Goal: Information Seeking & Learning: Learn about a topic

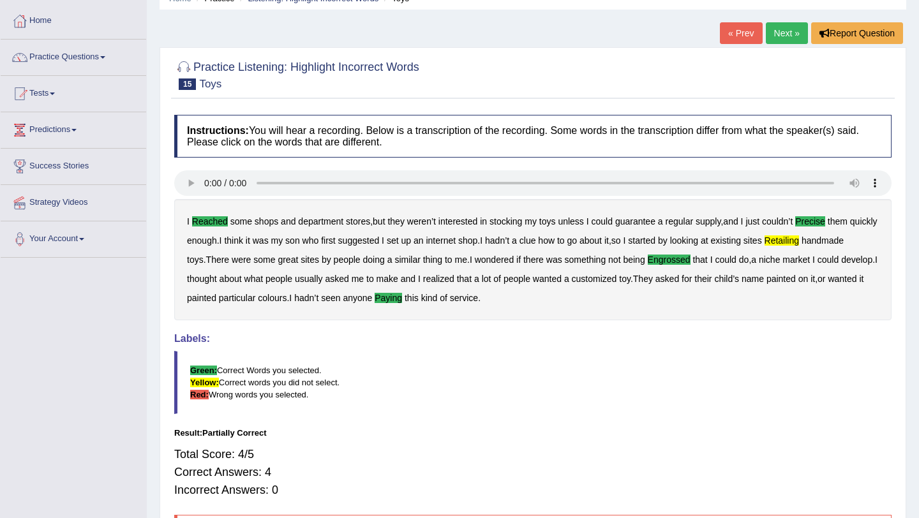
click at [774, 48] on div "Practice Listening: Highlight Incorrect Words 15 Toys Instructions: You will he…" at bounding box center [533, 312] width 747 height 530
click at [781, 40] on link "Next »" at bounding box center [787, 33] width 42 height 22
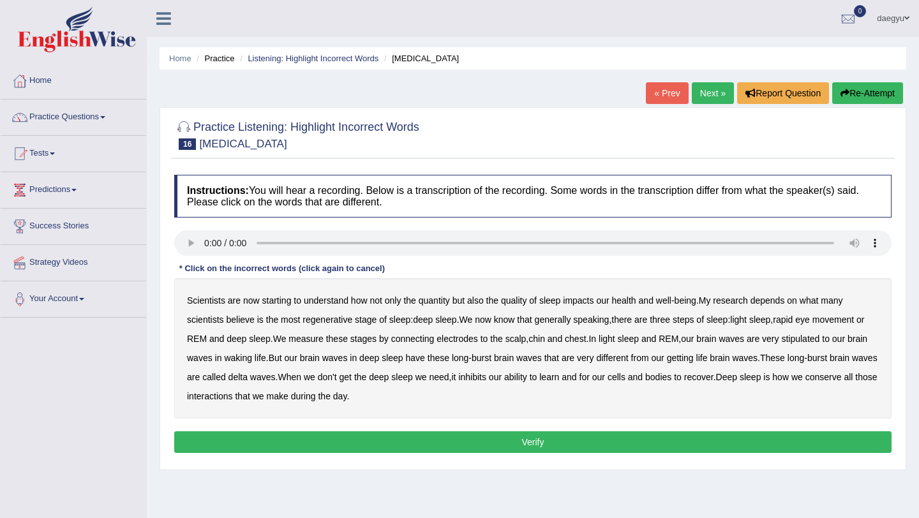
click at [773, 297] on b "depends" at bounding box center [768, 301] width 34 height 10
click at [820, 340] on b "stipulated" at bounding box center [800, 339] width 38 height 10
click at [694, 356] on b "getting" at bounding box center [680, 358] width 27 height 10
click at [364, 429] on div "Instructions: You will hear a recording. Below is a transcription of the record…" at bounding box center [533, 316] width 724 height 295
click at [364, 439] on button "Verify" at bounding box center [532, 442] width 717 height 22
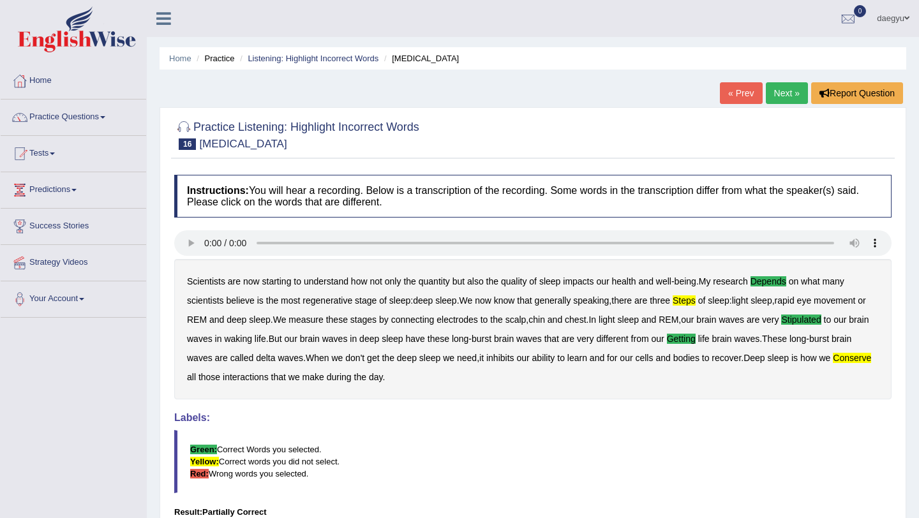
click at [209, 385] on div "Scientists are now starting to understand how not only the quantity but also th…" at bounding box center [532, 329] width 717 height 140
click at [833, 363] on b "conserve" at bounding box center [852, 358] width 38 height 10
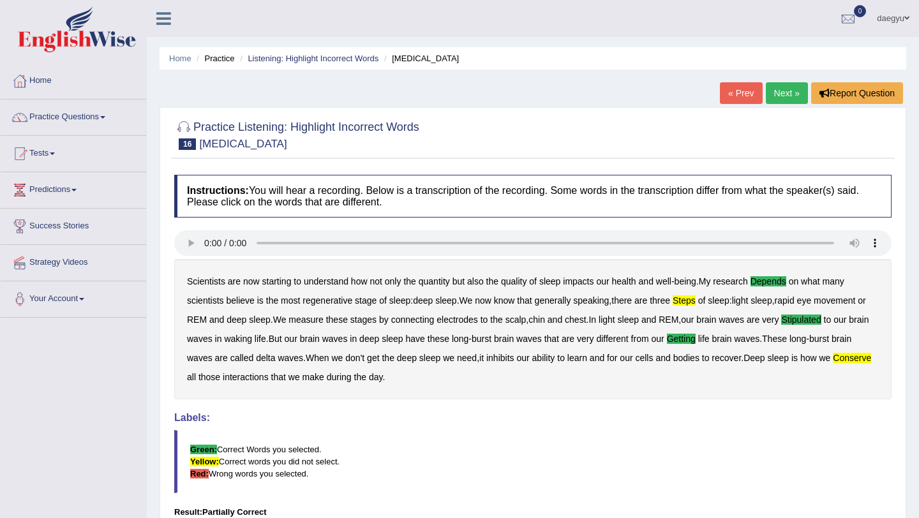
click at [784, 94] on link "Next »" at bounding box center [787, 93] width 42 height 22
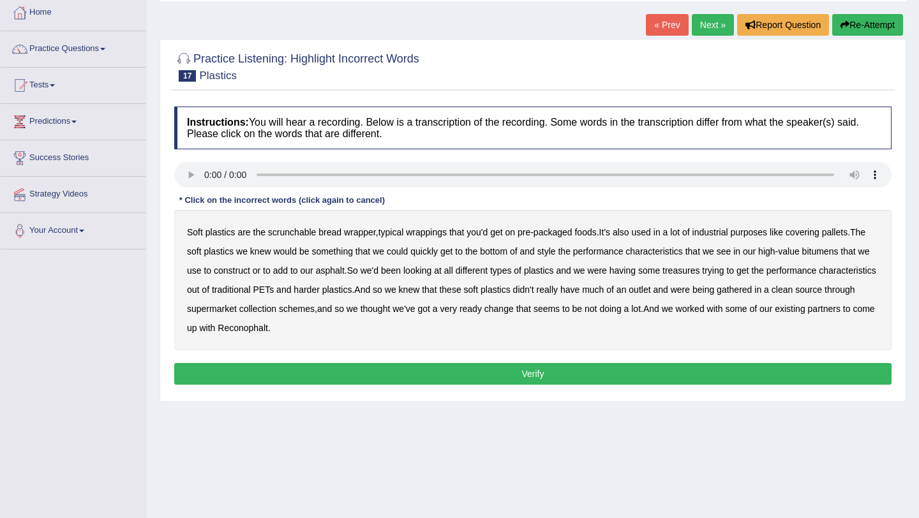
scroll to position [80, 0]
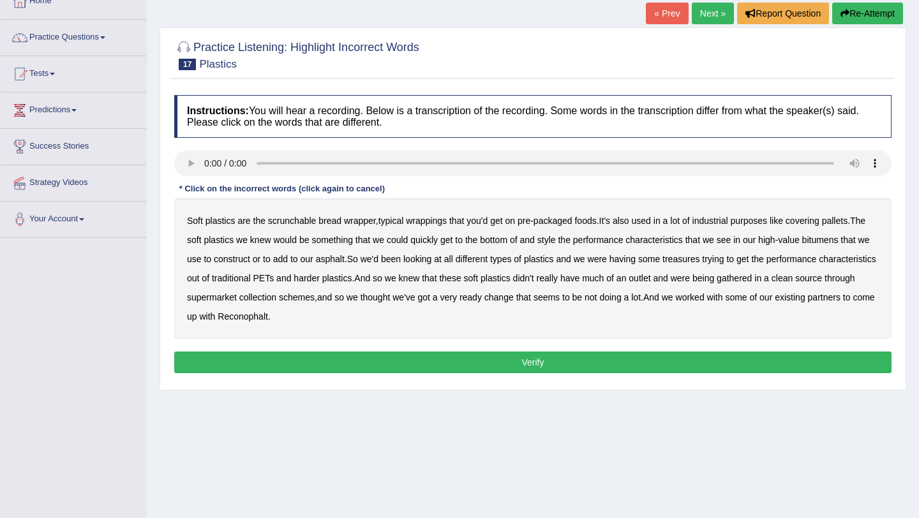
click at [610, 223] on b "It's" at bounding box center [604, 221] width 11 height 10
click at [408, 236] on b "could" at bounding box center [397, 240] width 21 height 10
click at [556, 240] on b "style" at bounding box center [546, 240] width 19 height 10
click at [660, 258] on b "some" at bounding box center [649, 259] width 22 height 10
click at [752, 275] on b "gathered" at bounding box center [734, 278] width 35 height 10
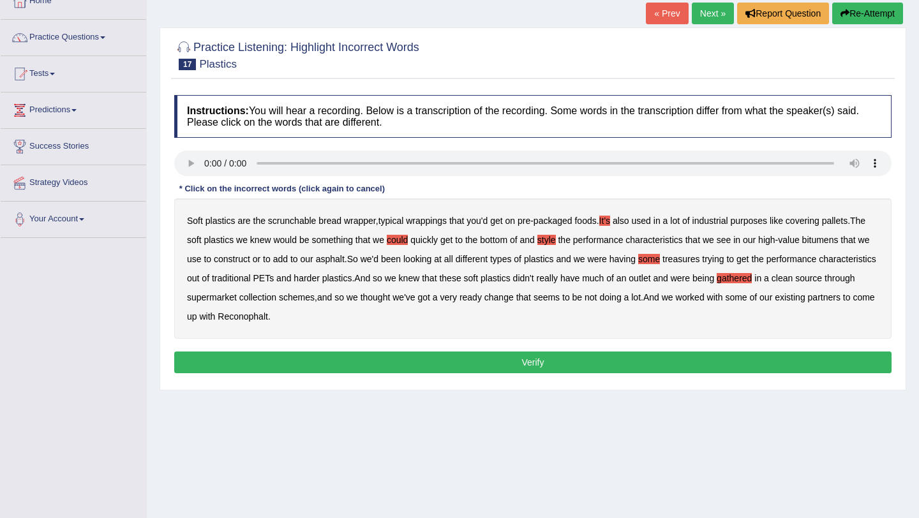
click at [514, 293] on b "change" at bounding box center [498, 297] width 29 height 10
click at [521, 357] on button "Verify" at bounding box center [532, 363] width 717 height 22
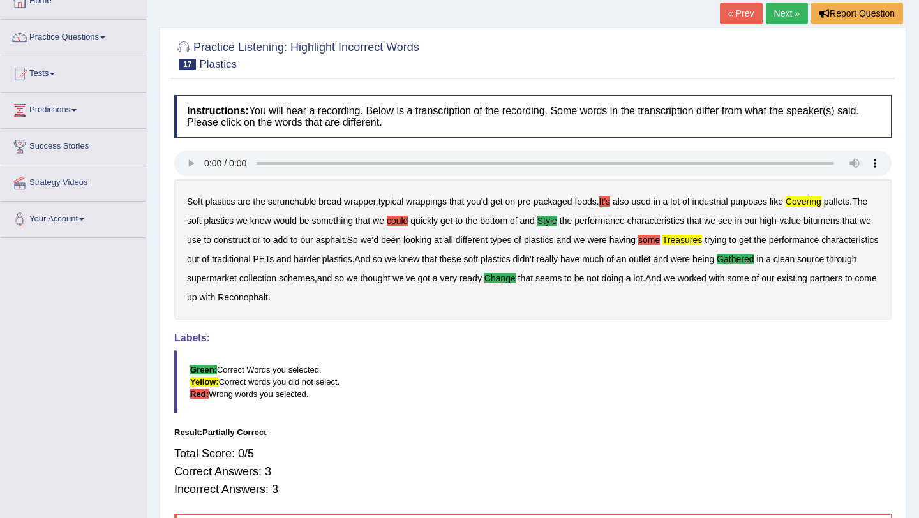
click at [660, 237] on b "some" at bounding box center [649, 240] width 22 height 10
click at [610, 199] on b "It's" at bounding box center [604, 202] width 11 height 10
click at [408, 215] on div "Soft plastics are the scrunchable bread wrapper , typical wrappings that you'd …" at bounding box center [532, 249] width 717 height 140
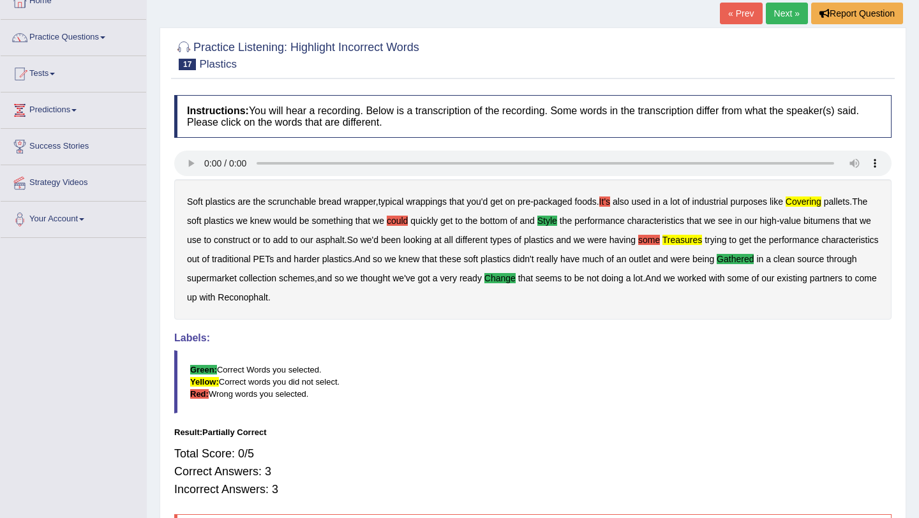
click at [408, 216] on b "could" at bounding box center [397, 221] width 21 height 10
click at [779, 21] on link "Next »" at bounding box center [787, 14] width 42 height 22
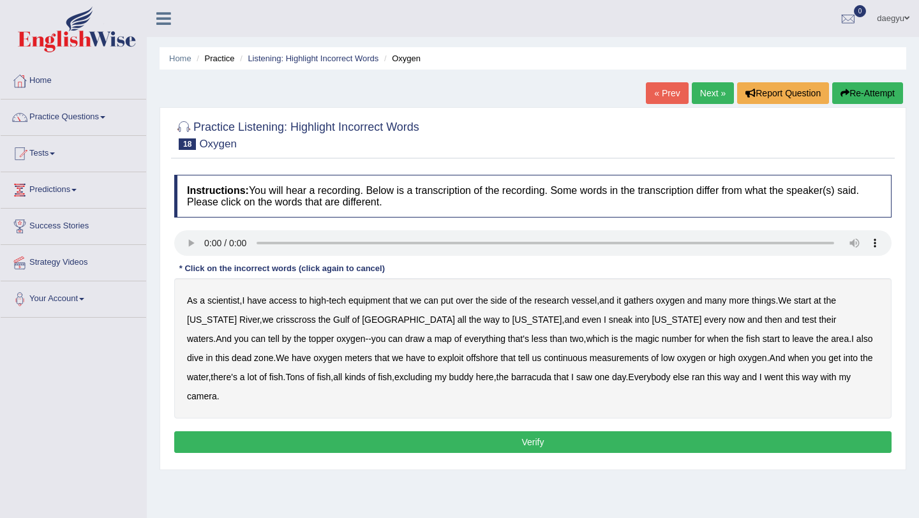
click at [621, 296] on b "it" at bounding box center [619, 301] width 4 height 10
click at [641, 302] on b "gathers" at bounding box center [639, 301] width 30 height 10
click at [621, 302] on b "it" at bounding box center [619, 301] width 4 height 10
click at [862, 313] on div "As a scientist , I have access to high - tech equipment that we can put over th…" at bounding box center [532, 348] width 717 height 140
click at [334, 334] on b "topper" at bounding box center [322, 339] width 26 height 10
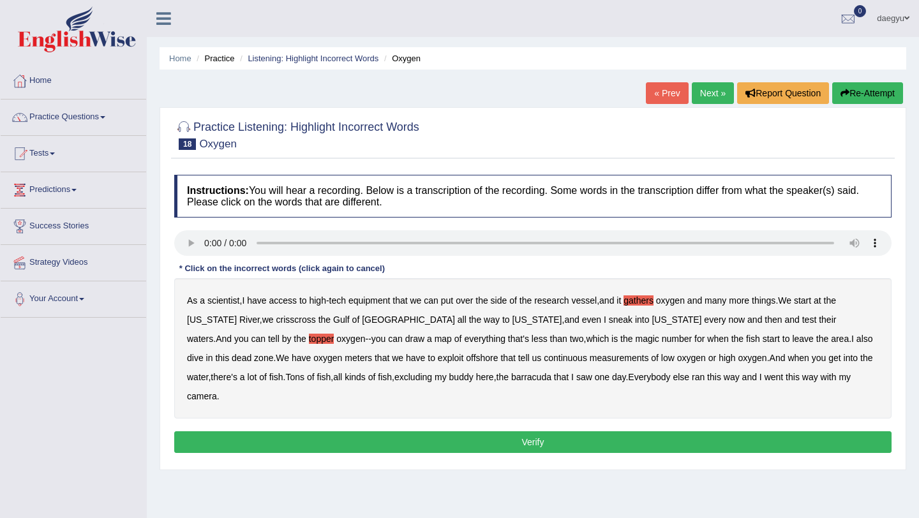
click at [438, 361] on b "exploit" at bounding box center [451, 358] width 26 height 10
click at [692, 380] on b "ran" at bounding box center [698, 377] width 13 height 10
click at [617, 431] on button "Verify" at bounding box center [532, 442] width 717 height 22
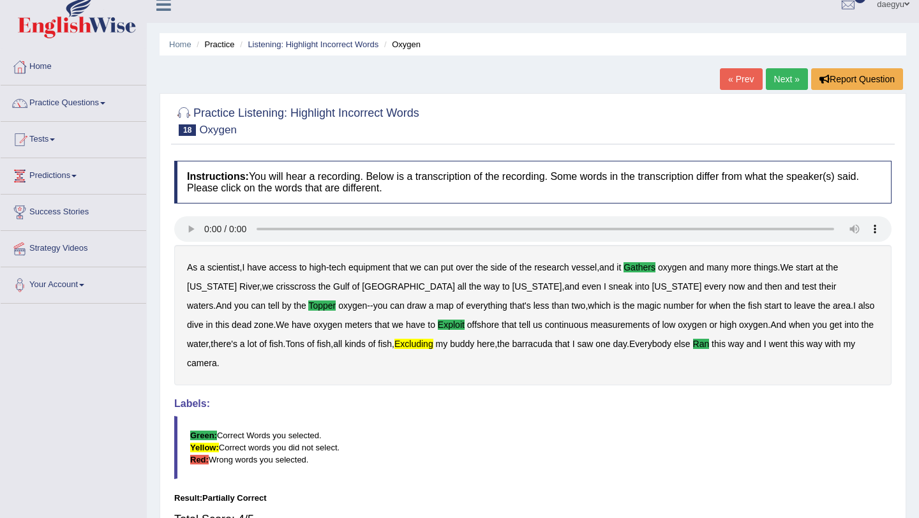
scroll to position [87, 0]
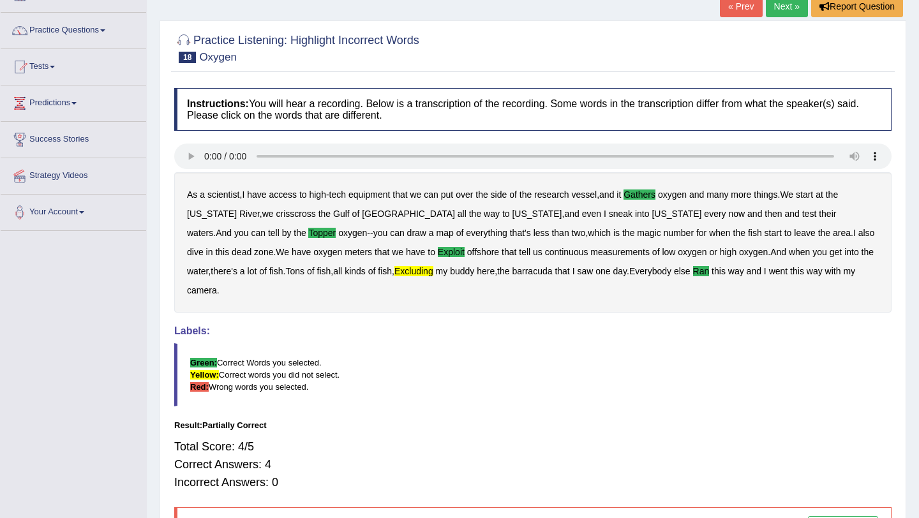
click at [788, 1] on link "Next »" at bounding box center [787, 7] width 42 height 22
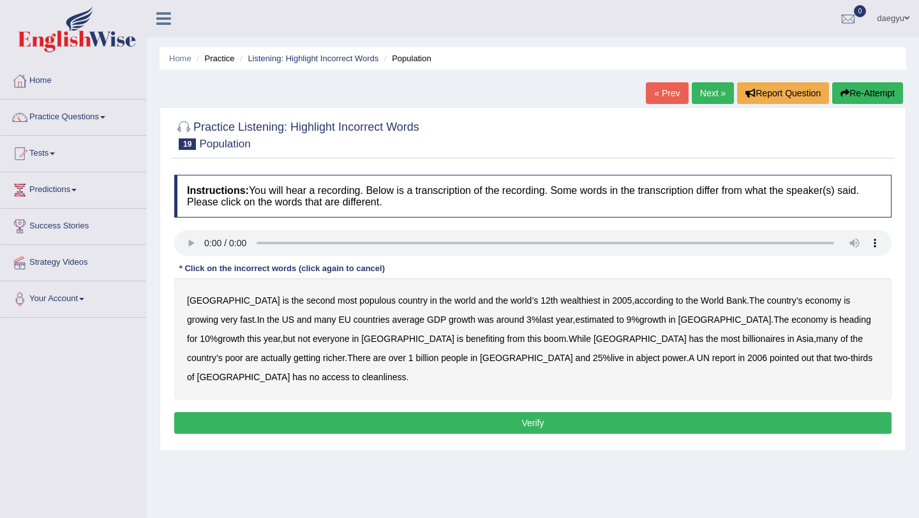
click at [575, 319] on b "estimated" at bounding box center [594, 320] width 39 height 10
click at [345, 353] on b "richer" at bounding box center [334, 358] width 22 height 10
click at [663, 359] on b "power" at bounding box center [675, 358] width 24 height 10
click at [406, 372] on b "cleanliness" at bounding box center [384, 377] width 44 height 10
click at [664, 412] on button "Verify" at bounding box center [532, 423] width 717 height 22
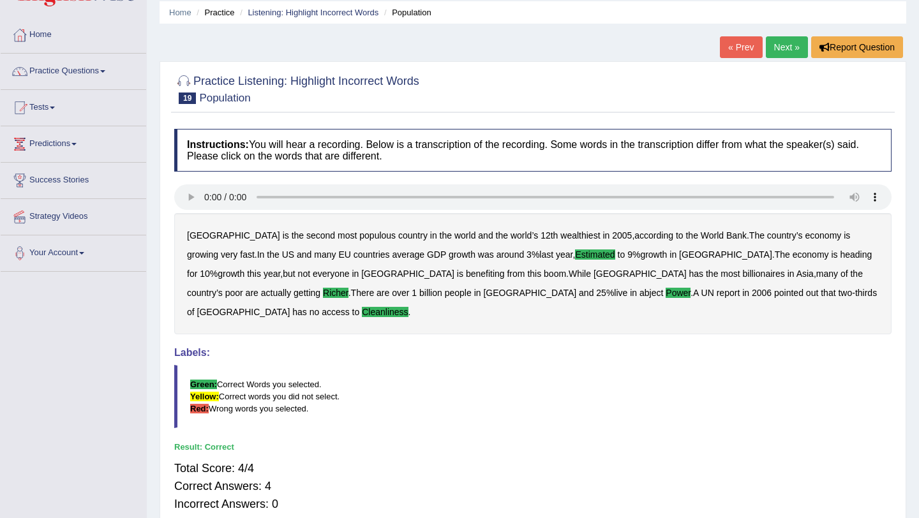
scroll to position [4, 0]
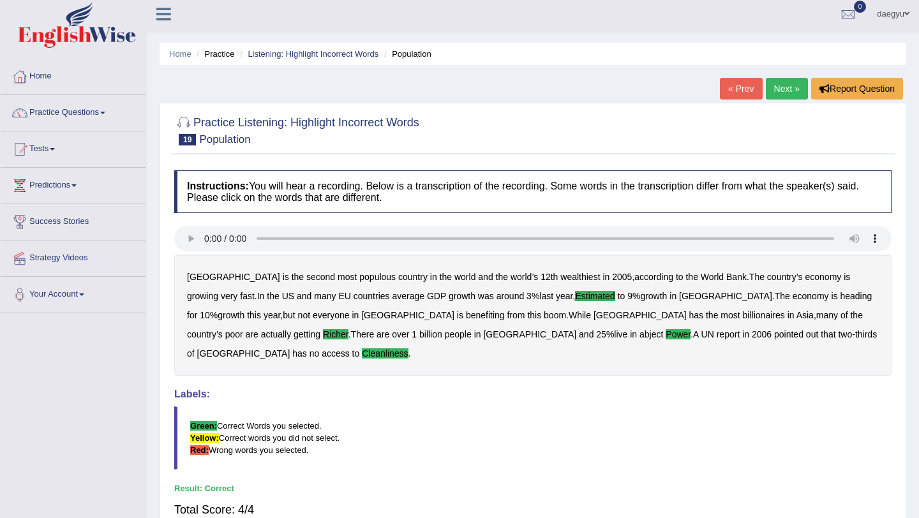
click at [768, 86] on link "Next »" at bounding box center [787, 89] width 42 height 22
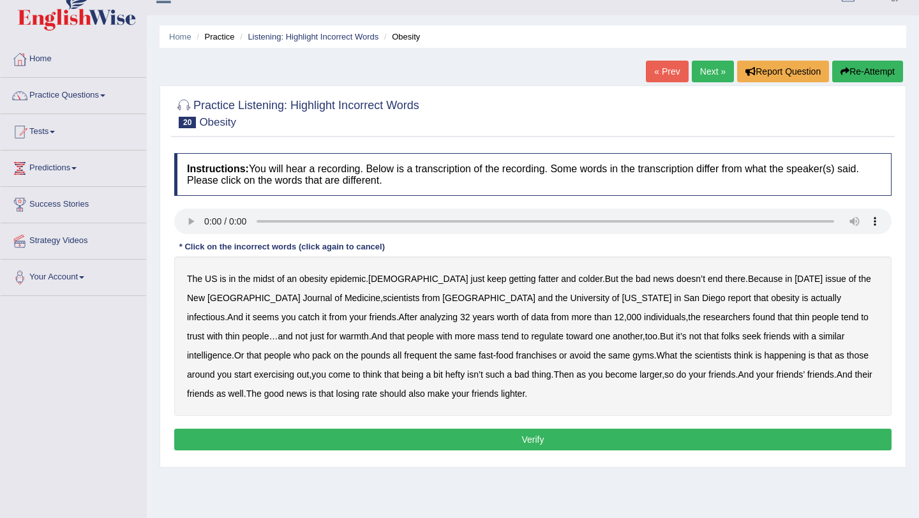
scroll to position [24, 0]
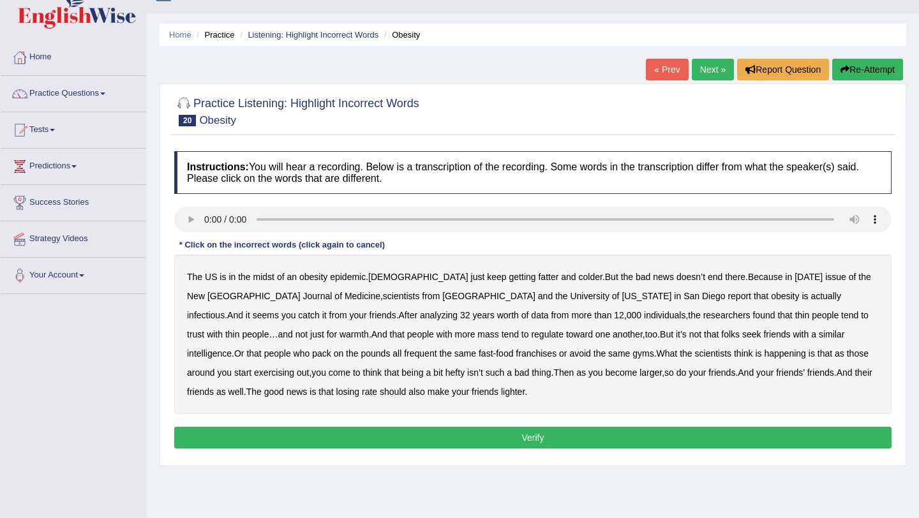
click at [579, 278] on b "colder" at bounding box center [591, 277] width 24 height 10
click at [225, 310] on b "infectious" at bounding box center [206, 315] width 38 height 10
click at [707, 313] on div "The US is in the midst of an obesity epidemic . Americans just keep getting fat…" at bounding box center [532, 335] width 717 height 160
click at [717, 313] on div "The US is in the midst of an obesity epidemic . Americans just keep getting fat…" at bounding box center [532, 335] width 717 height 160
click at [204, 329] on b "trust" at bounding box center [195, 334] width 17 height 10
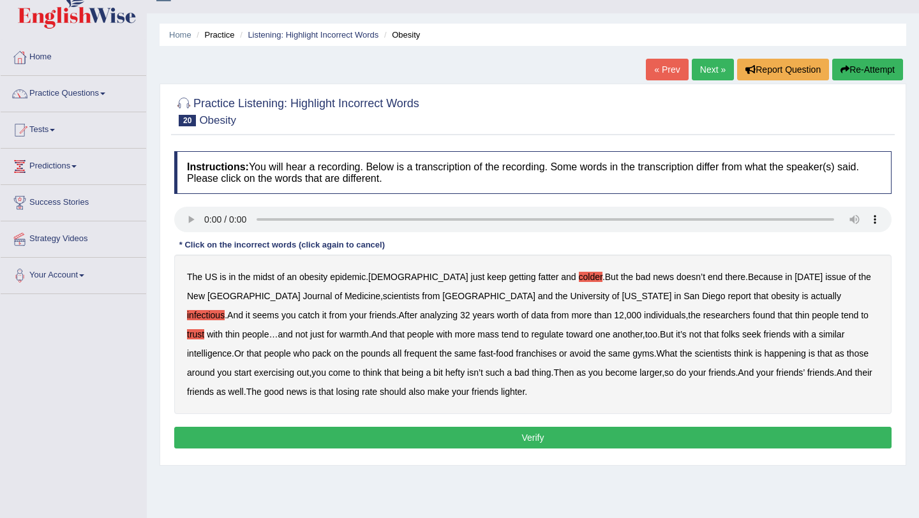
click at [232, 349] on b "intelligence" at bounding box center [209, 354] width 45 height 10
click at [294, 368] on b "exercising" at bounding box center [274, 373] width 40 height 10
click at [501, 392] on b "lighter" at bounding box center [513, 392] width 24 height 10
click at [416, 429] on button "Verify" at bounding box center [532, 438] width 717 height 22
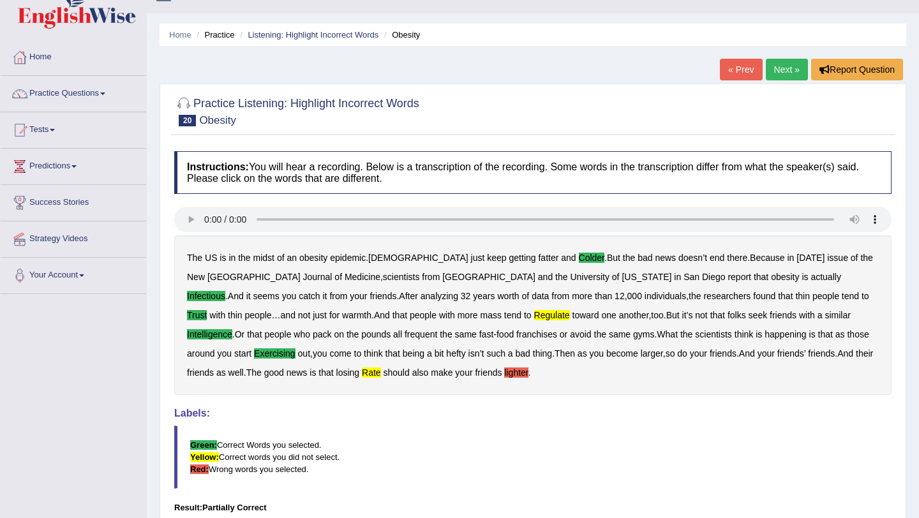
click at [504, 372] on b "lighter" at bounding box center [516, 373] width 24 height 10
click at [362, 374] on b "rate" at bounding box center [371, 373] width 19 height 10
click at [409, 321] on div "The US is in the midst of an obesity epidemic . Americans just keep getting fat…" at bounding box center [532, 316] width 717 height 160
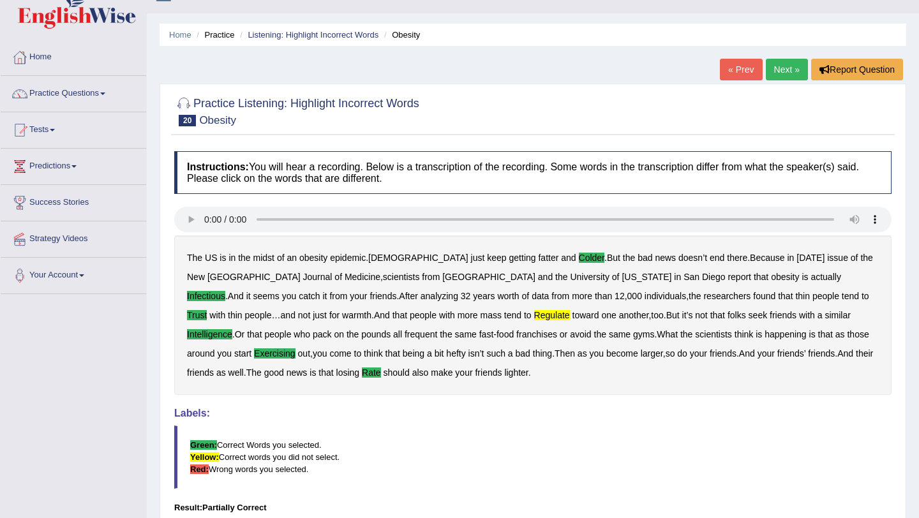
click at [534, 320] on b "regulate" at bounding box center [552, 315] width 36 height 10
click at [781, 59] on link "Next »" at bounding box center [787, 70] width 42 height 22
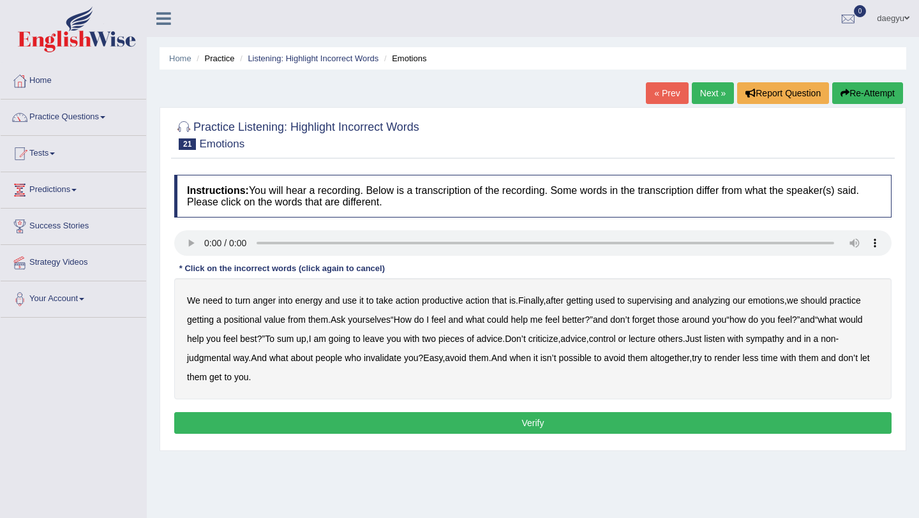
click at [667, 301] on b "supervising" at bounding box center [649, 301] width 45 height 10
click at [234, 313] on div "We need to turn anger into energy and use it to take action productive action t…" at bounding box center [532, 338] width 717 height 121
click at [241, 329] on div "We need to turn anger into energy and use it to take action productive action t…" at bounding box center [532, 338] width 717 height 121
click at [246, 320] on b "positional" at bounding box center [243, 320] width 38 height 10
click at [257, 338] on b "best" at bounding box center [248, 339] width 17 height 10
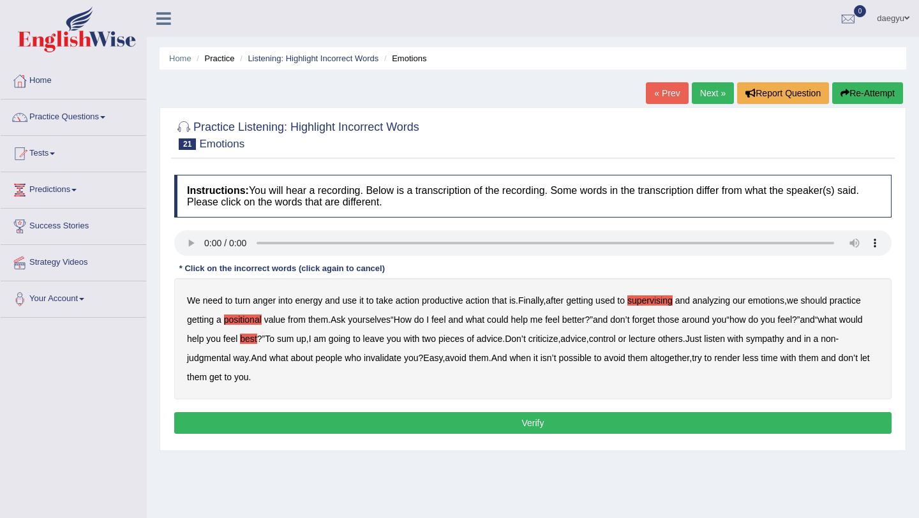
click at [784, 339] on b "sympathy" at bounding box center [765, 339] width 38 height 10
click at [759, 364] on div "We need to turn anger into energy and use it to take action productive action t…" at bounding box center [532, 338] width 717 height 121
click at [740, 354] on b "render" at bounding box center [727, 358] width 26 height 10
click at [717, 421] on button "Verify" at bounding box center [532, 423] width 717 height 22
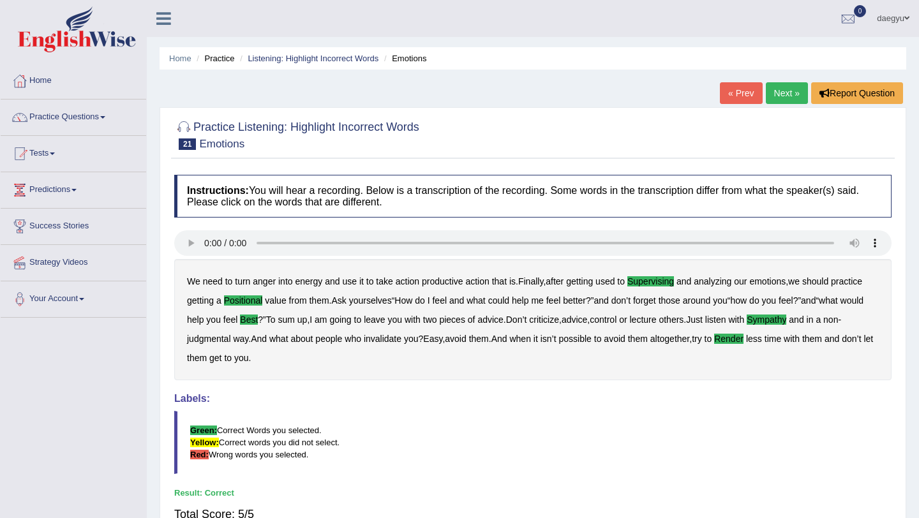
click at [786, 97] on link "Next »" at bounding box center [787, 93] width 42 height 22
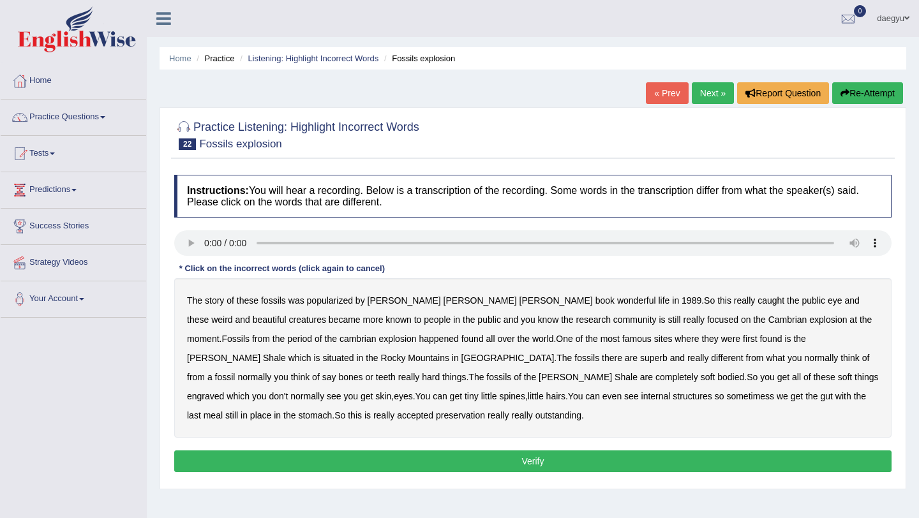
click at [803, 290] on div "The story of these fossils was popularized by [PERSON_NAME] book wonderful life…" at bounding box center [532, 358] width 717 height 160
click at [287, 315] on b "beautiful" at bounding box center [270, 320] width 34 height 10
click at [640, 354] on b "superb" at bounding box center [653, 358] width 27 height 10
click at [224, 391] on b "engraved" at bounding box center [205, 396] width 37 height 10
click at [433, 410] on b "accepted" at bounding box center [415, 415] width 36 height 10
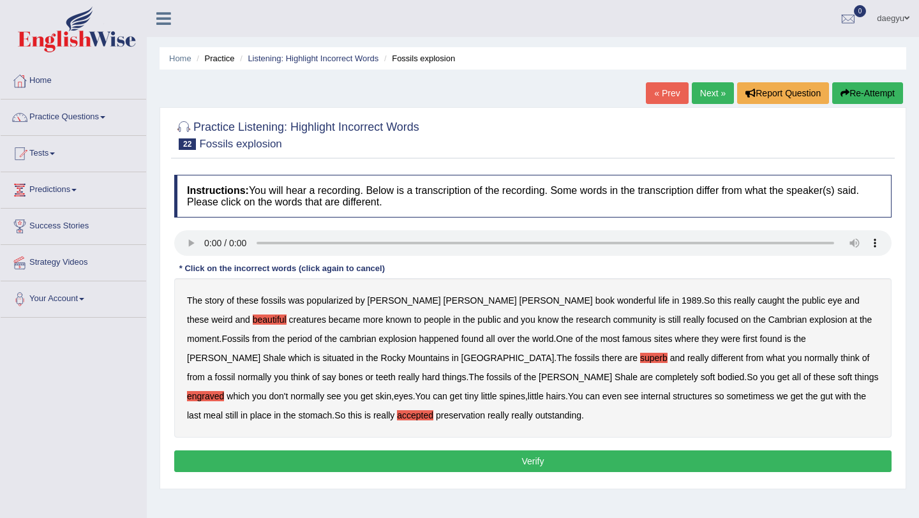
click at [765, 446] on div "Instructions: You will hear a recording. Below is a transcription of the record…" at bounding box center [533, 326] width 724 height 314
click at [765, 451] on button "Verify" at bounding box center [532, 462] width 717 height 22
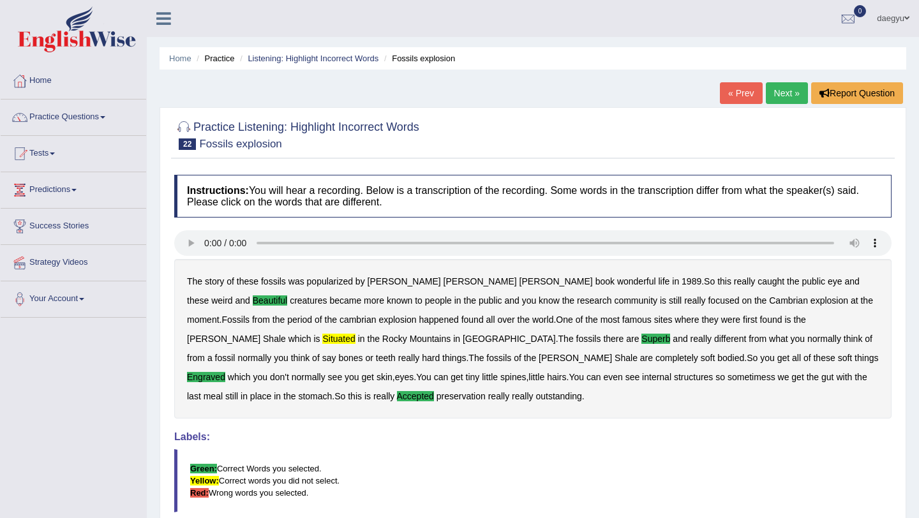
click at [797, 90] on link "Next »" at bounding box center [787, 93] width 42 height 22
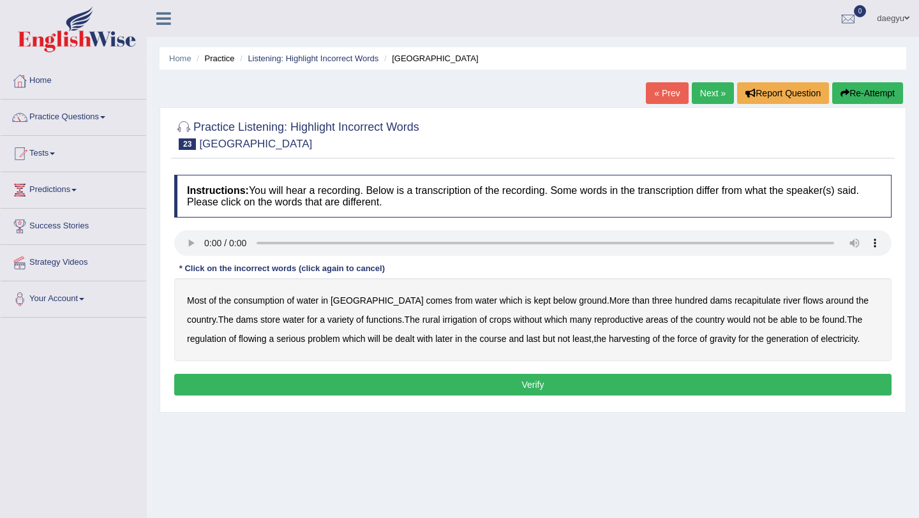
click at [553, 300] on b "below" at bounding box center [565, 301] width 24 height 10
click at [594, 319] on b "reproductive" at bounding box center [618, 320] width 49 height 10
click at [239, 339] on b "flowing" at bounding box center [253, 339] width 28 height 10
click at [598, 345] on div "Most of the consumption of water in Australia comes from water which is kept be…" at bounding box center [532, 319] width 717 height 83
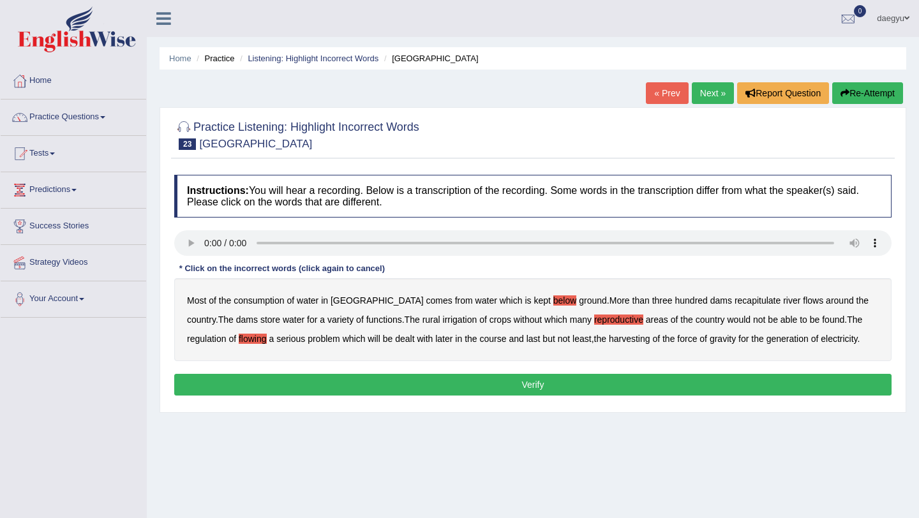
click at [609, 341] on b "harvesting" at bounding box center [629, 339] width 41 height 10
click at [590, 389] on button "Verify" at bounding box center [532, 385] width 717 height 22
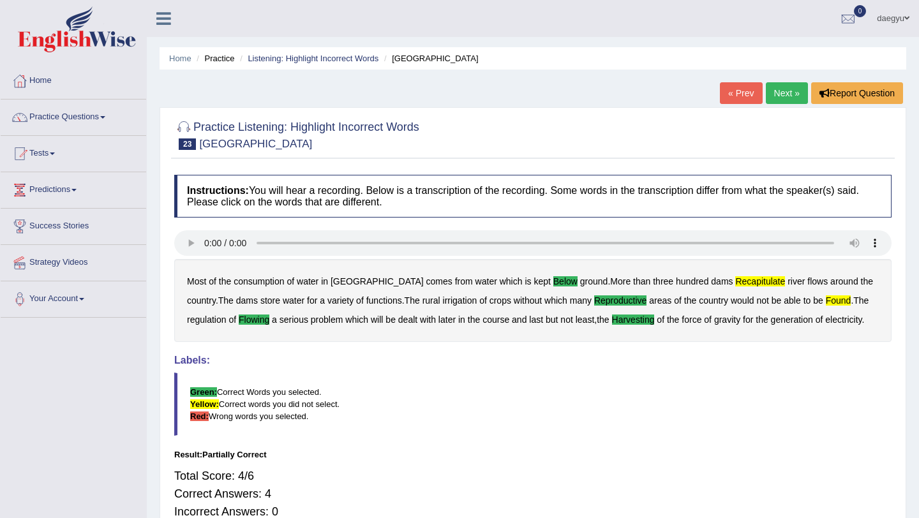
click at [735, 283] on b "recapitulate" at bounding box center [760, 281] width 50 height 10
click at [776, 93] on link "Next »" at bounding box center [787, 93] width 42 height 22
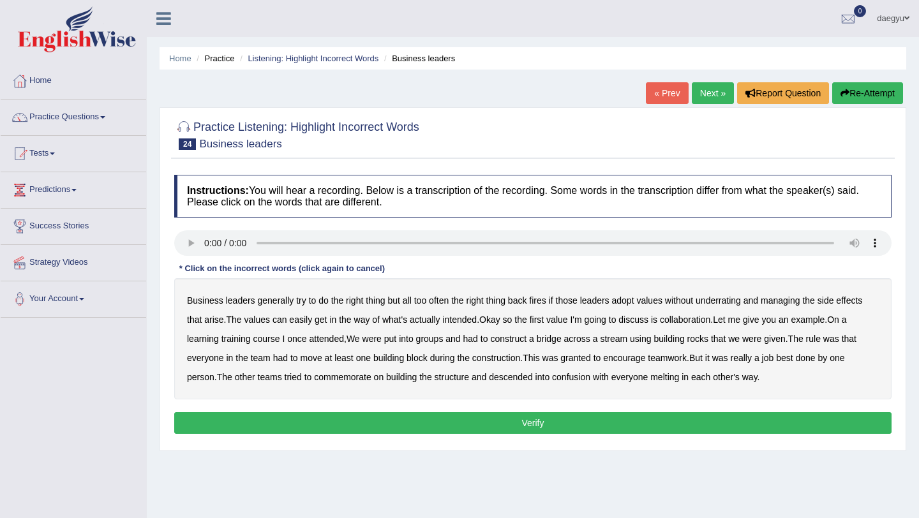
click at [203, 333] on div "Business leaders generally try to do the right thing but all too often the righ…" at bounding box center [532, 338] width 717 height 121
click at [204, 335] on b "learning" at bounding box center [203, 339] width 32 height 10
click at [293, 343] on b "once" at bounding box center [296, 339] width 19 height 10
click at [292, 334] on b "once" at bounding box center [296, 339] width 19 height 10
click at [340, 430] on button "Verify" at bounding box center [532, 423] width 717 height 22
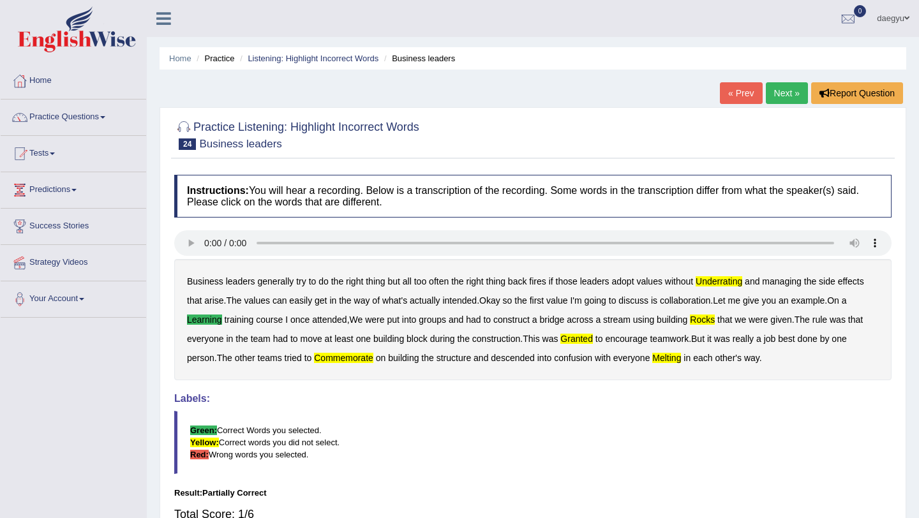
click at [746, 104] on div "« Prev Next » Report Question" at bounding box center [813, 94] width 186 height 25
click at [747, 94] on link "« Prev" at bounding box center [741, 93] width 42 height 22
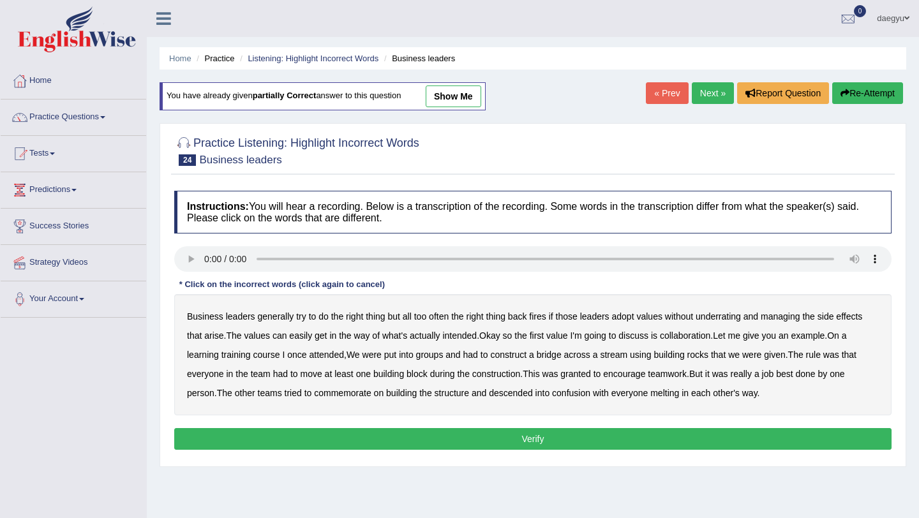
click at [202, 352] on b "learning" at bounding box center [203, 355] width 32 height 10
click at [704, 359] on b "rocks" at bounding box center [697, 355] width 21 height 10
click at [586, 367] on div "Business leaders generally try to do the right thing but all too often the righ…" at bounding box center [532, 354] width 717 height 121
click at [582, 375] on b "granted" at bounding box center [575, 374] width 30 height 10
click at [362, 394] on b "commemorate" at bounding box center [342, 393] width 57 height 10
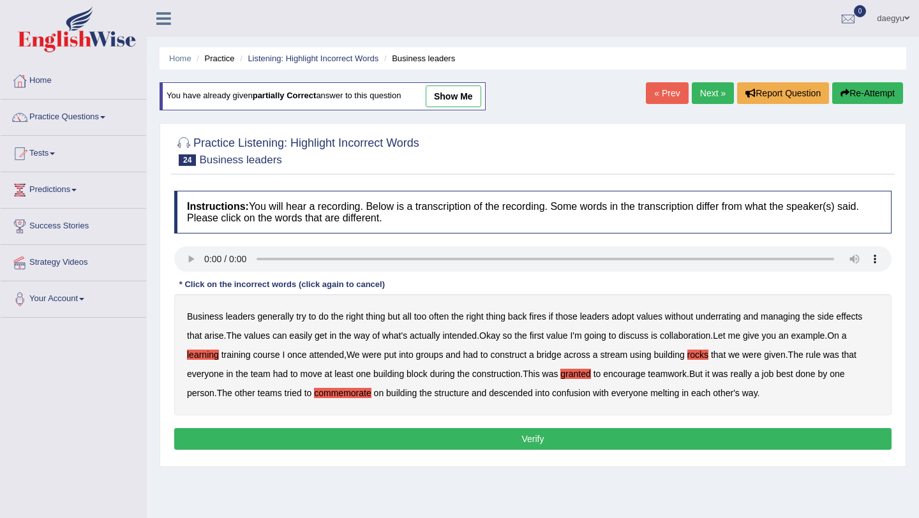
click at [676, 391] on b "melting" at bounding box center [664, 393] width 29 height 10
click at [658, 430] on button "Verify" at bounding box center [532, 439] width 717 height 22
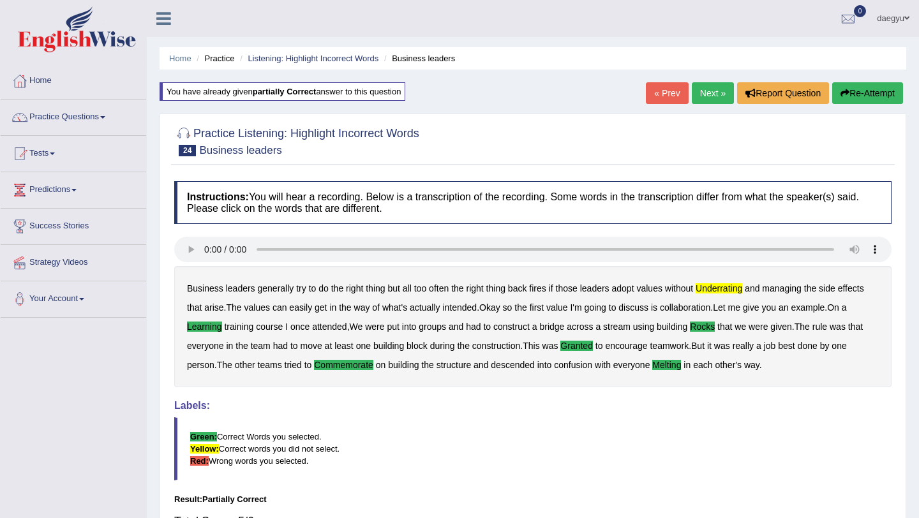
scroll to position [1, 0]
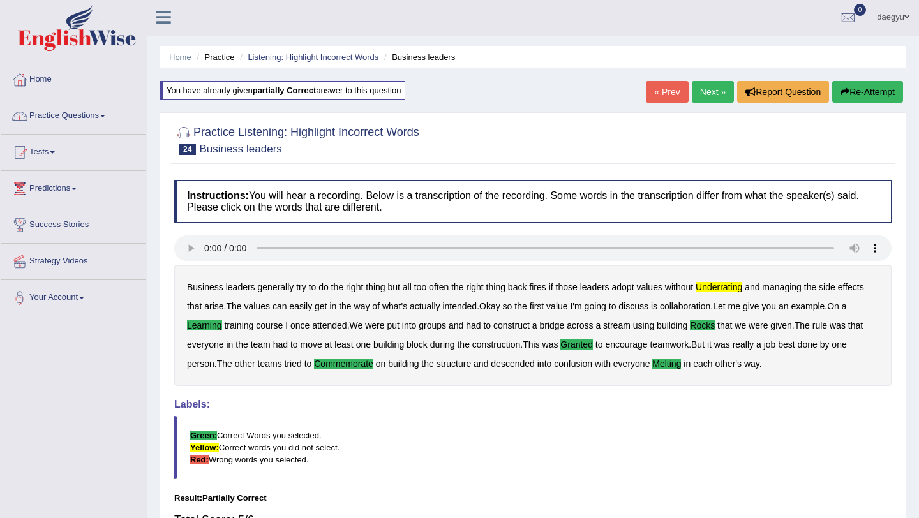
click at [706, 89] on link "Next »" at bounding box center [713, 92] width 42 height 22
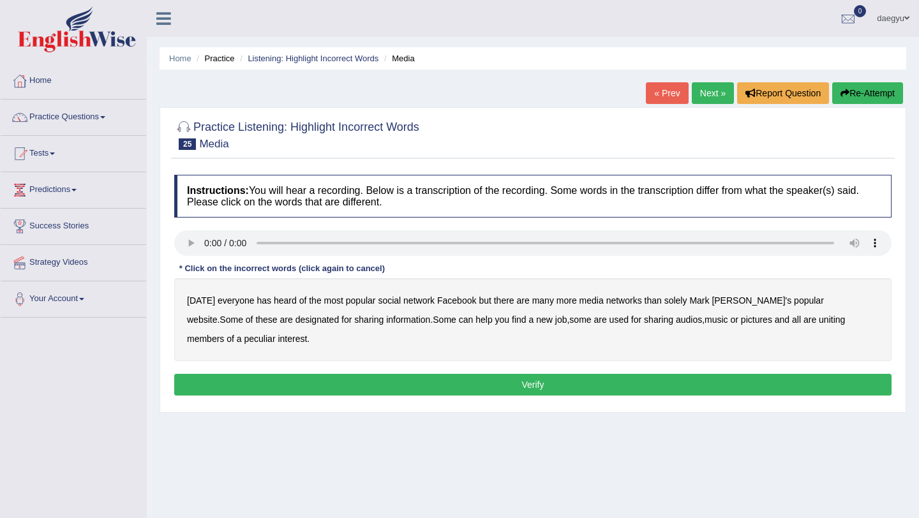
click at [428, 319] on div "[DATE] everyone has heard of the most popular social network Facebook but there…" at bounding box center [532, 319] width 717 height 83
click at [495, 319] on b "you" at bounding box center [502, 320] width 15 height 10
click at [676, 324] on b "audios" at bounding box center [689, 320] width 26 height 10
click at [792, 323] on b "all" at bounding box center [796, 320] width 9 height 10
click at [700, 400] on div "Instructions: You will hear a recording. Below is a transcription of the record…" at bounding box center [533, 287] width 724 height 237
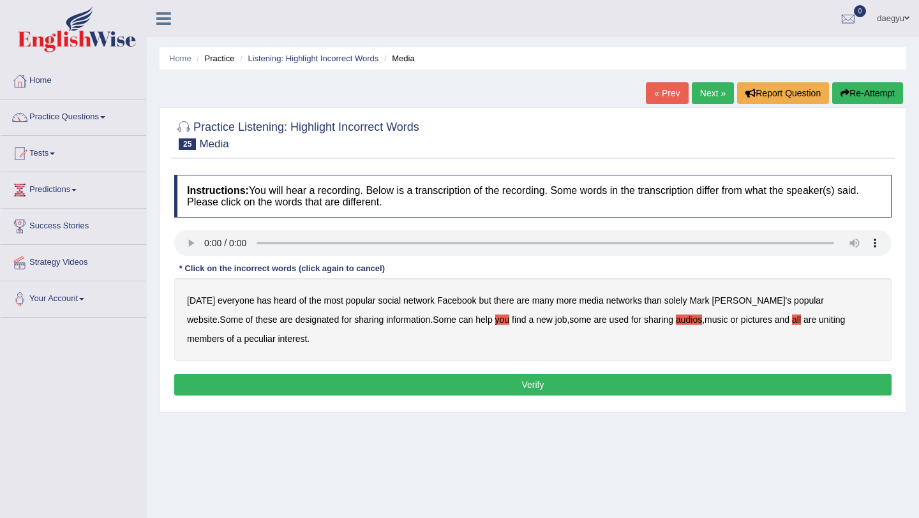
click at [707, 382] on button "Verify" at bounding box center [532, 385] width 717 height 22
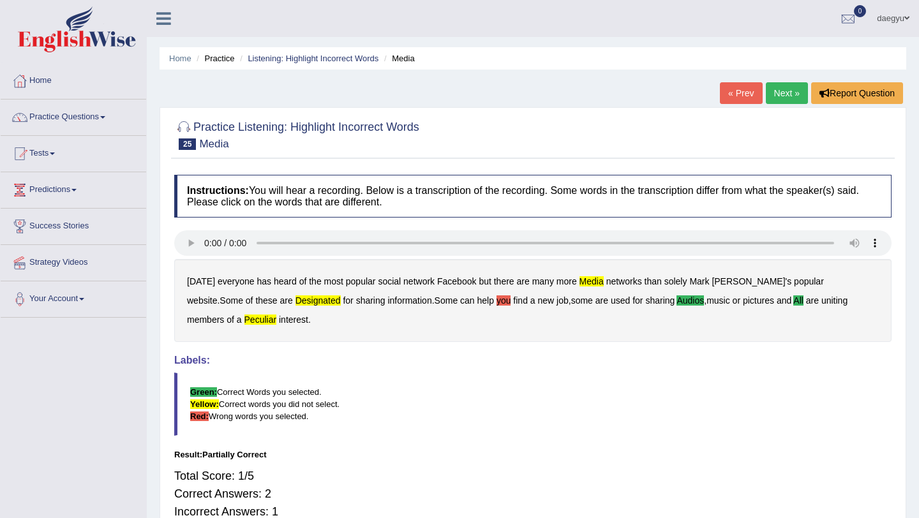
click at [497, 301] on b "you" at bounding box center [504, 301] width 15 height 10
click at [780, 94] on link "Next »" at bounding box center [787, 93] width 42 height 22
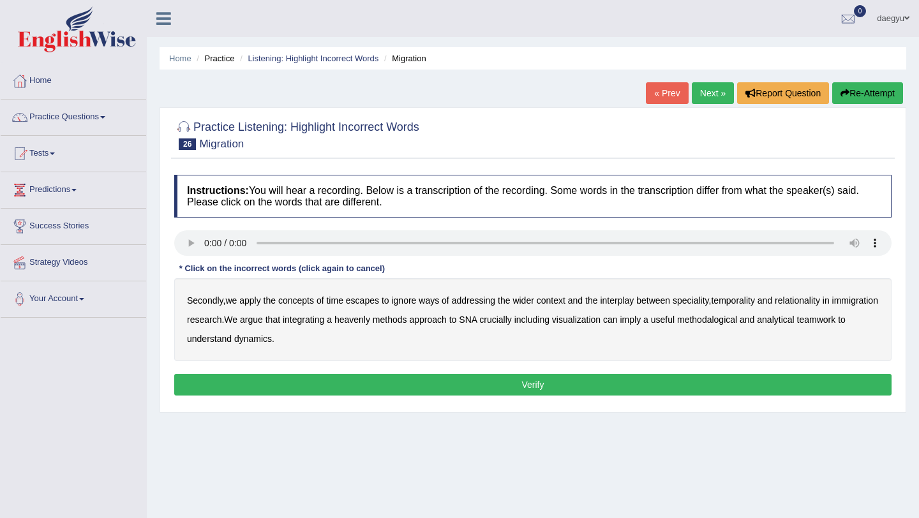
click at [364, 301] on b "escapes" at bounding box center [362, 301] width 33 height 10
click at [530, 301] on b "wider" at bounding box center [523, 301] width 21 height 10
click at [532, 300] on b "wider" at bounding box center [523, 301] width 21 height 10
click at [400, 311] on div "Secondly , we apply the concepts of time escapes to ignore ways of addressing t…" at bounding box center [532, 319] width 717 height 83
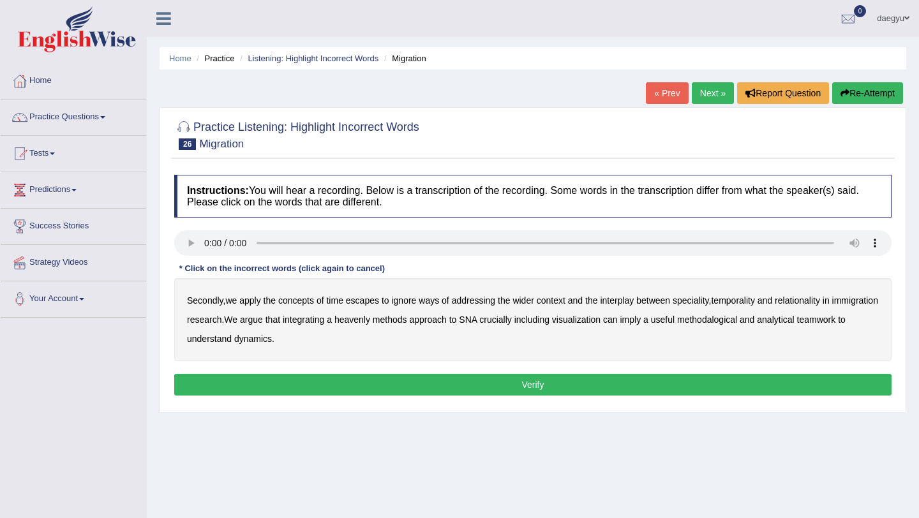
click at [405, 303] on b "ignore" at bounding box center [403, 301] width 25 height 10
click at [401, 328] on div "Secondly , we apply the concepts of time escapes to ignore ways of addressing t…" at bounding box center [532, 319] width 717 height 83
click at [403, 326] on div "Secondly , we apply the concepts of time escapes to ignore ways of addressing t…" at bounding box center [532, 319] width 717 height 83
click at [370, 319] on b "heavenly" at bounding box center [352, 320] width 36 height 10
click at [676, 326] on div "Secondly , we apply the concepts of time escapes to ignore ways of addressing t…" at bounding box center [532, 319] width 717 height 83
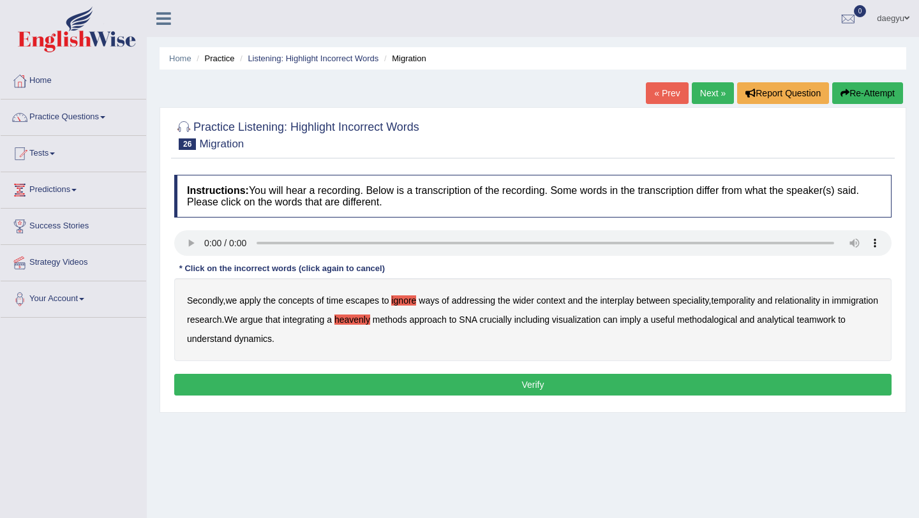
click at [641, 320] on b "imply" at bounding box center [630, 320] width 21 height 10
click at [797, 325] on b "teamwork" at bounding box center [816, 320] width 39 height 10
click at [241, 379] on button "Verify" at bounding box center [532, 385] width 717 height 22
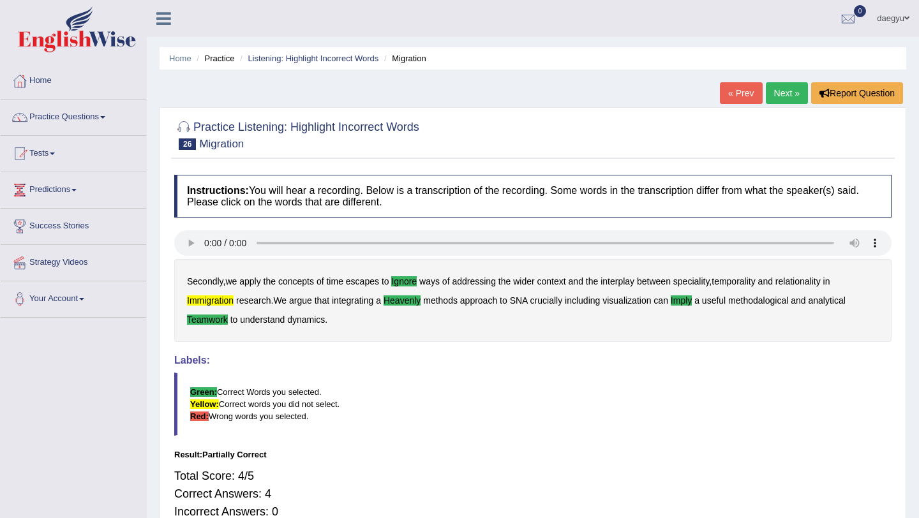
click at [216, 297] on b "immigration" at bounding box center [210, 301] width 47 height 10
click at [775, 99] on link "Next »" at bounding box center [787, 93] width 42 height 22
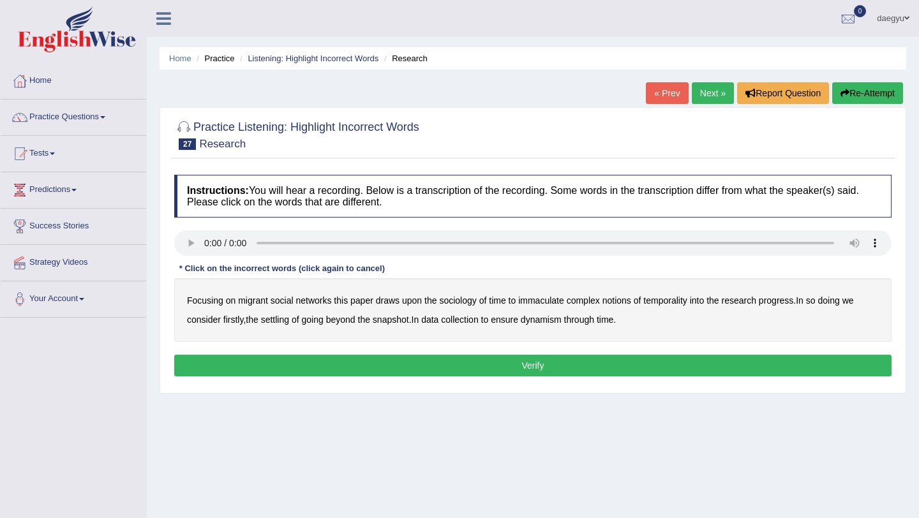
click at [484, 300] on b "of" at bounding box center [483, 301] width 8 height 10
click at [487, 300] on b "of" at bounding box center [483, 301] width 8 height 10
click at [777, 303] on b "progress" at bounding box center [776, 301] width 34 height 10
click at [277, 324] on b "settling" at bounding box center [275, 320] width 28 height 10
click at [507, 318] on b "ensure" at bounding box center [504, 320] width 27 height 10
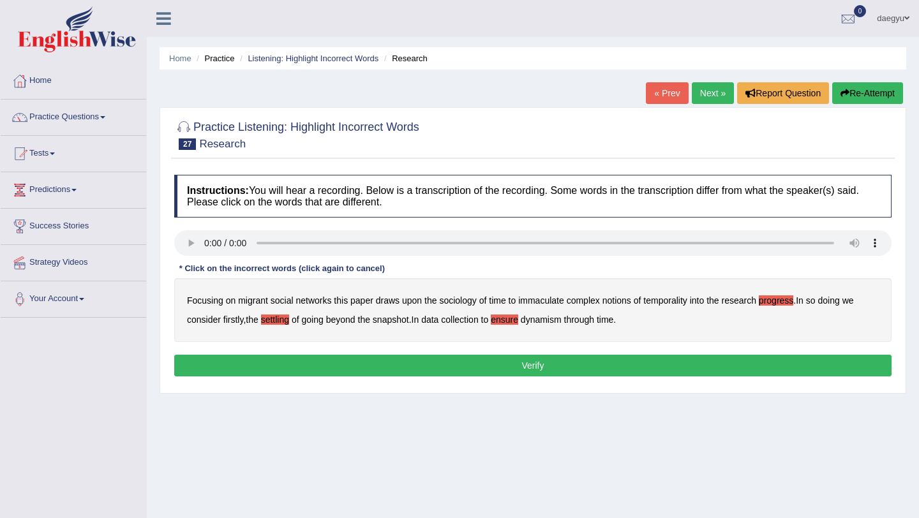
click at [509, 371] on button "Verify" at bounding box center [532, 366] width 717 height 22
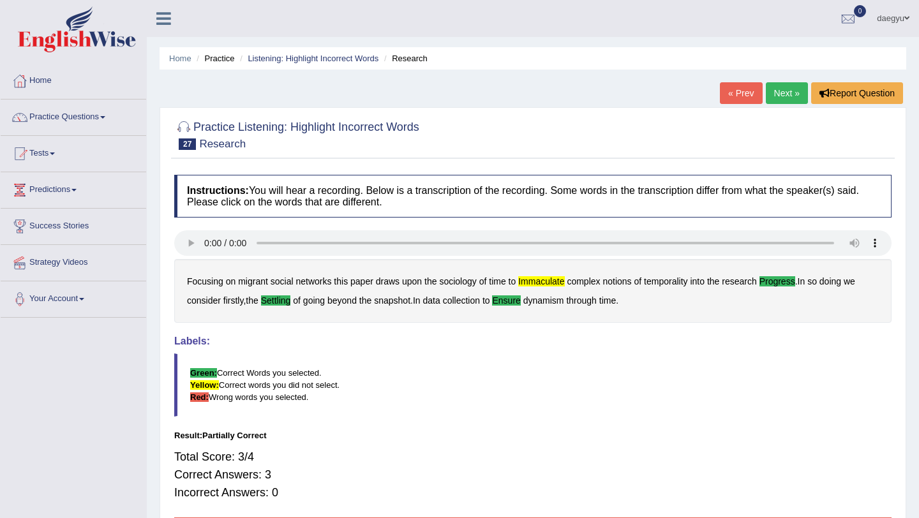
click at [544, 281] on b "immaculate" at bounding box center [541, 281] width 46 height 10
click at [773, 95] on link "Next »" at bounding box center [787, 93] width 42 height 22
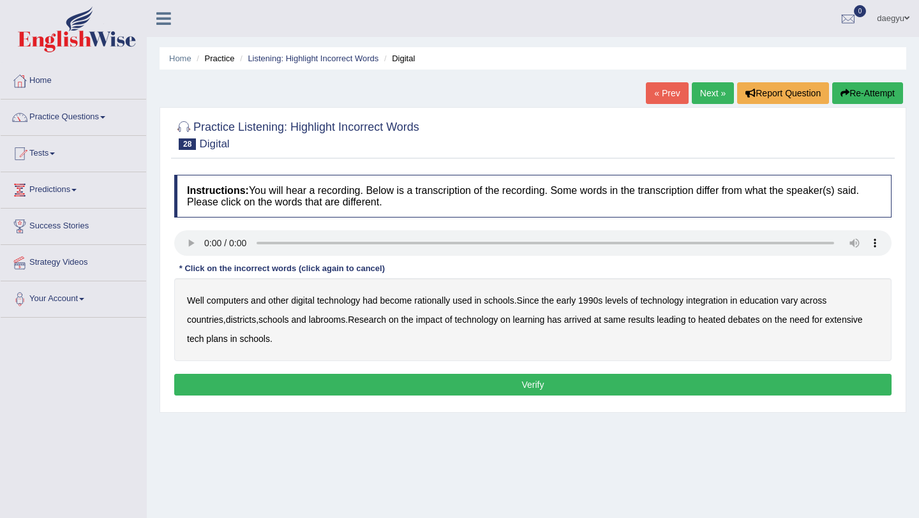
click at [447, 282] on div "Well computers and other digital technology had become rationally used in schoo…" at bounding box center [532, 319] width 717 height 83
click at [442, 296] on b "rationally" at bounding box center [432, 301] width 36 height 10
click at [309, 322] on b "labrooms" at bounding box center [327, 320] width 37 height 10
click at [583, 327] on div "Well computers and other digital technology had become rationally used in schoo…" at bounding box center [532, 319] width 717 height 83
click at [604, 320] on b "same" at bounding box center [615, 320] width 22 height 10
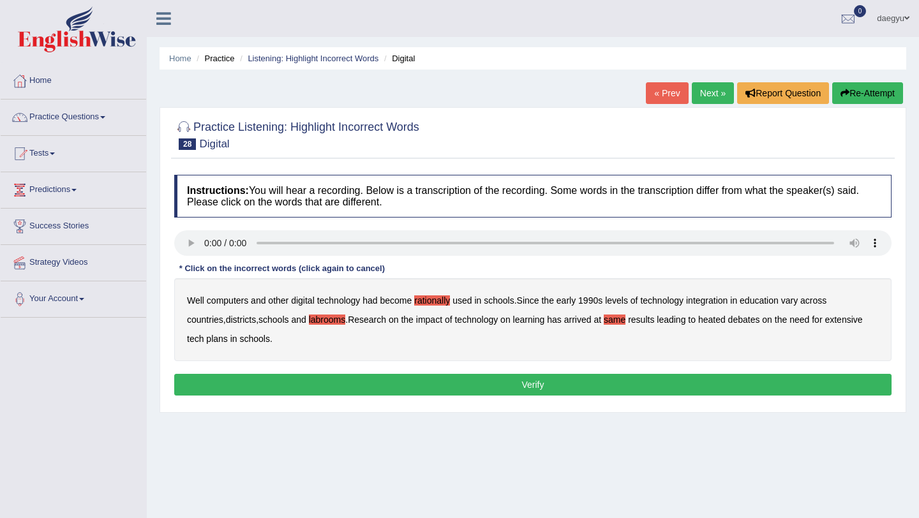
click at [812, 326] on div "Well computers and other digital technology had become rationally used in schoo…" at bounding box center [532, 319] width 717 height 83
click at [825, 321] on b "extensive" at bounding box center [844, 320] width 38 height 10
click at [806, 384] on button "Verify" at bounding box center [532, 385] width 717 height 22
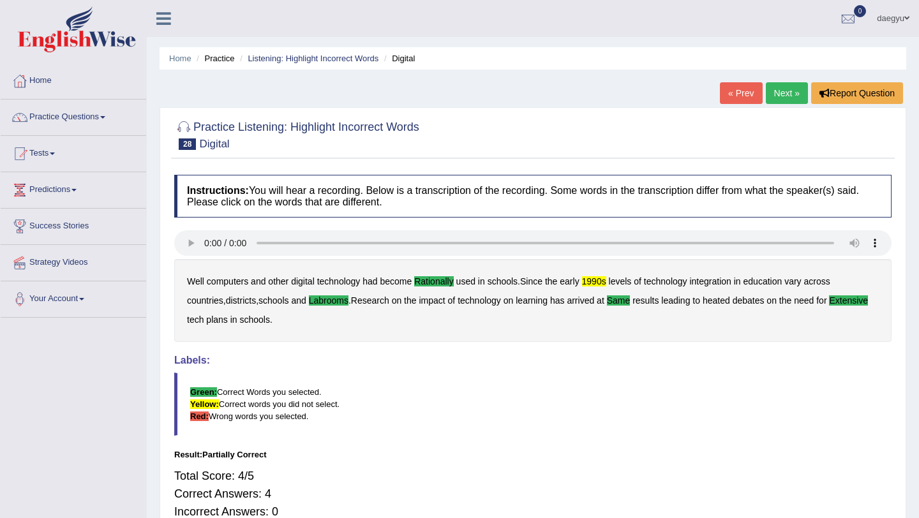
click at [767, 95] on link "Next »" at bounding box center [787, 93] width 42 height 22
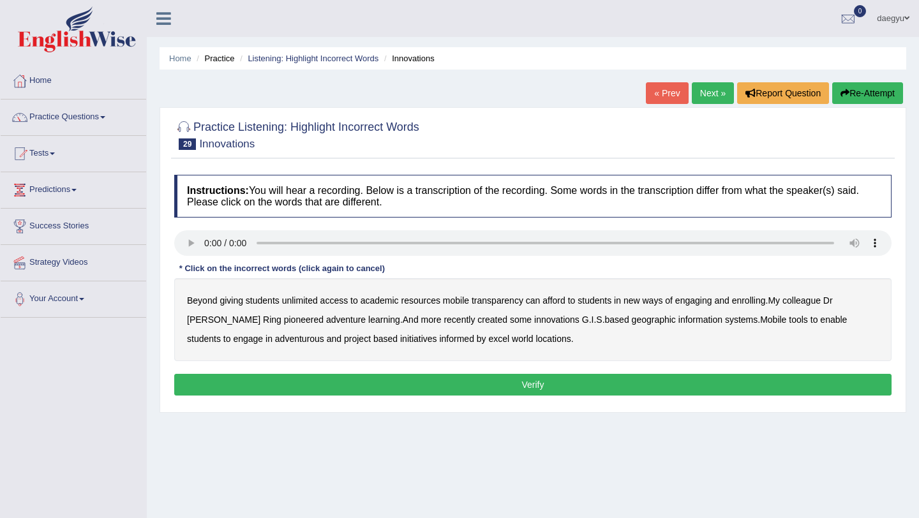
click at [306, 304] on b "unlimited" at bounding box center [300, 301] width 36 height 10
click at [310, 304] on b "unlimited" at bounding box center [300, 301] width 36 height 10
click at [500, 309] on div "Beyond giving students unlimited access to academic resources mobile transparen…" at bounding box center [532, 319] width 717 height 83
click at [502, 303] on b "transparency" at bounding box center [498, 301] width 52 height 10
click at [744, 297] on b "enrolling" at bounding box center [749, 301] width 34 height 10
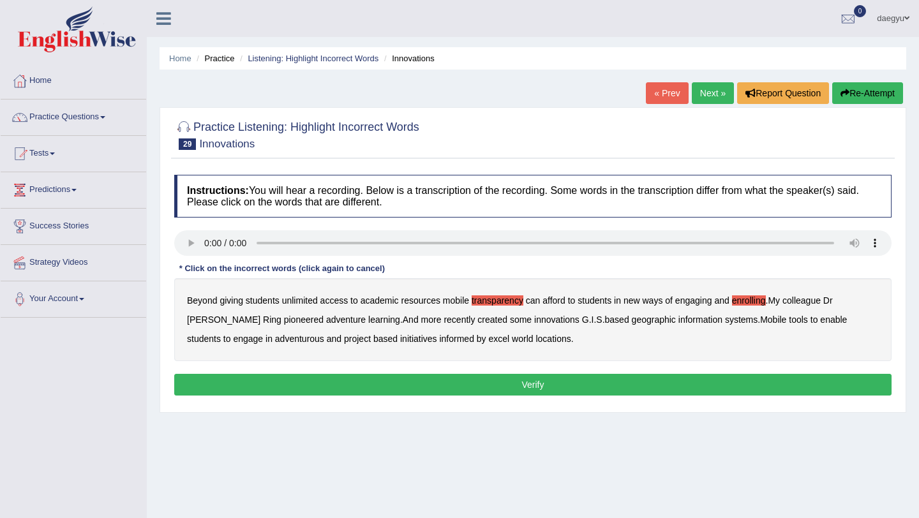
click at [754, 296] on b "enrolling" at bounding box center [749, 301] width 34 height 10
click at [444, 319] on b "recently" at bounding box center [459, 320] width 31 height 10
click at [489, 343] on b "excel" at bounding box center [499, 339] width 21 height 10
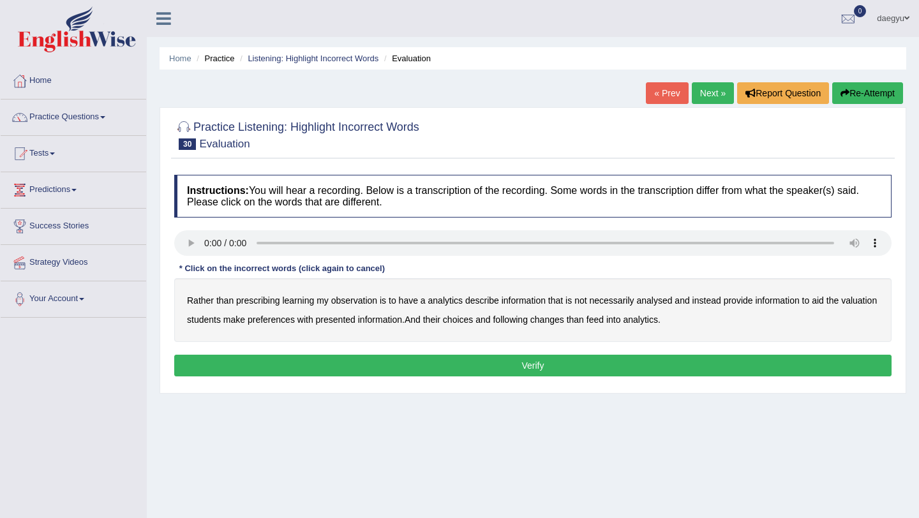
click at [364, 304] on b "observation" at bounding box center [354, 301] width 46 height 10
click at [664, 298] on b "analysed" at bounding box center [654, 301] width 36 height 10
click at [295, 319] on b "preferences" at bounding box center [271, 320] width 47 height 10
click at [527, 320] on b "following" at bounding box center [510, 320] width 34 height 10
click at [534, 367] on button "Verify" at bounding box center [532, 366] width 717 height 22
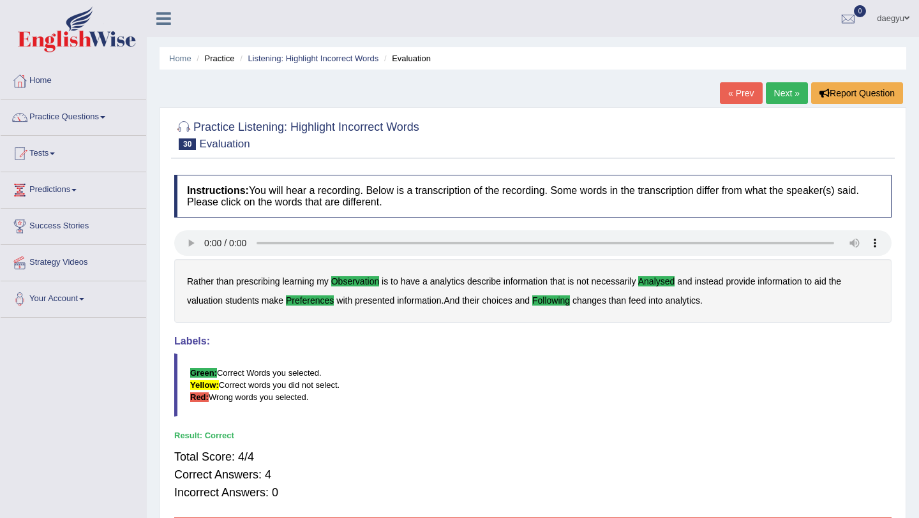
click at [776, 98] on link "Next »" at bounding box center [787, 93] width 42 height 22
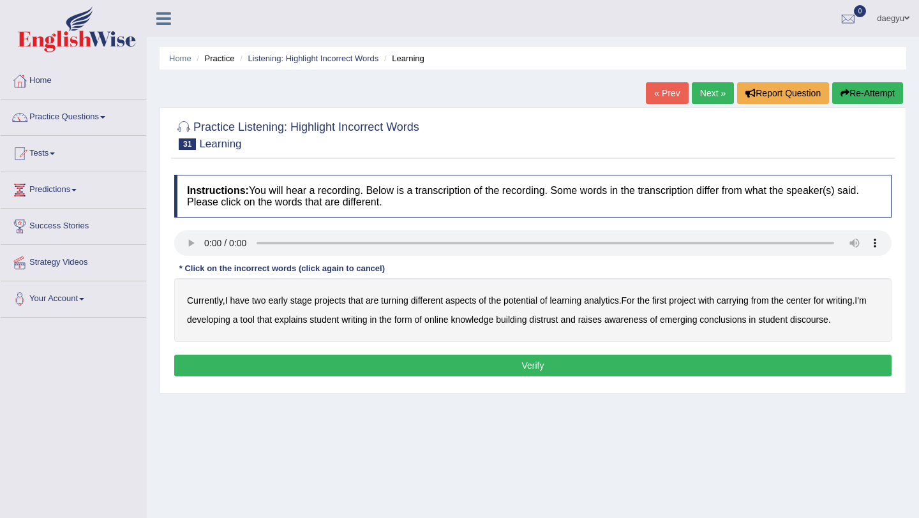
click at [395, 297] on b "turning" at bounding box center [394, 301] width 27 height 10
click at [714, 296] on b "with" at bounding box center [706, 301] width 16 height 10
click at [741, 299] on b "carrying" at bounding box center [733, 301] width 32 height 10
click at [714, 301] on b "with" at bounding box center [706, 301] width 16 height 10
click at [298, 317] on b "explains" at bounding box center [290, 320] width 33 height 10
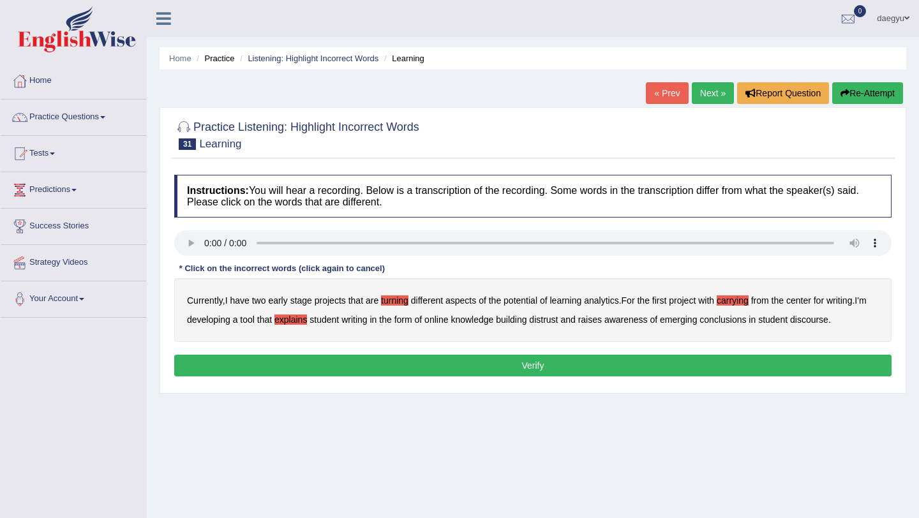
click at [558, 319] on b "distrust" at bounding box center [543, 320] width 29 height 10
click at [742, 316] on b "conclusions" at bounding box center [723, 320] width 47 height 10
click at [737, 378] on div "Instructions: You will hear a recording. Below is a transcription of the record…" at bounding box center [533, 278] width 724 height 218
click at [740, 372] on button "Verify" at bounding box center [532, 366] width 717 height 22
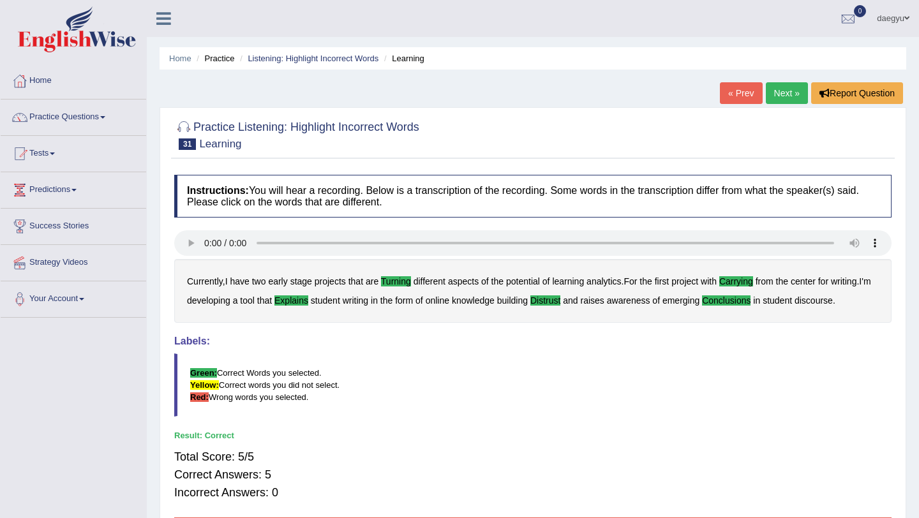
click at [776, 103] on link "Next »" at bounding box center [787, 93] width 42 height 22
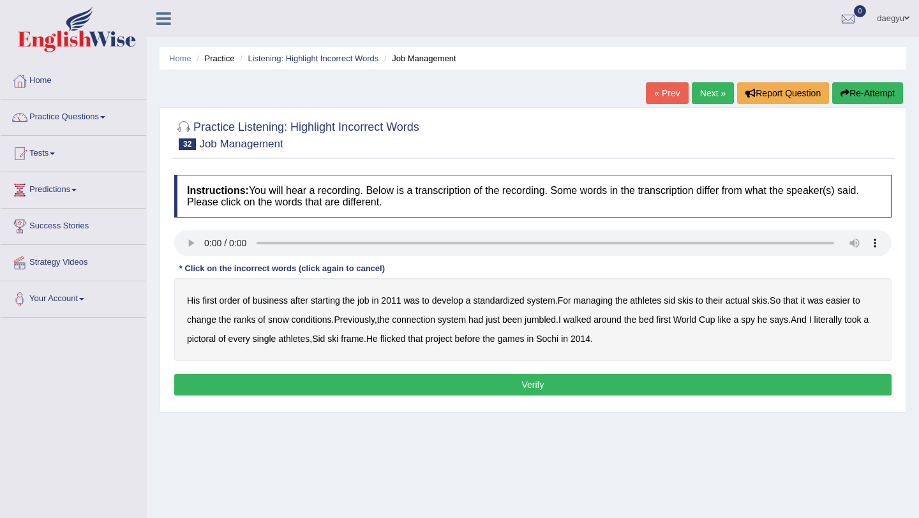
click at [587, 304] on b "managing" at bounding box center [594, 301] width 40 height 10
click at [255, 315] on div "His first order of business after starting the job in [DATE] was to develop a s…" at bounding box center [532, 319] width 717 height 83
click at [250, 318] on b "ranks" at bounding box center [245, 320] width 22 height 10
click at [546, 319] on b "jumbled" at bounding box center [540, 320] width 31 height 10
click at [393, 338] on b "flicked" at bounding box center [393, 339] width 26 height 10
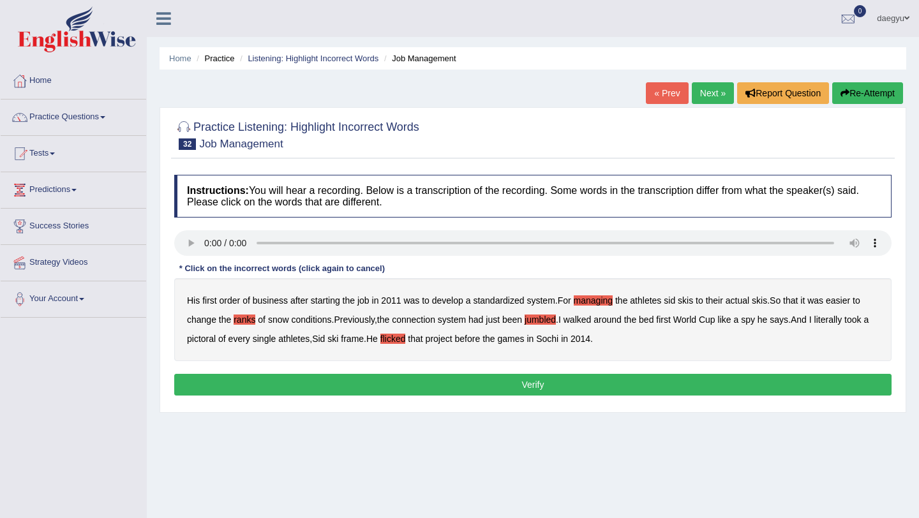
click at [415, 380] on button "Verify" at bounding box center [532, 385] width 717 height 22
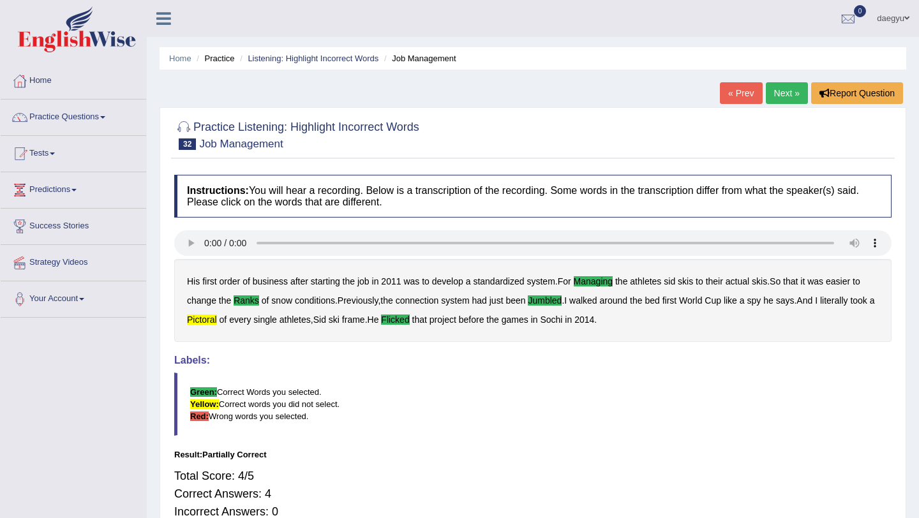
click at [217, 324] on b "pictoral" at bounding box center [202, 320] width 30 height 10
click at [781, 87] on link "Next »" at bounding box center [787, 93] width 42 height 22
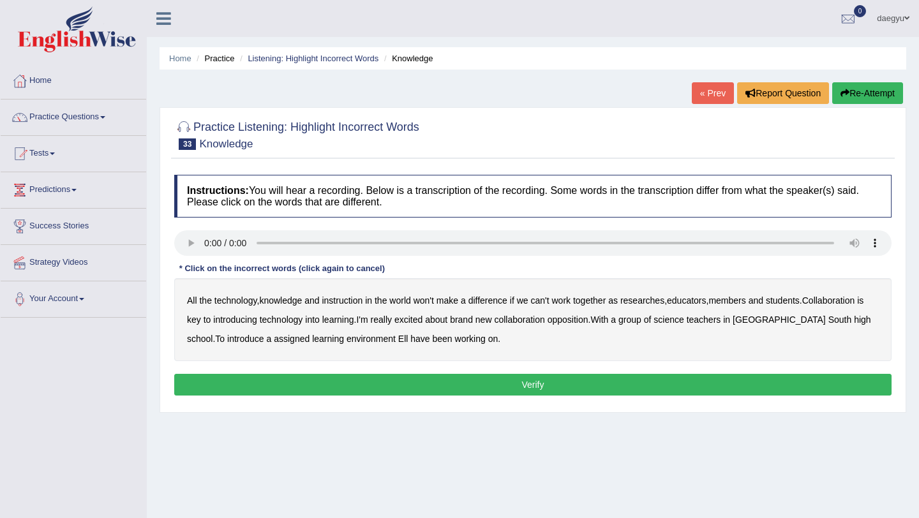
click at [338, 299] on b "instruction" at bounding box center [342, 301] width 41 height 10
click at [736, 301] on b "members" at bounding box center [727, 301] width 37 height 10
click at [351, 315] on b "learning" at bounding box center [338, 320] width 32 height 10
click at [579, 322] on b "opposition" at bounding box center [568, 320] width 41 height 10
click at [440, 389] on button "Verify" at bounding box center [532, 385] width 717 height 22
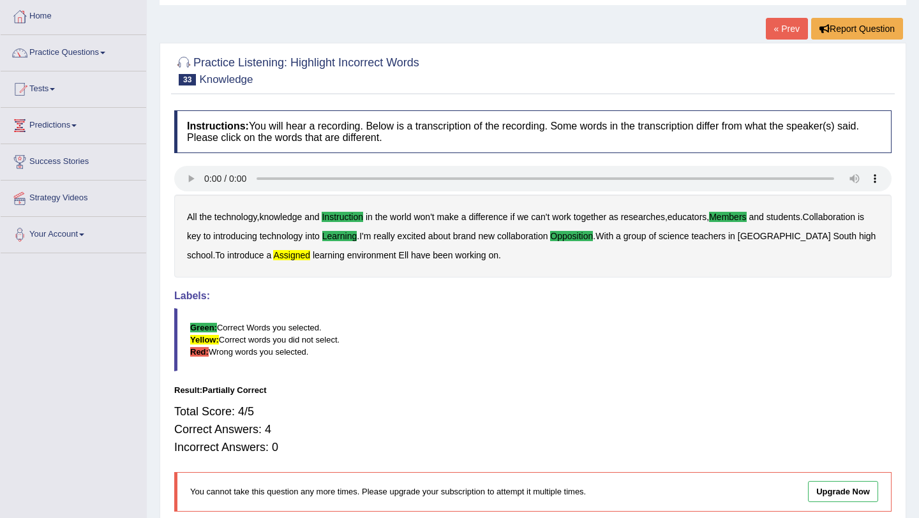
scroll to position [33, 0]
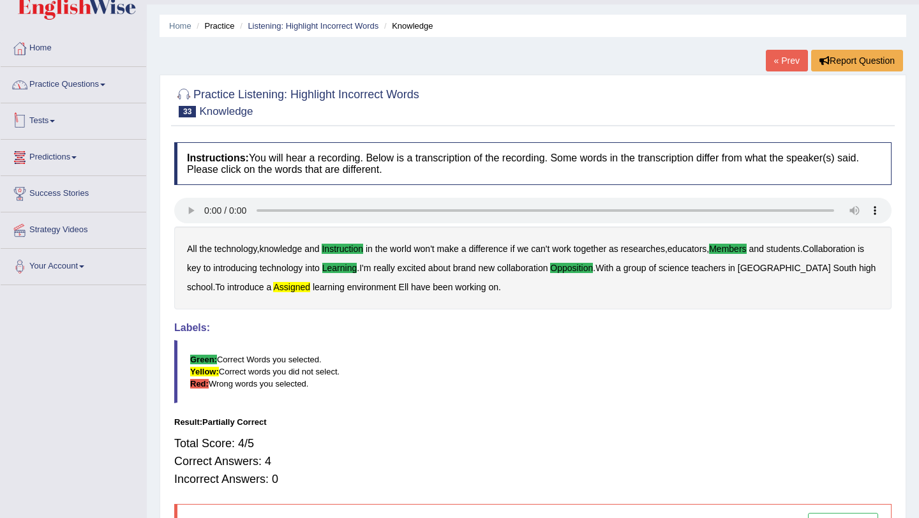
click at [87, 95] on link "Practice Questions" at bounding box center [74, 83] width 146 height 32
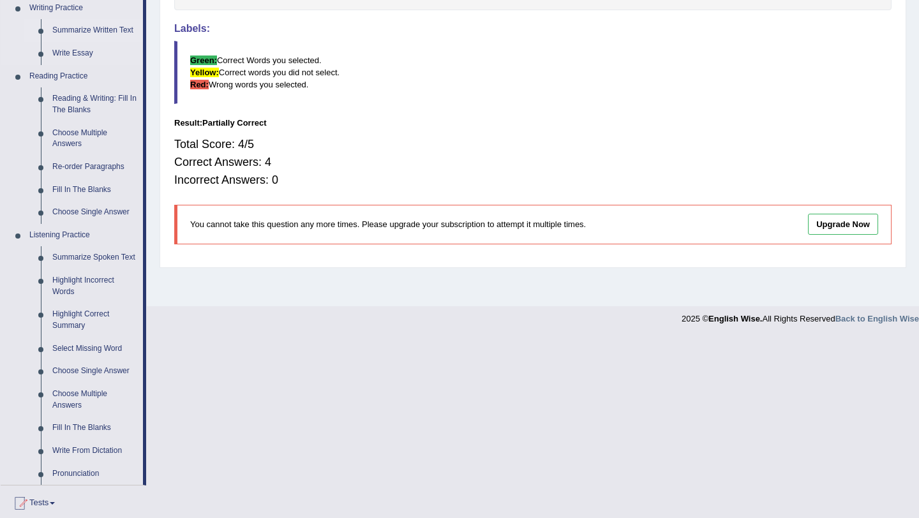
scroll to position [346, 0]
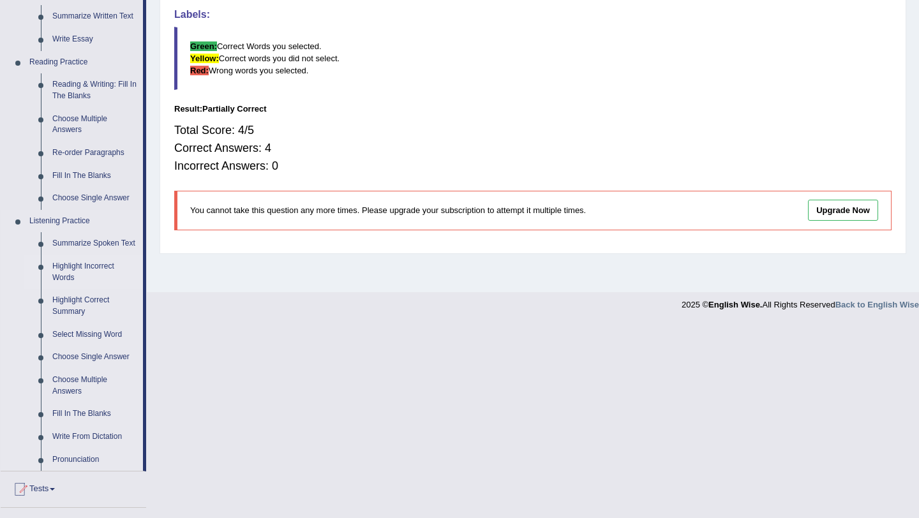
click at [82, 284] on link "Highlight Incorrect Words" at bounding box center [95, 272] width 96 height 34
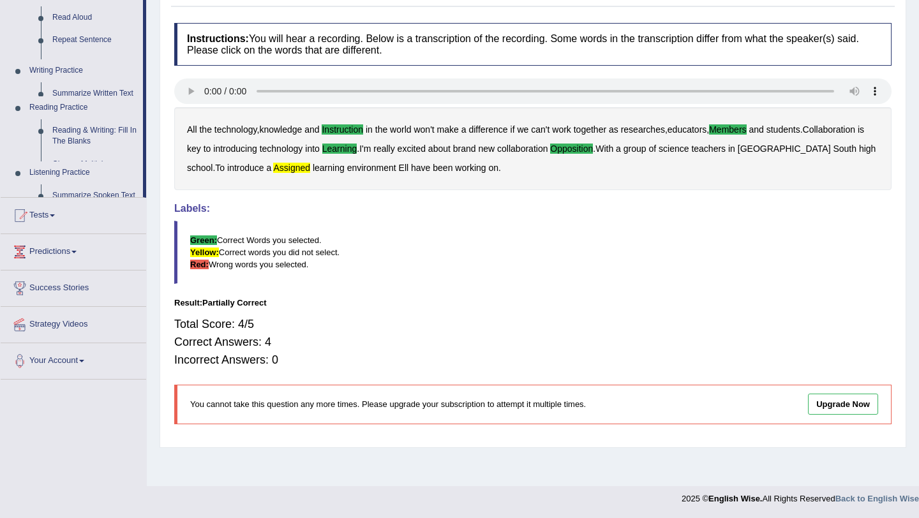
scroll to position [152, 0]
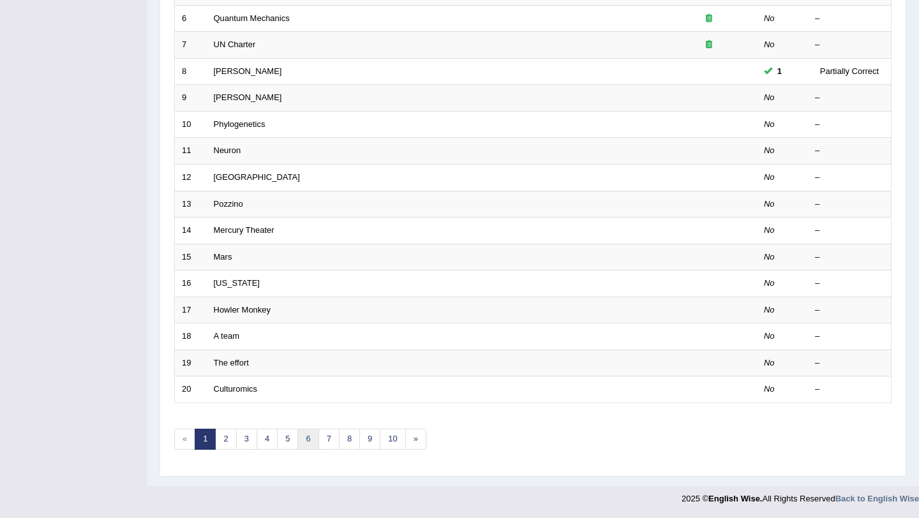
click at [316, 445] on link "6" at bounding box center [307, 439] width 21 height 21
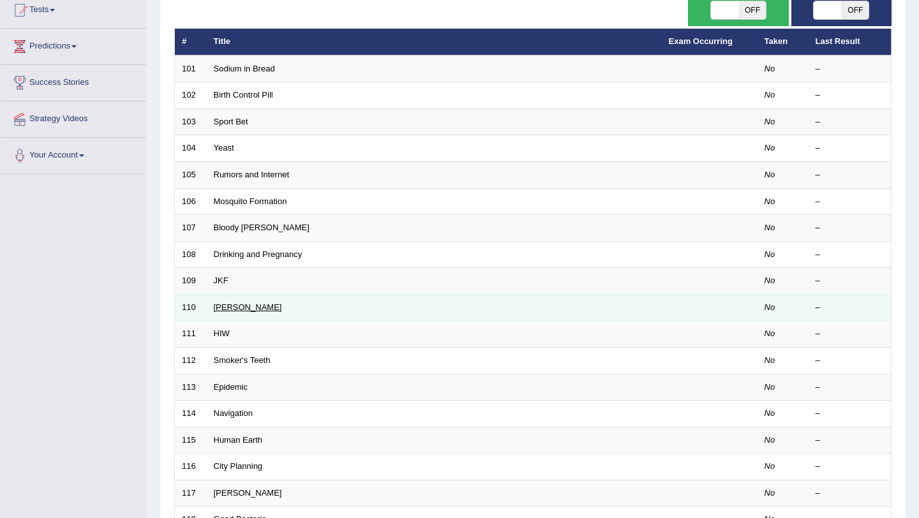
click at [224, 311] on link "[PERSON_NAME]" at bounding box center [248, 308] width 68 height 10
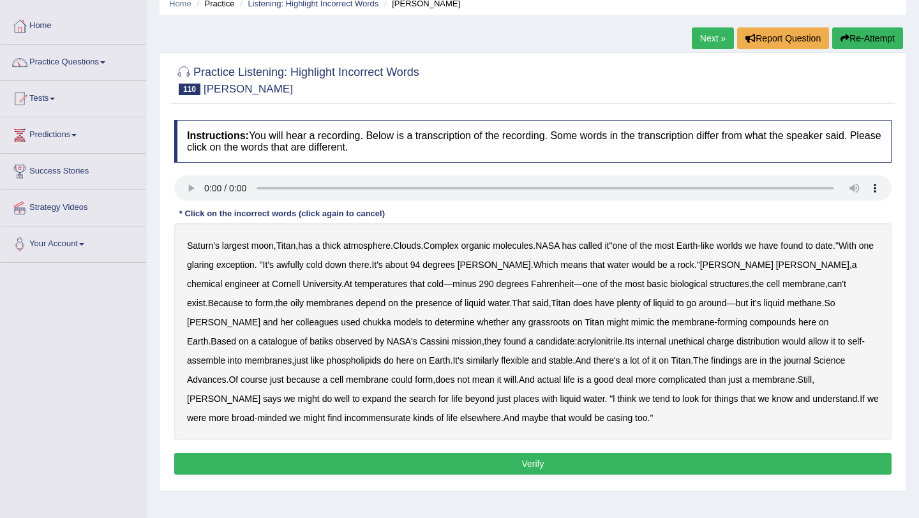
scroll to position [56, 0]
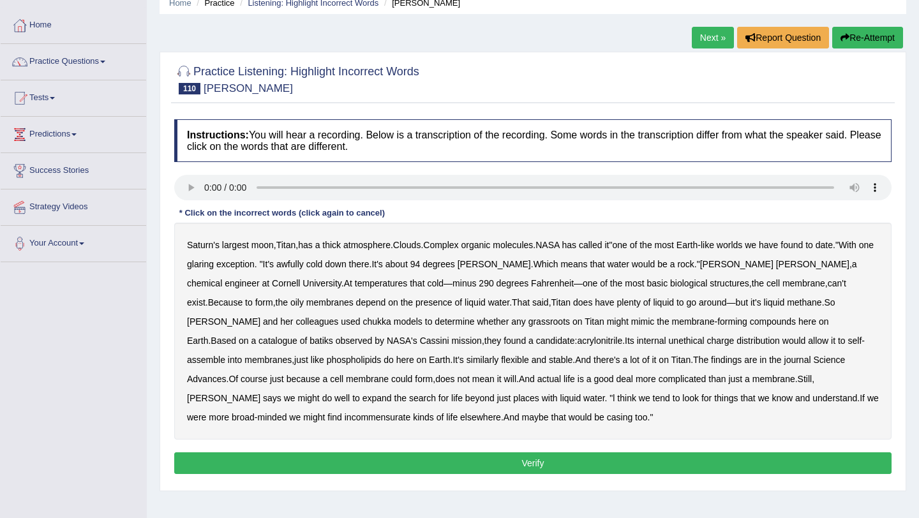
click at [615, 454] on button "Verify" at bounding box center [532, 464] width 717 height 22
click at [522, 419] on b "maybe" at bounding box center [535, 417] width 27 height 10
click at [405, 467] on button "Verify" at bounding box center [532, 464] width 717 height 22
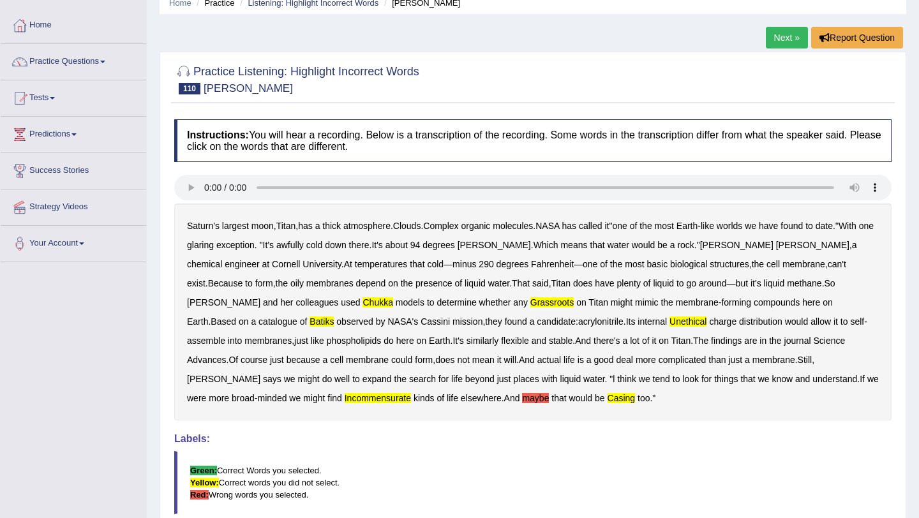
click at [766, 33] on link "Next »" at bounding box center [787, 38] width 42 height 22
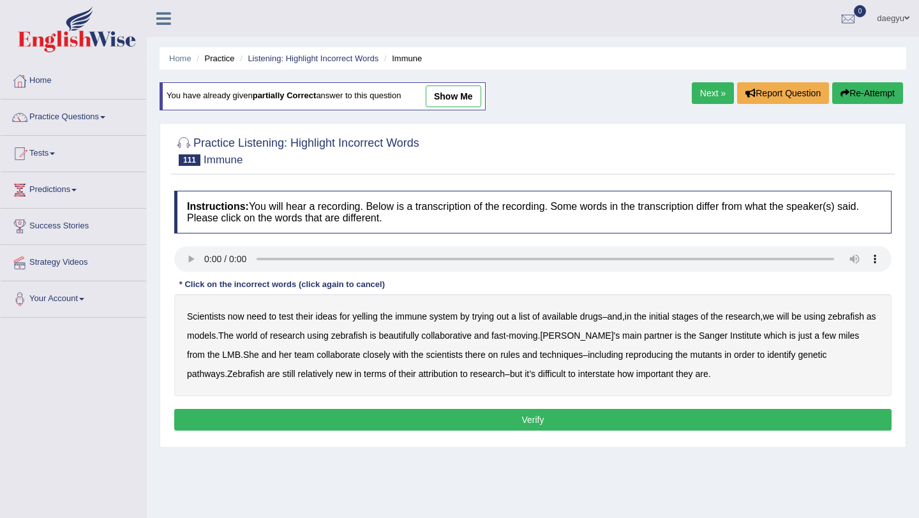
click at [774, 314] on b "we" at bounding box center [768, 316] width 11 height 10
click at [499, 358] on b "on" at bounding box center [493, 355] width 10 height 10
click at [499, 360] on b "on" at bounding box center [493, 355] width 10 height 10
click at [520, 360] on b "rules" at bounding box center [509, 355] width 19 height 10
click at [499, 359] on b "on" at bounding box center [493, 355] width 10 height 10
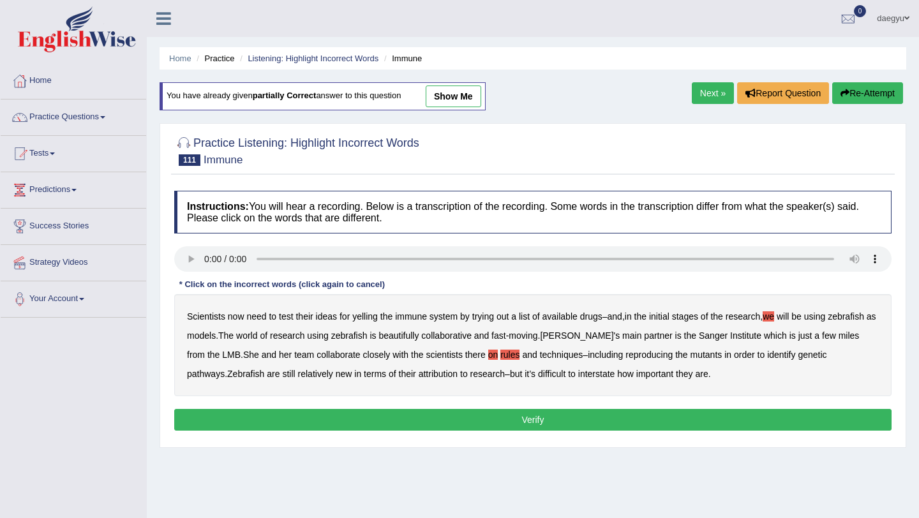
click at [520, 359] on b "rules" at bounding box center [509, 355] width 19 height 10
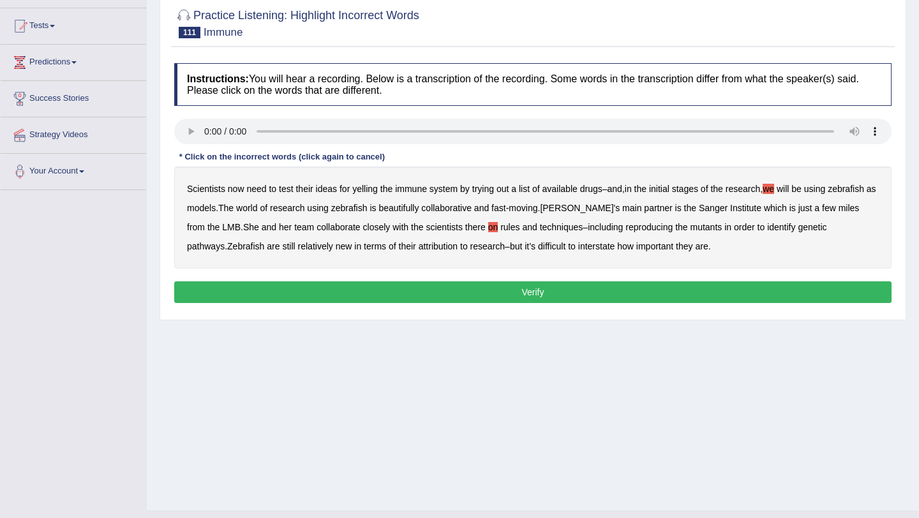
scroll to position [152, 0]
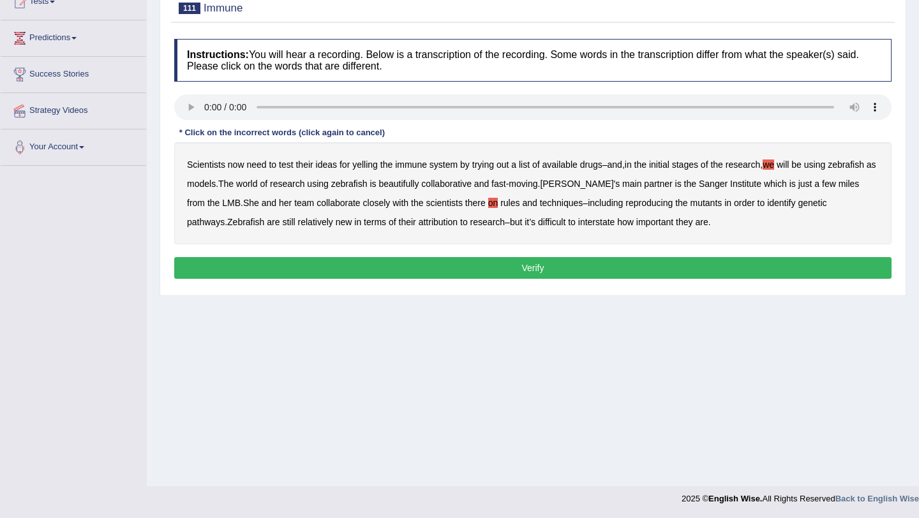
click at [329, 225] on b "relatively" at bounding box center [315, 222] width 35 height 10
click at [350, 247] on div "Instructions: You will hear a recording. Below is a transcription of the record…" at bounding box center [533, 161] width 724 height 257
click at [351, 253] on div "Instructions: You will hear a recording. Below is a transcription of the record…" at bounding box center [533, 161] width 724 height 257
click at [356, 278] on button "Verify" at bounding box center [532, 268] width 717 height 22
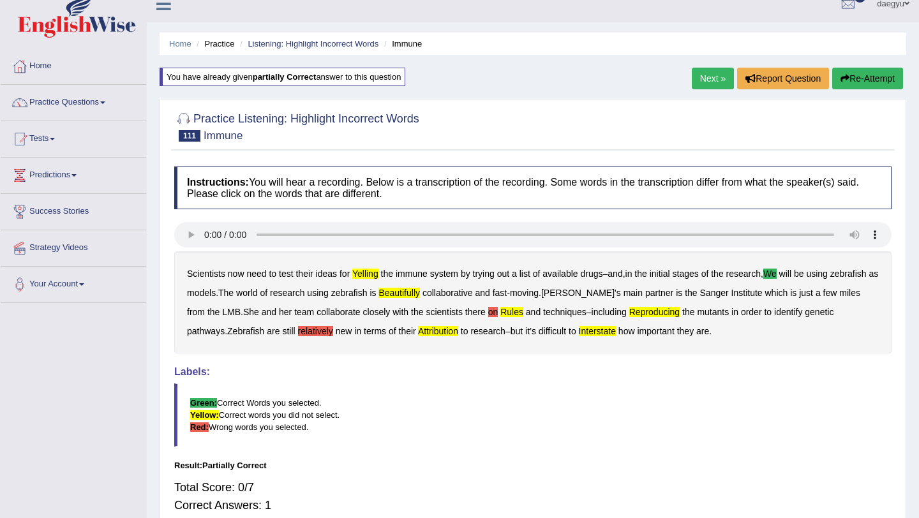
scroll to position [0, 0]
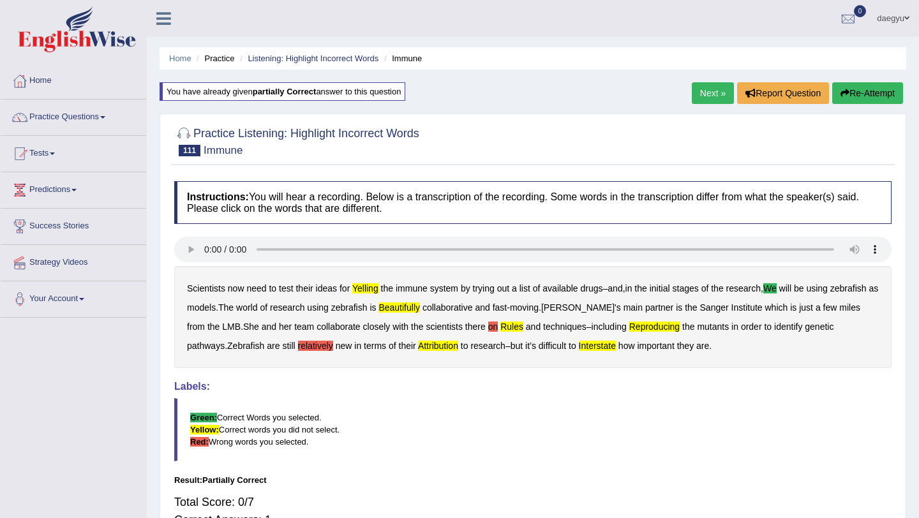
click at [864, 90] on button "Re-Attempt" at bounding box center [867, 93] width 71 height 22
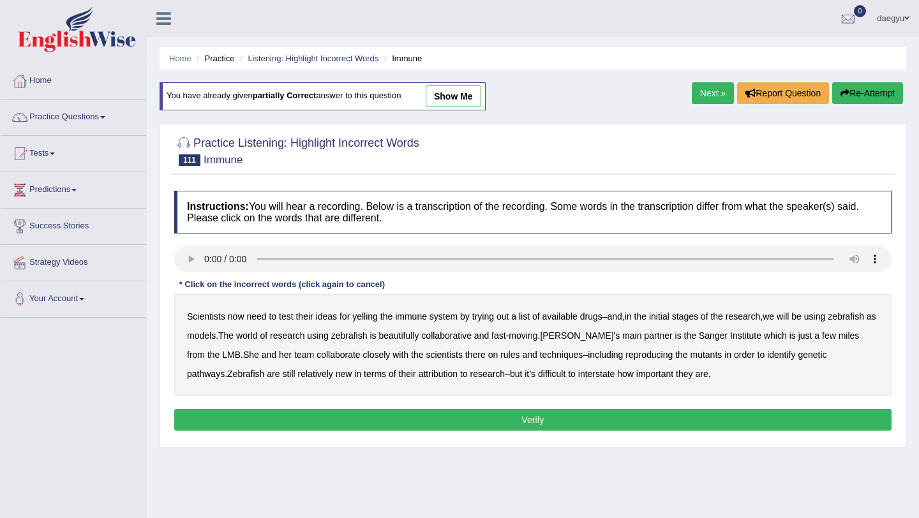
click at [370, 322] on b "yelling" at bounding box center [365, 316] width 26 height 10
click at [782, 322] on div "Scientists now need to test their ideas for yelling the immune system by trying…" at bounding box center [532, 345] width 717 height 102
click at [774, 320] on b "we" at bounding box center [768, 316] width 11 height 10
click at [419, 340] on b "beautifully" at bounding box center [399, 336] width 40 height 10
click at [499, 352] on b "on" at bounding box center [493, 355] width 10 height 10
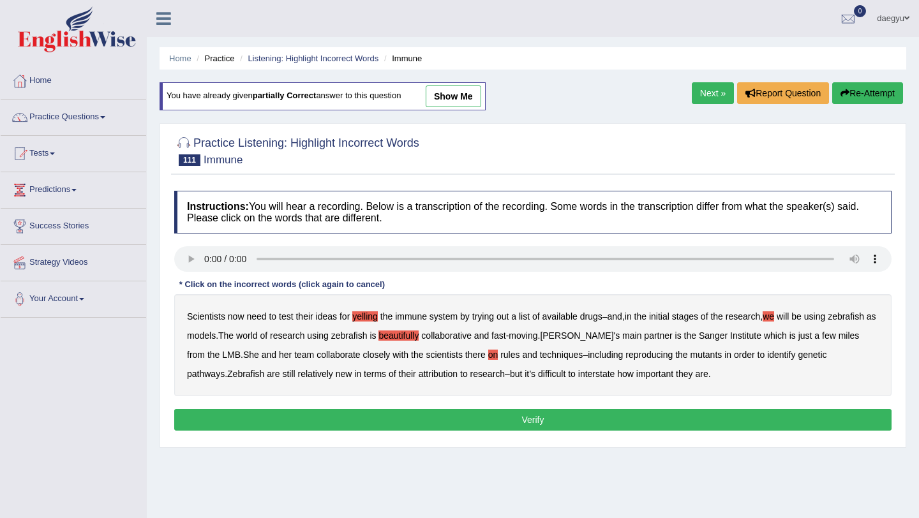
click at [529, 352] on div "Scientists now need to test their ideas for yelling the immune system by trying…" at bounding box center [532, 345] width 717 height 102
click at [520, 354] on b "rules" at bounding box center [509, 355] width 19 height 10
click at [499, 354] on b "on" at bounding box center [493, 355] width 10 height 10
click at [433, 381] on div "Scientists now need to test their ideas for yelling the immune system by trying…" at bounding box center [532, 345] width 717 height 102
click at [433, 380] on div "Scientists now need to test their ideas for yelling the immune system by trying…" at bounding box center [532, 345] width 717 height 102
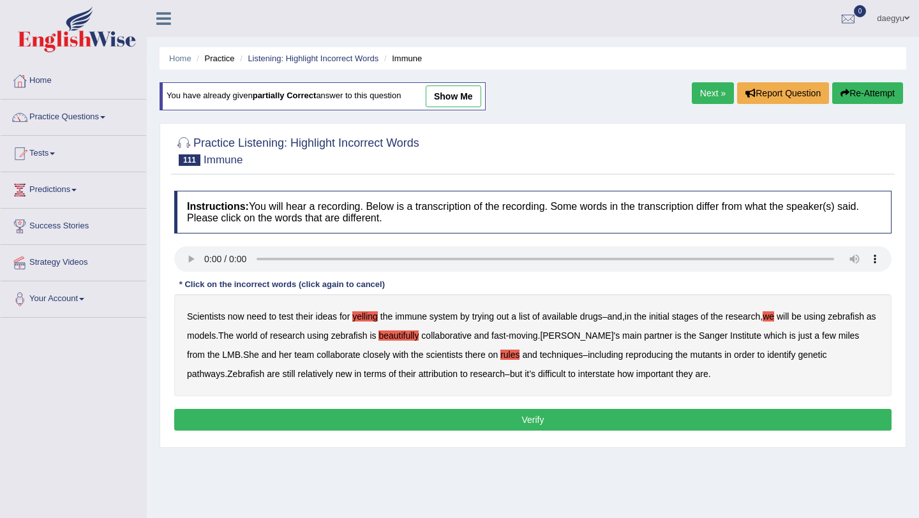
click at [438, 379] on div "Scientists now need to test their ideas for yelling the immune system by trying…" at bounding box center [532, 345] width 717 height 102
click at [438, 379] on b "attribution" at bounding box center [438, 374] width 39 height 10
click at [615, 371] on b "interstate" at bounding box center [596, 374] width 37 height 10
click at [629, 424] on button "Verify" at bounding box center [532, 420] width 717 height 22
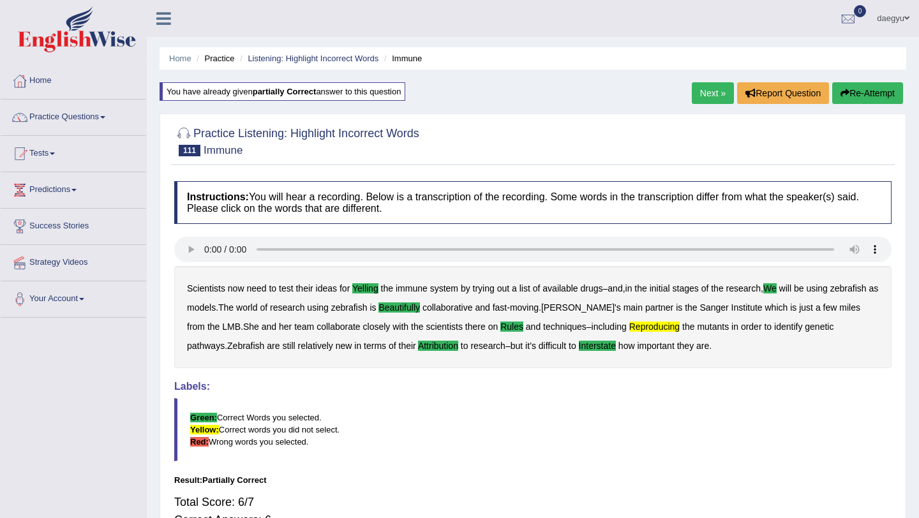
click at [694, 93] on link "Next »" at bounding box center [713, 93] width 42 height 22
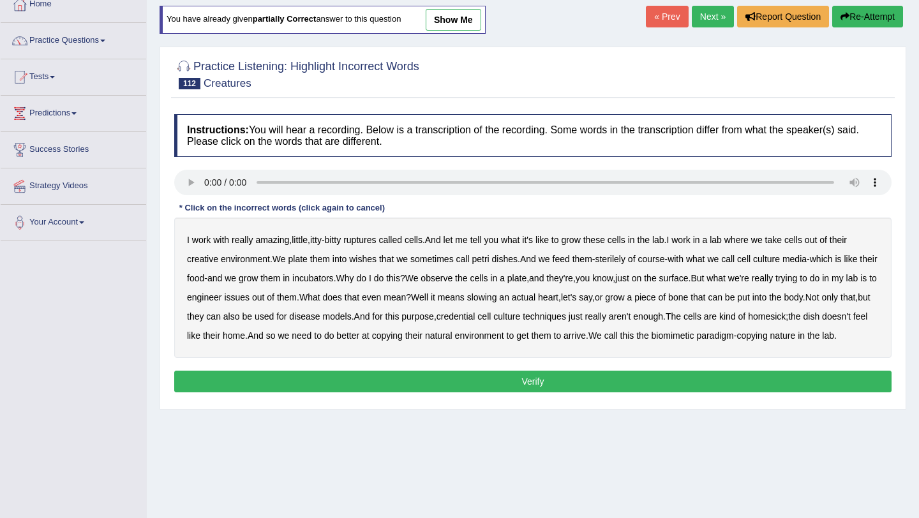
scroll to position [97, 0]
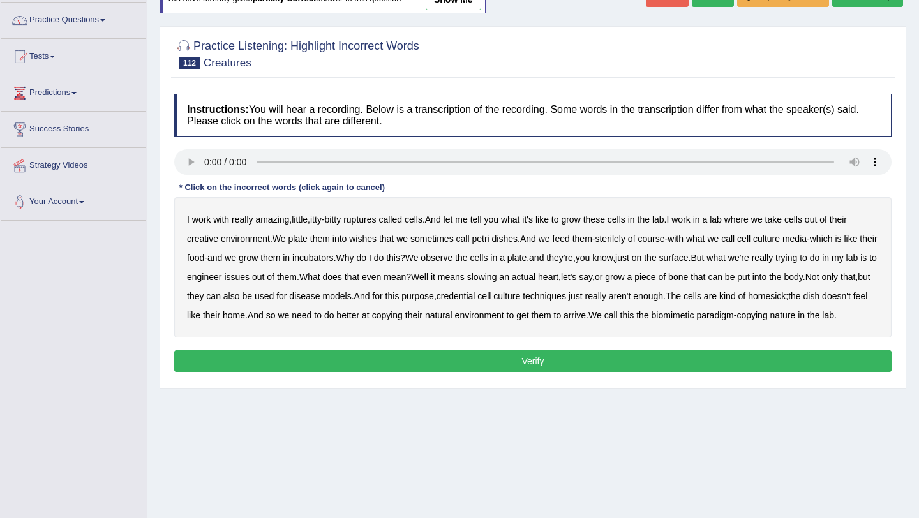
click at [376, 215] on b "ruptures" at bounding box center [359, 219] width 33 height 10
click at [205, 239] on b "creative" at bounding box center [202, 239] width 31 height 10
click at [363, 236] on b "wishes" at bounding box center [362, 239] width 27 height 10
click at [250, 281] on b "issues" at bounding box center [237, 277] width 26 height 10
click at [559, 270] on div "I work with really amazing , little , itty - bitty ruptures called cells . And …" at bounding box center [532, 267] width 717 height 140
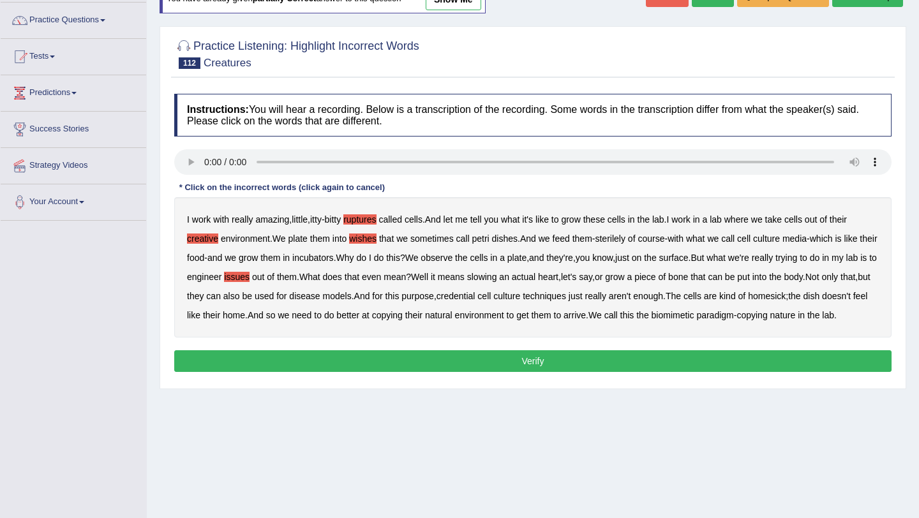
click at [497, 272] on b "slowing" at bounding box center [482, 277] width 30 height 10
click at [586, 313] on b "arrive" at bounding box center [575, 315] width 22 height 10
click at [679, 372] on button "Verify" at bounding box center [532, 361] width 717 height 22
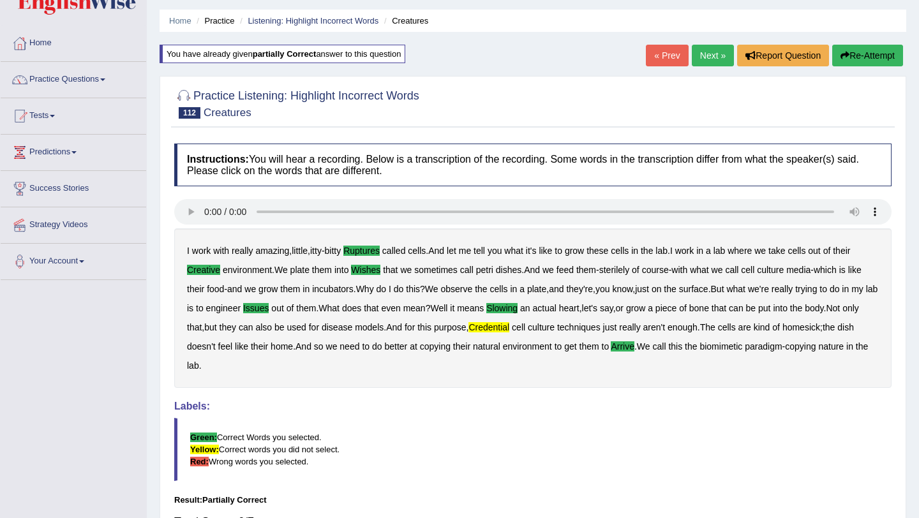
scroll to position [26, 0]
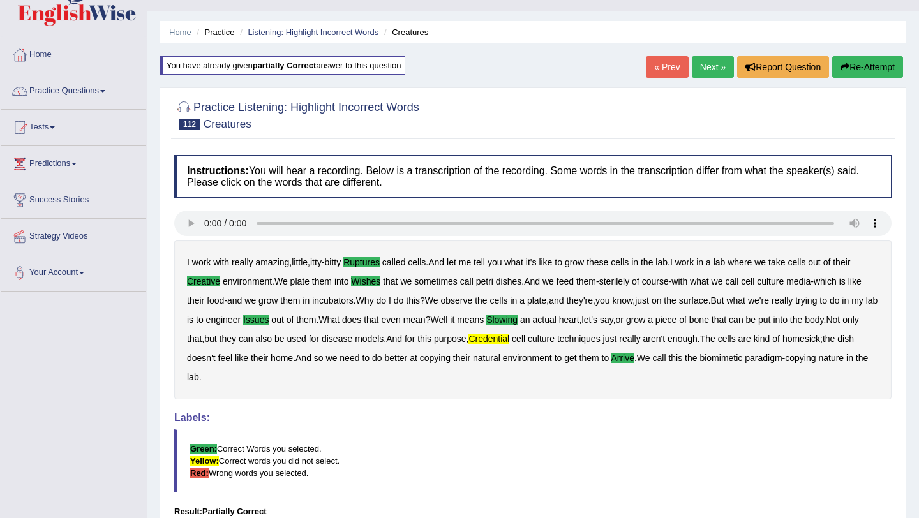
click at [702, 69] on link "Next »" at bounding box center [713, 67] width 42 height 22
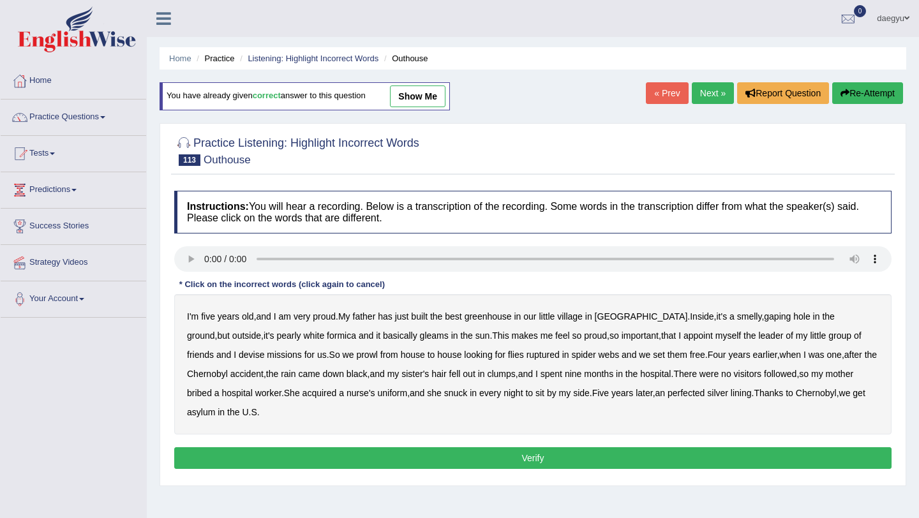
click at [696, 93] on link "Next »" at bounding box center [713, 93] width 42 height 22
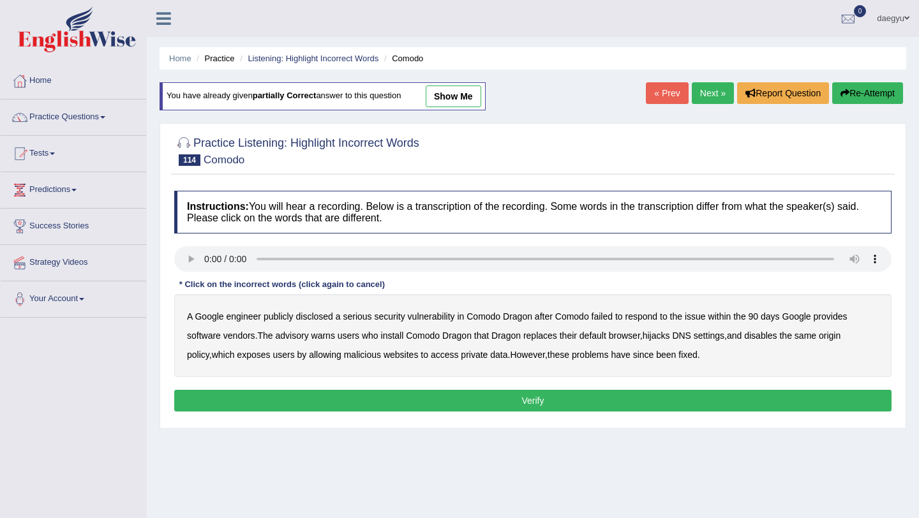
click at [703, 100] on link "Next »" at bounding box center [713, 93] width 42 height 22
click at [700, 86] on link "Next »" at bounding box center [713, 93] width 42 height 22
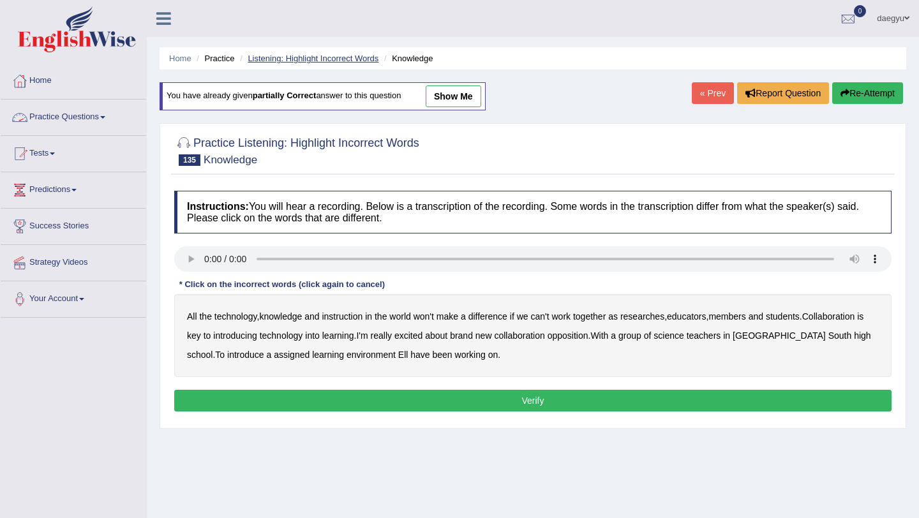
click at [333, 58] on link "Listening: Highlight Incorrect Words" at bounding box center [313, 59] width 131 height 10
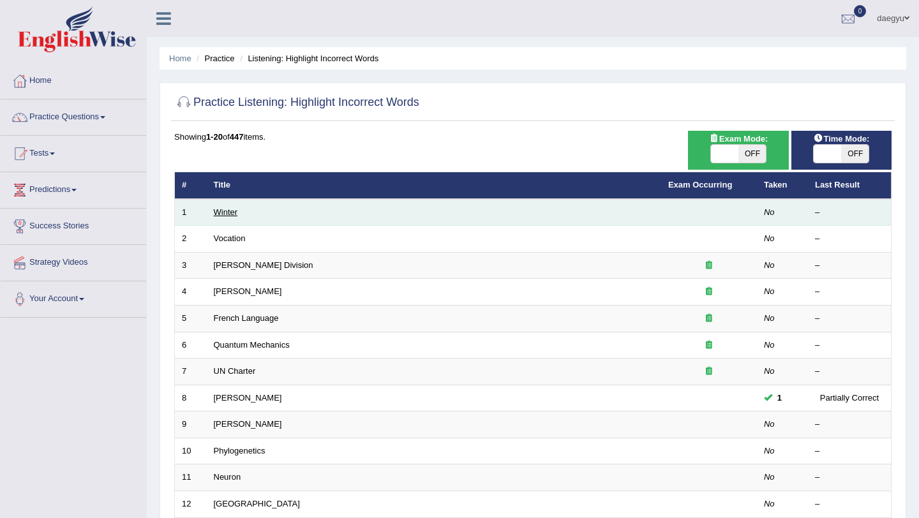
click at [228, 214] on link "Winter" at bounding box center [226, 212] width 24 height 10
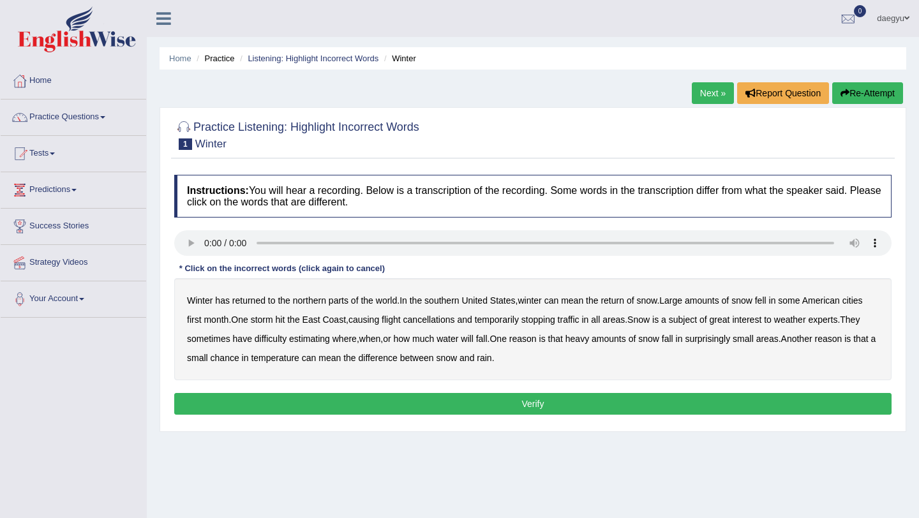
click at [445, 302] on b "southern" at bounding box center [441, 301] width 34 height 10
click at [195, 322] on b "first" at bounding box center [194, 320] width 15 height 10
click at [611, 325] on div "Winter has returned to the northern parts of the world . In the southern [GEOGR…" at bounding box center [532, 329] width 717 height 102
click at [600, 325] on b "all" at bounding box center [595, 320] width 9 height 10
click at [458, 340] on b "water" at bounding box center [448, 339] width 22 height 10
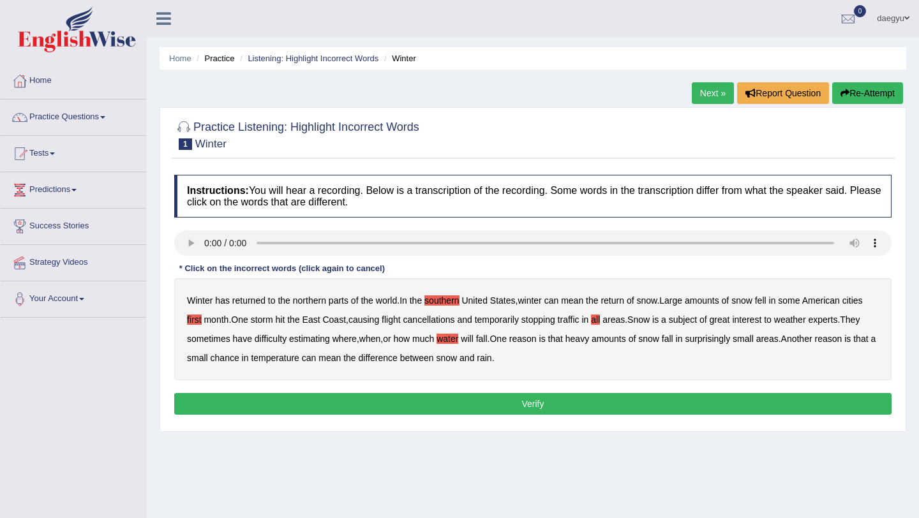
click at [239, 362] on b "chance" at bounding box center [225, 358] width 29 height 10
click at [283, 398] on button "Verify" at bounding box center [532, 404] width 717 height 22
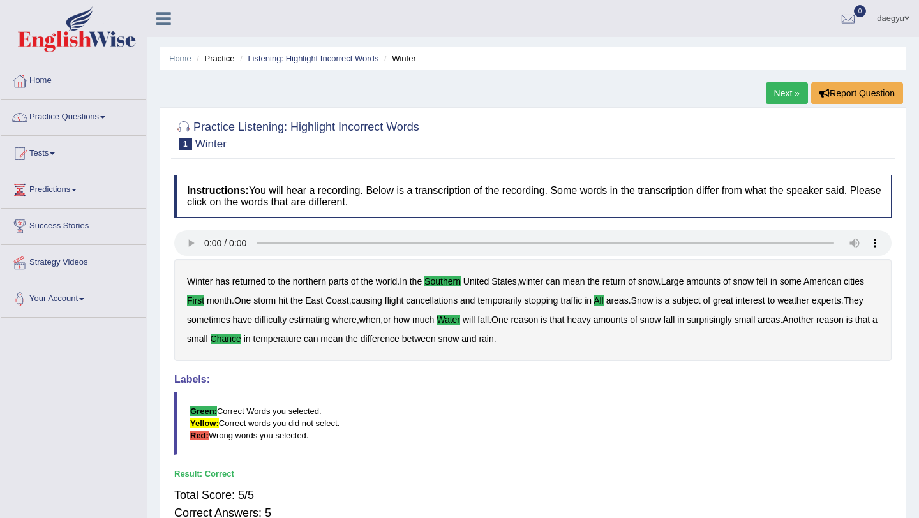
click at [773, 87] on link "Next »" at bounding box center [787, 93] width 42 height 22
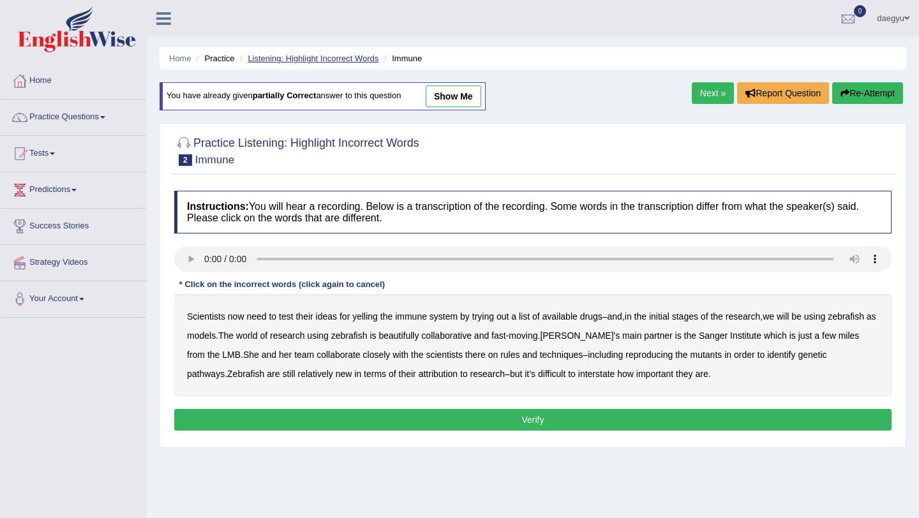
click at [296, 58] on link "Listening: Highlight Incorrect Words" at bounding box center [313, 59] width 131 height 10
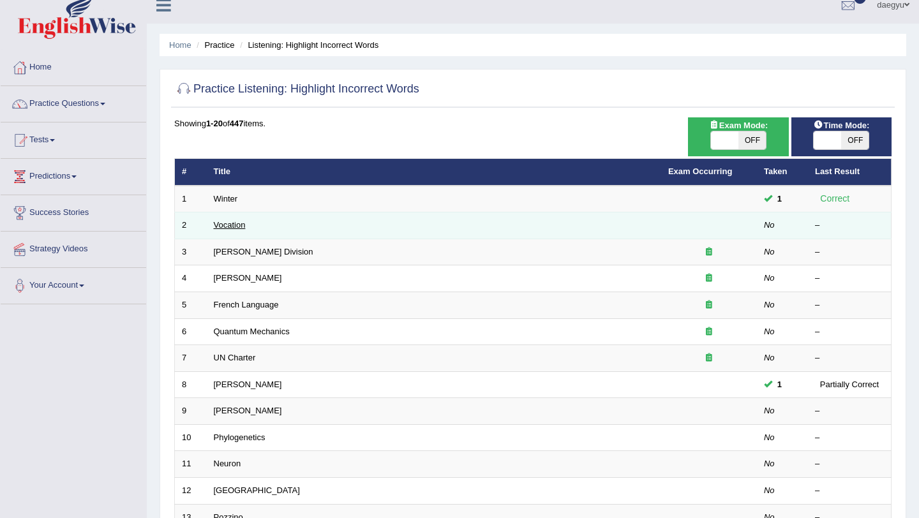
click at [226, 228] on link "Vocation" at bounding box center [230, 225] width 32 height 10
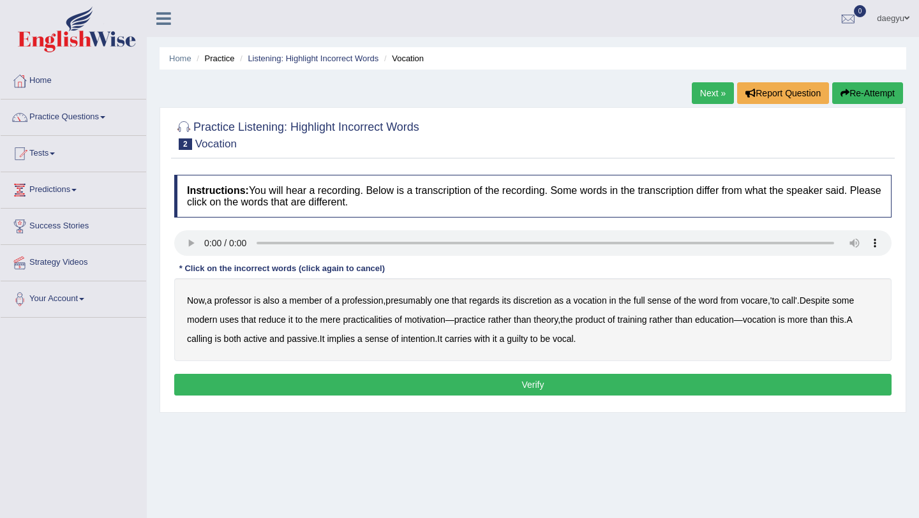
click at [523, 301] on b "discretion" at bounding box center [532, 301] width 38 height 10
click at [671, 299] on b "sense" at bounding box center [660, 301] width 24 height 10
click at [298, 303] on b "member" at bounding box center [305, 301] width 33 height 10
click at [418, 321] on b "motivation" at bounding box center [425, 320] width 41 height 10
click at [403, 345] on div "Now , a professor is also a member of a profession , presumably one that regard…" at bounding box center [532, 319] width 717 height 83
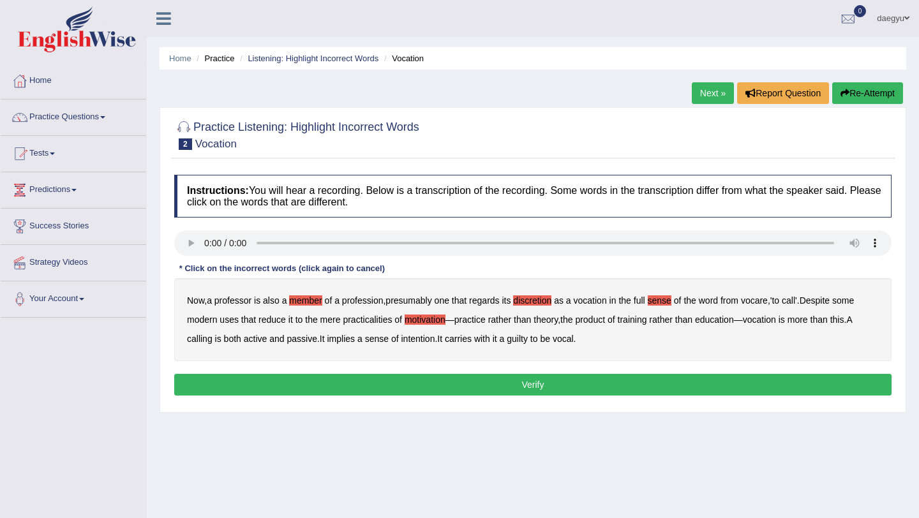
click at [410, 326] on div "Now , a professor is also a member of a profession , presumably one that regard…" at bounding box center [532, 319] width 717 height 83
click at [413, 333] on div "Now , a professor is also a member of a profession , presumably one that regard…" at bounding box center [532, 319] width 717 height 83
click at [435, 343] on b "intention" at bounding box center [418, 339] width 34 height 10
click at [505, 334] on b "a" at bounding box center [502, 339] width 5 height 10
click at [523, 339] on b "guilty" at bounding box center [517, 339] width 21 height 10
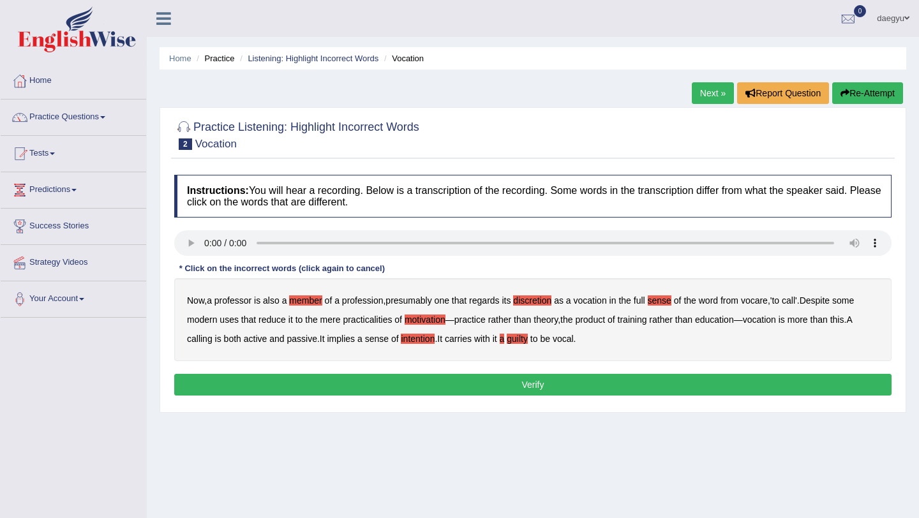
click at [505, 342] on b "a" at bounding box center [502, 339] width 5 height 10
click at [513, 392] on button "Verify" at bounding box center [532, 385] width 717 height 22
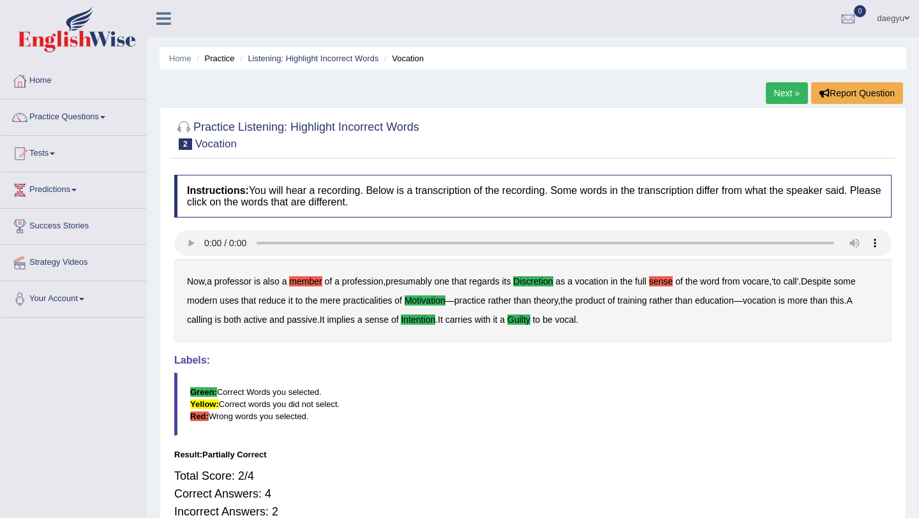
click at [776, 99] on link "Next »" at bounding box center [787, 93] width 42 height 22
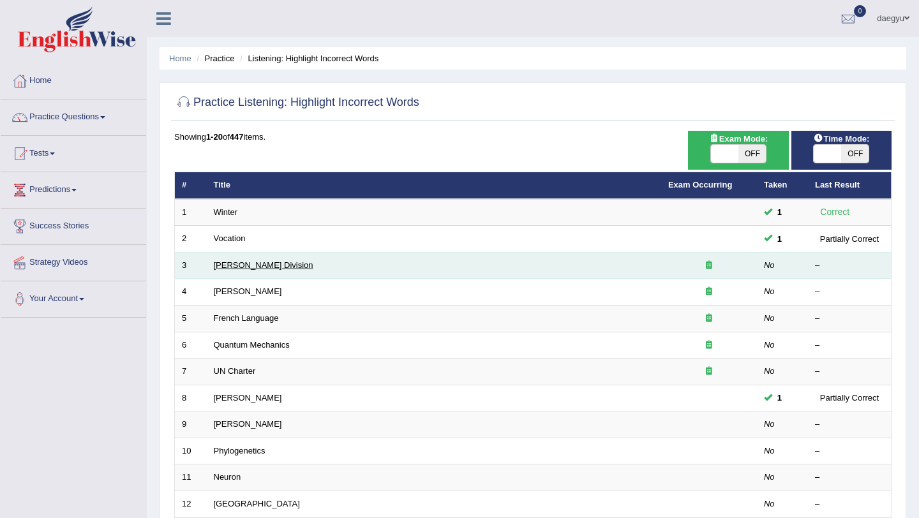
click at [231, 260] on link "[PERSON_NAME] Division" at bounding box center [264, 265] width 100 height 10
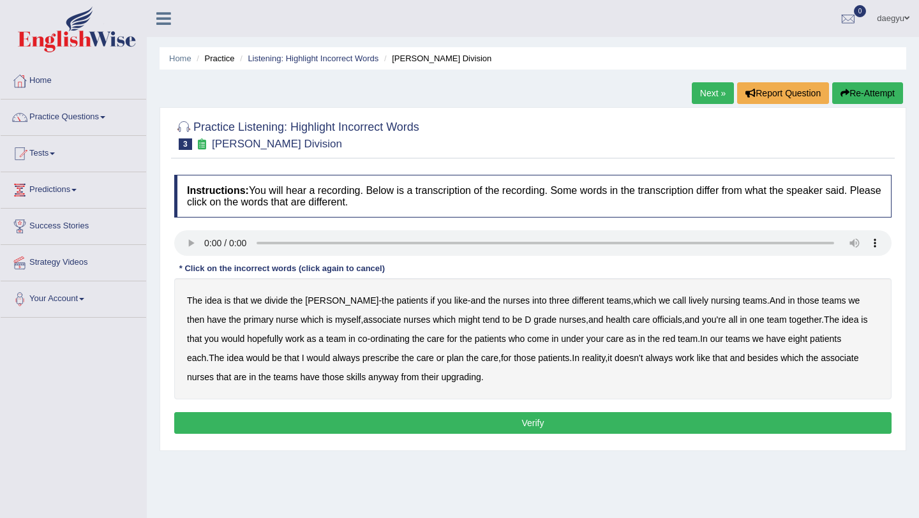
click at [689, 303] on b "lively" at bounding box center [699, 301] width 20 height 10
click at [483, 321] on b "tend" at bounding box center [491, 320] width 17 height 10
click at [333, 363] on b "always" at bounding box center [346, 358] width 27 height 10
click at [441, 382] on b "upgrading" at bounding box center [461, 377] width 40 height 10
click at [426, 430] on button "Verify" at bounding box center [532, 423] width 717 height 22
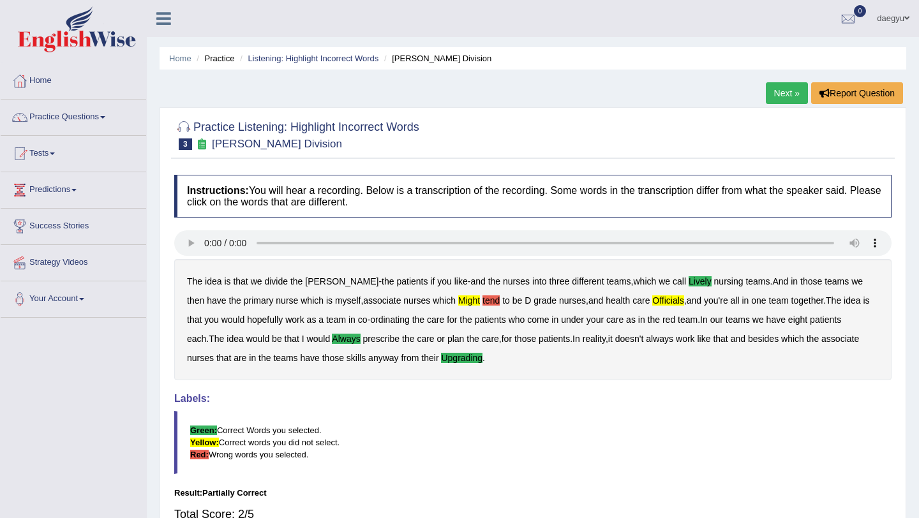
click at [779, 85] on link "Next »" at bounding box center [787, 93] width 42 height 22
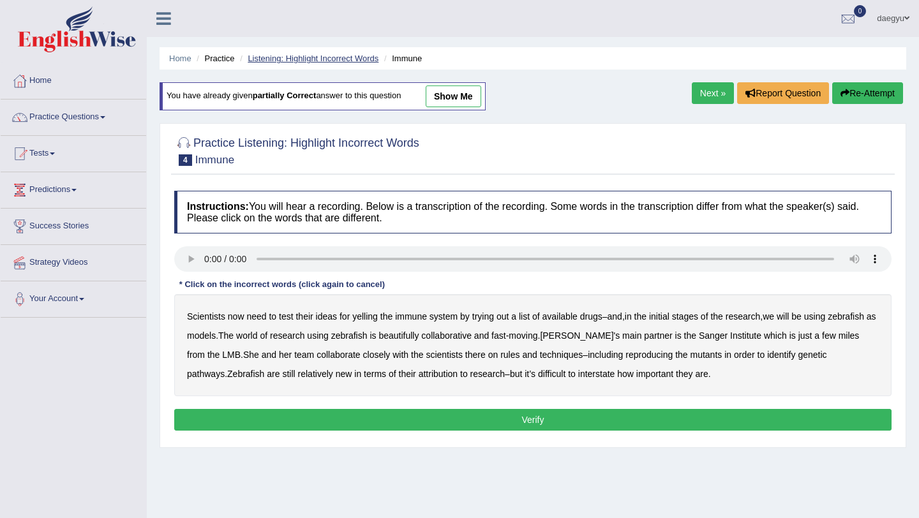
click at [264, 54] on link "Listening: Highlight Incorrect Words" at bounding box center [313, 59] width 131 height 10
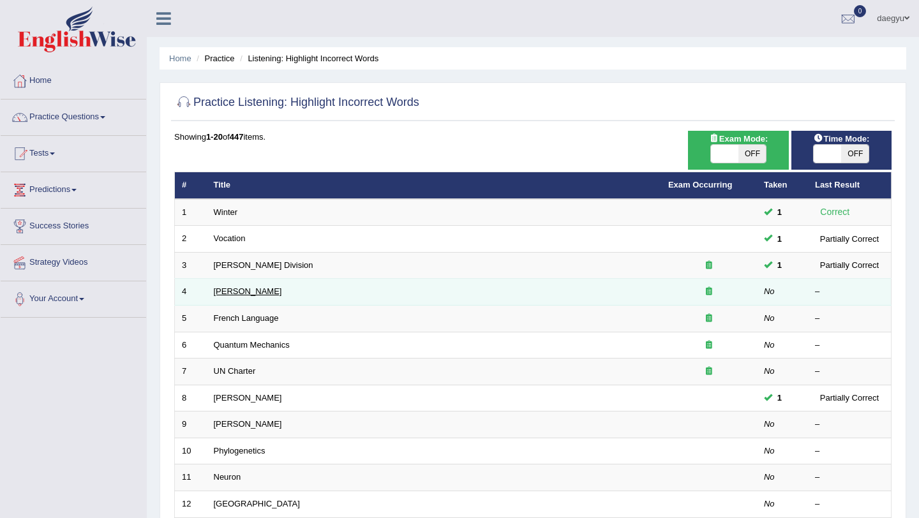
click at [255, 296] on link "[PERSON_NAME]" at bounding box center [248, 292] width 68 height 10
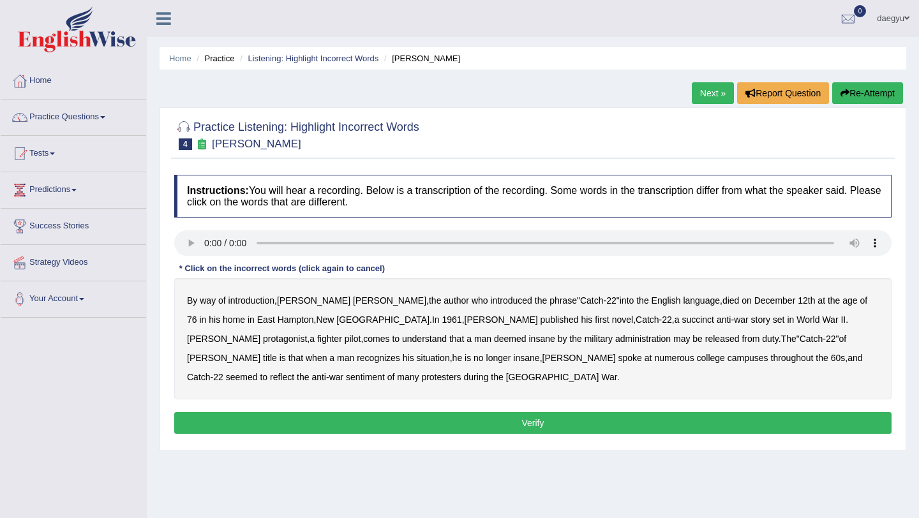
click at [682, 322] on b "succinct" at bounding box center [698, 320] width 33 height 10
click at [615, 337] on b "administration" at bounding box center [643, 339] width 56 height 10
click at [450, 353] on b "situation" at bounding box center [433, 358] width 33 height 10
click at [294, 372] on b "reflect" at bounding box center [282, 377] width 24 height 10
click at [500, 424] on button "Verify" at bounding box center [532, 423] width 717 height 22
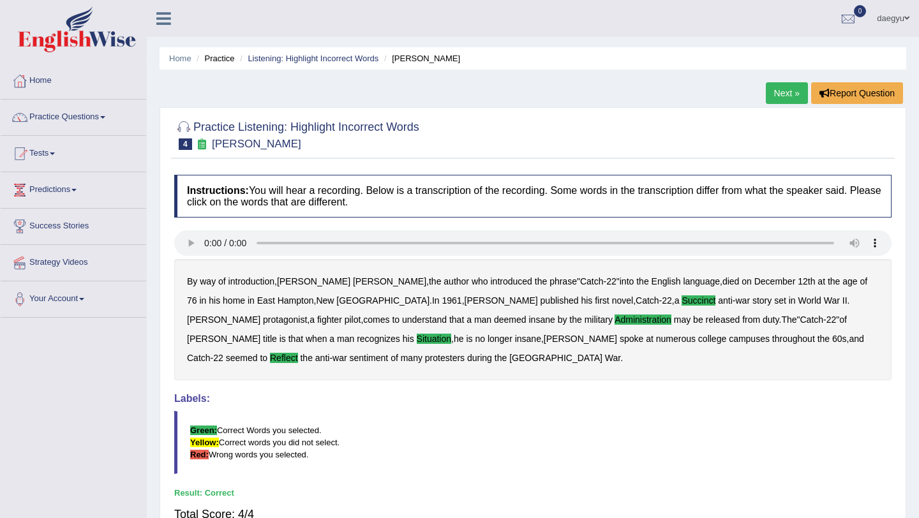
click at [785, 93] on link "Next »" at bounding box center [787, 93] width 42 height 22
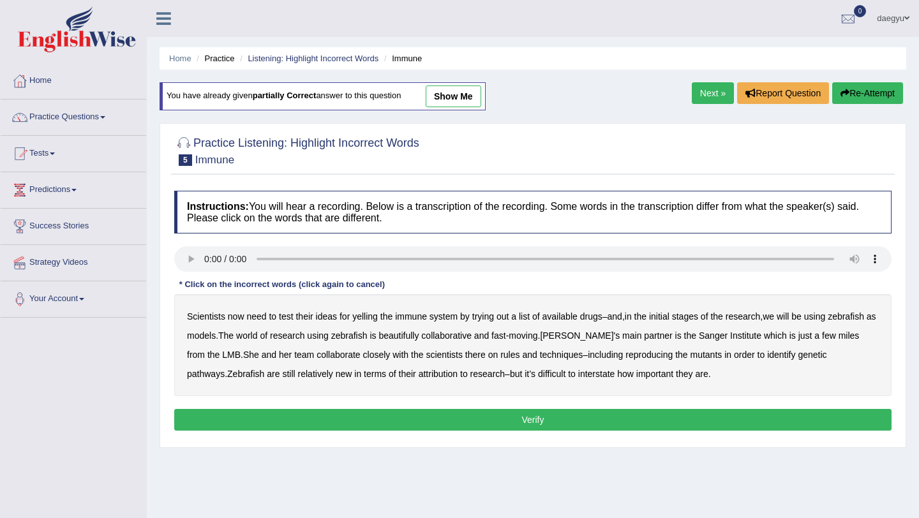
click at [350, 50] on ul "Home Practice Listening: Highlight Incorrect Words Immune" at bounding box center [533, 58] width 747 height 22
click at [353, 63] on link "Listening: Highlight Incorrect Words" at bounding box center [313, 59] width 131 height 10
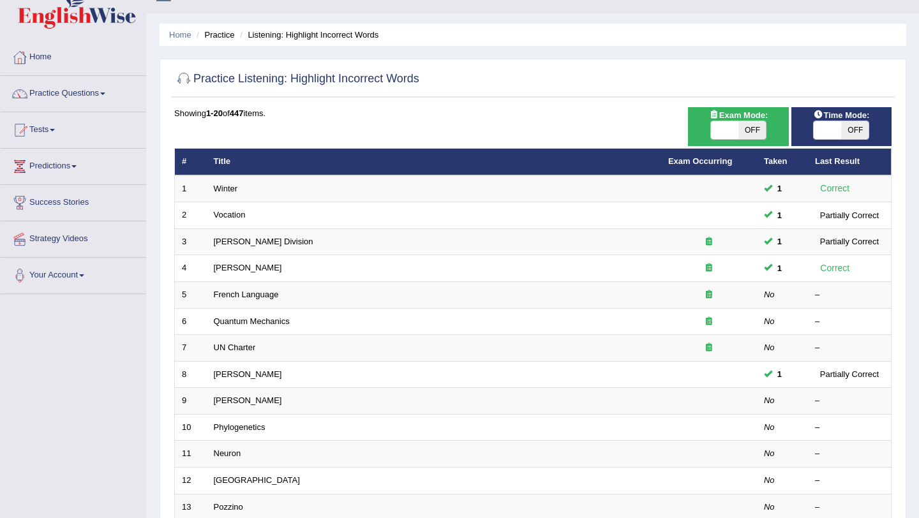
scroll to position [24, 0]
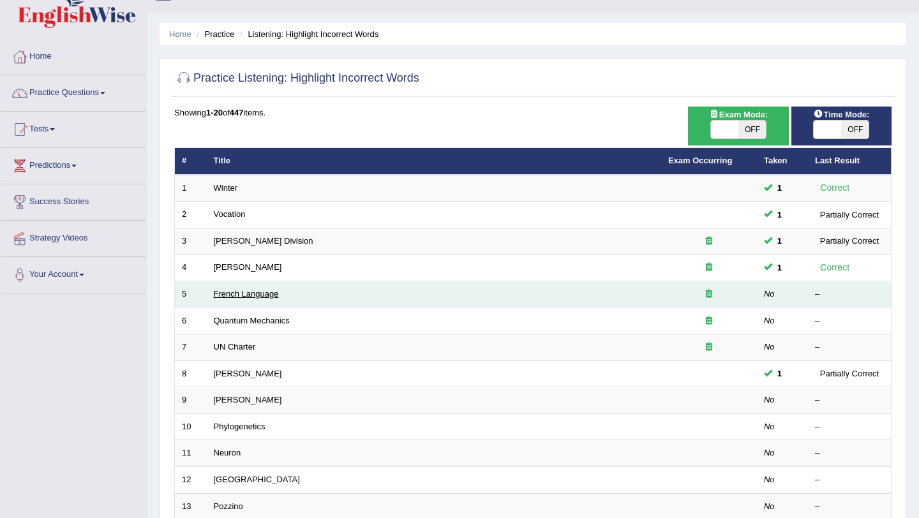
click at [257, 292] on link "French Language" at bounding box center [246, 294] width 65 height 10
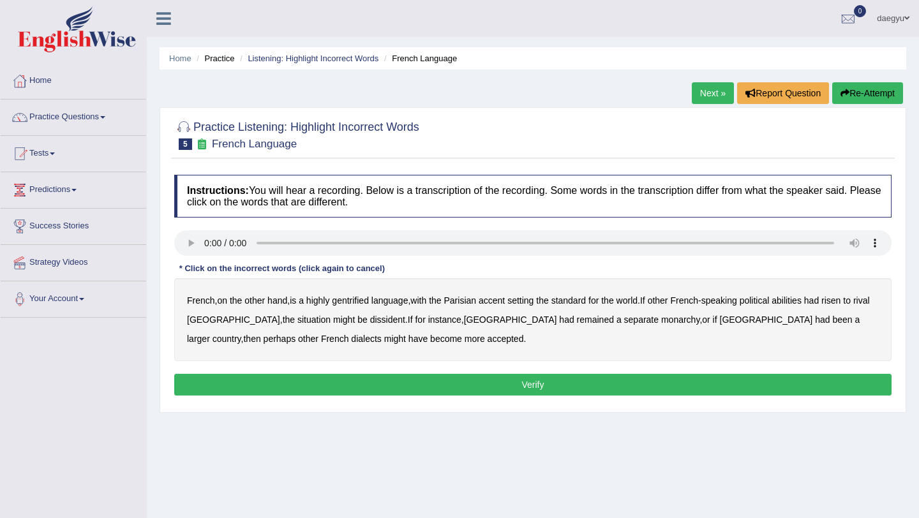
click at [365, 303] on b "gentrified" at bounding box center [350, 301] width 37 height 10
click at [796, 298] on b "abilities" at bounding box center [787, 301] width 30 height 10
click at [370, 320] on b "dissident" at bounding box center [387, 320] width 35 height 10
click at [661, 320] on b "monarchy" at bounding box center [680, 320] width 38 height 10
click at [294, 377] on button "Verify" at bounding box center [532, 385] width 717 height 22
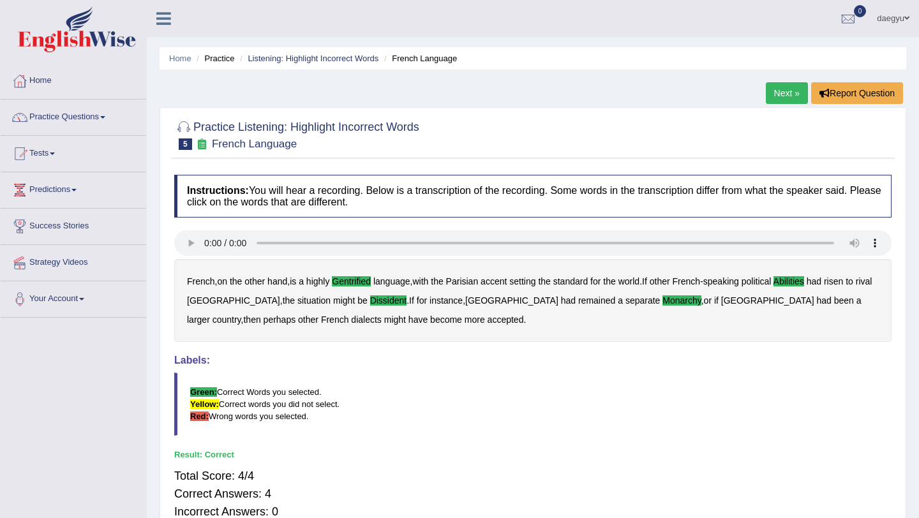
click at [351, 66] on ul "Home Practice Listening: Highlight Incorrect Words French Language" at bounding box center [533, 58] width 747 height 22
click at [353, 47] on ul "Home Practice Listening: Highlight Incorrect Words French Language" at bounding box center [533, 58] width 747 height 22
click at [353, 56] on link "Listening: Highlight Incorrect Words" at bounding box center [313, 59] width 131 height 10
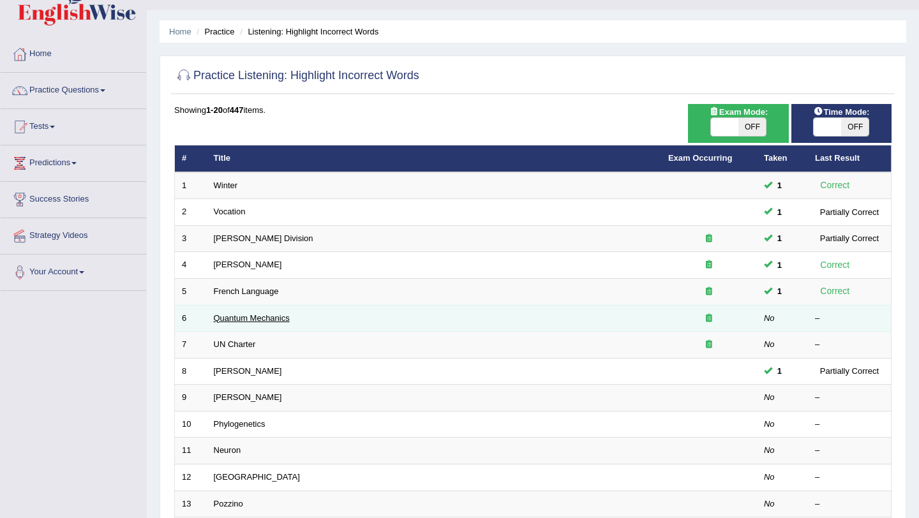
click at [267, 316] on link "Quantum Mechanics" at bounding box center [252, 318] width 76 height 10
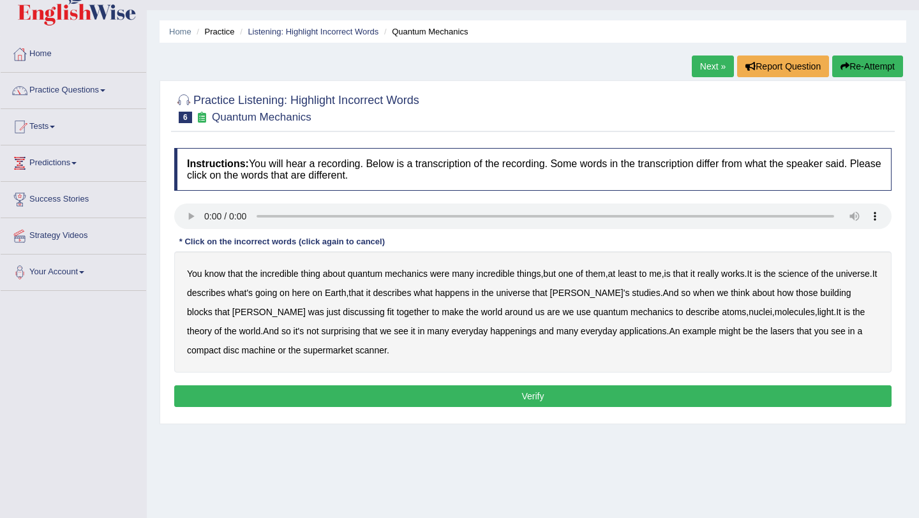
click at [802, 265] on div "You know that the incredible thing about quantum mechanics were many incredible…" at bounding box center [532, 311] width 717 height 121
click at [806, 269] on b "science" at bounding box center [794, 274] width 30 height 10
click at [343, 314] on b "discussing" at bounding box center [363, 312] width 41 height 10
click at [474, 338] on div "You know that the incredible thing about quantum mechanics were many incredible…" at bounding box center [532, 311] width 717 height 121
click at [490, 333] on b "happenings" at bounding box center [513, 331] width 46 height 10
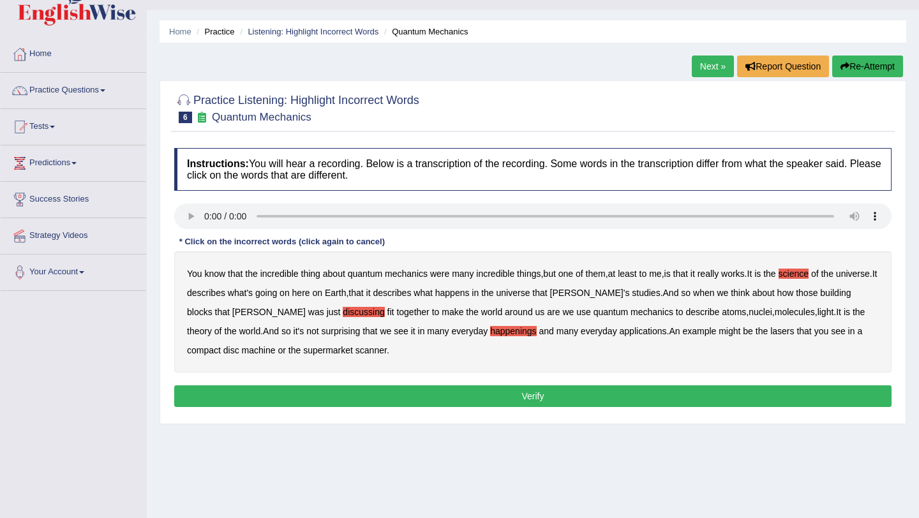
click at [475, 401] on button "Verify" at bounding box center [532, 397] width 717 height 22
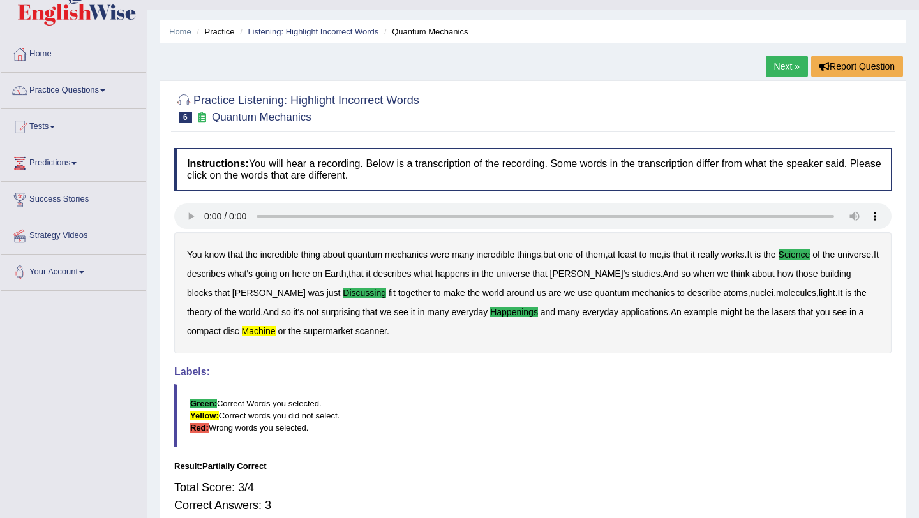
click at [773, 70] on link "Next »" at bounding box center [787, 67] width 42 height 22
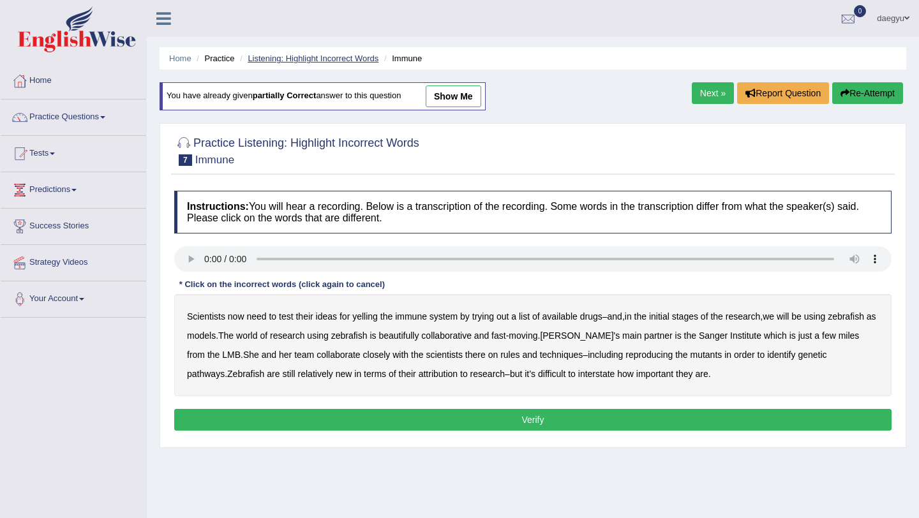
click at [316, 62] on link "Listening: Highlight Incorrect Words" at bounding box center [313, 59] width 131 height 10
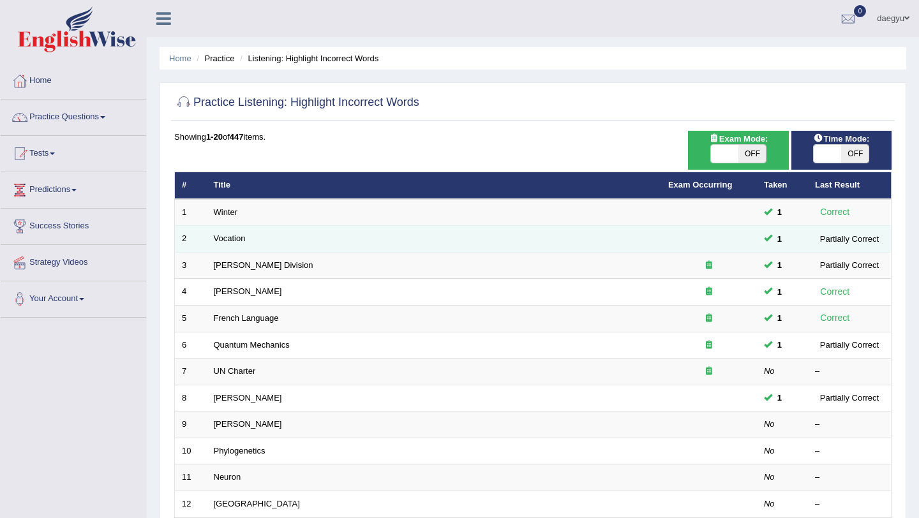
scroll to position [48, 0]
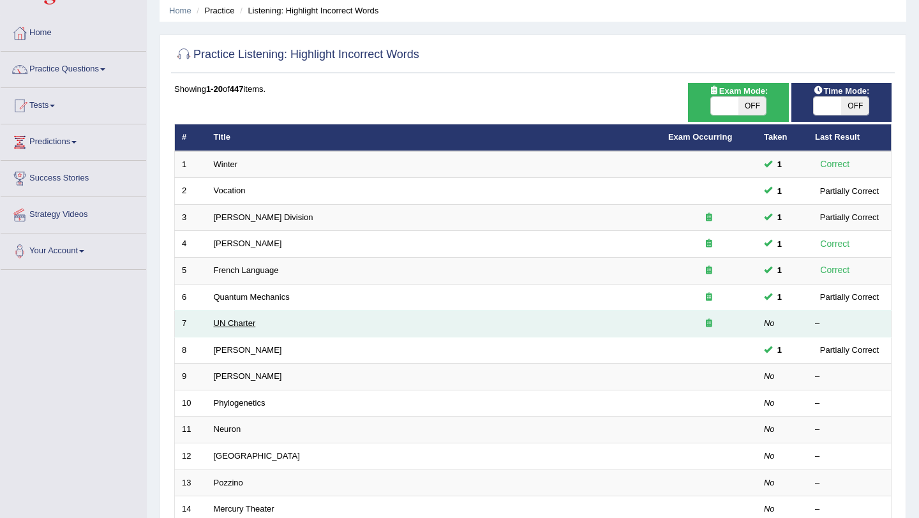
click at [242, 325] on link "UN Charter" at bounding box center [235, 324] width 42 height 10
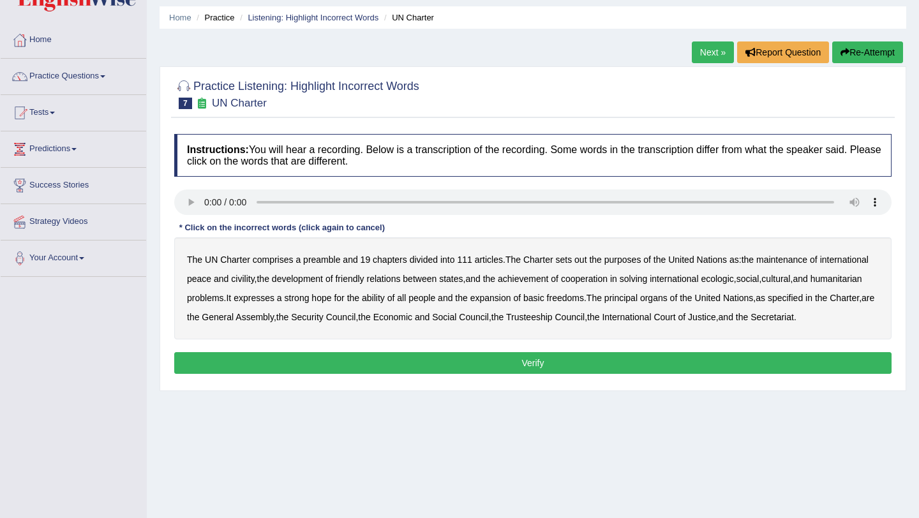
click at [585, 257] on b "out" at bounding box center [580, 260] width 12 height 10
click at [254, 275] on b "civility" at bounding box center [242, 279] width 23 height 10
click at [733, 280] on b "ecologic" at bounding box center [717, 279] width 33 height 10
click at [385, 299] on b "ability" at bounding box center [373, 298] width 23 height 10
click at [444, 374] on button "Verify" at bounding box center [532, 363] width 717 height 22
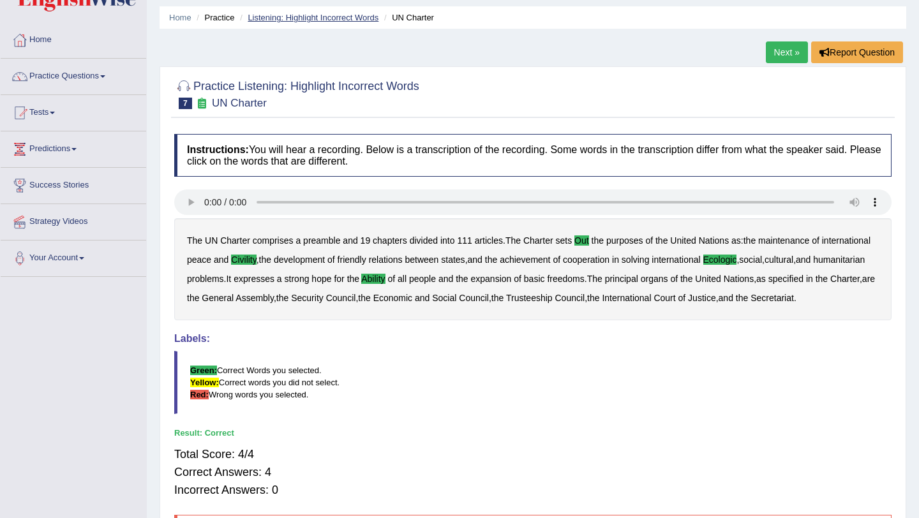
click at [315, 21] on link "Listening: Highlight Incorrect Words" at bounding box center [313, 18] width 131 height 10
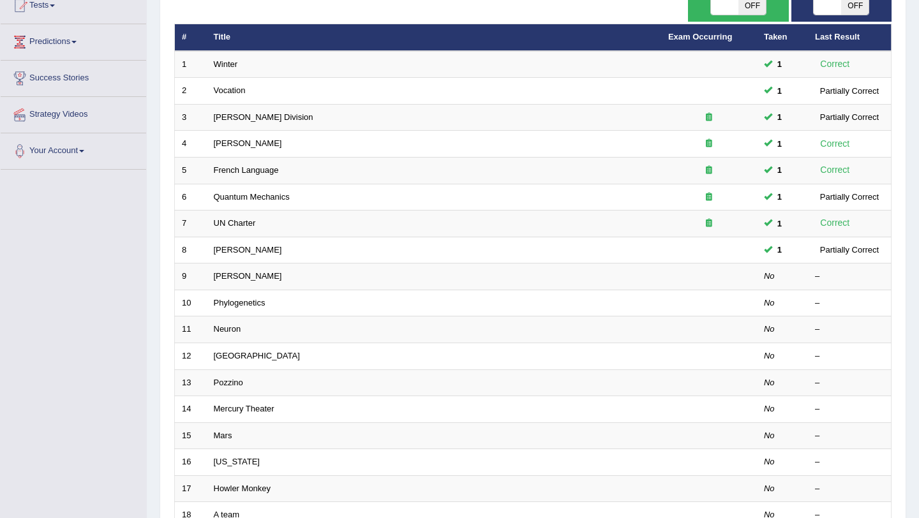
scroll to position [151, 0]
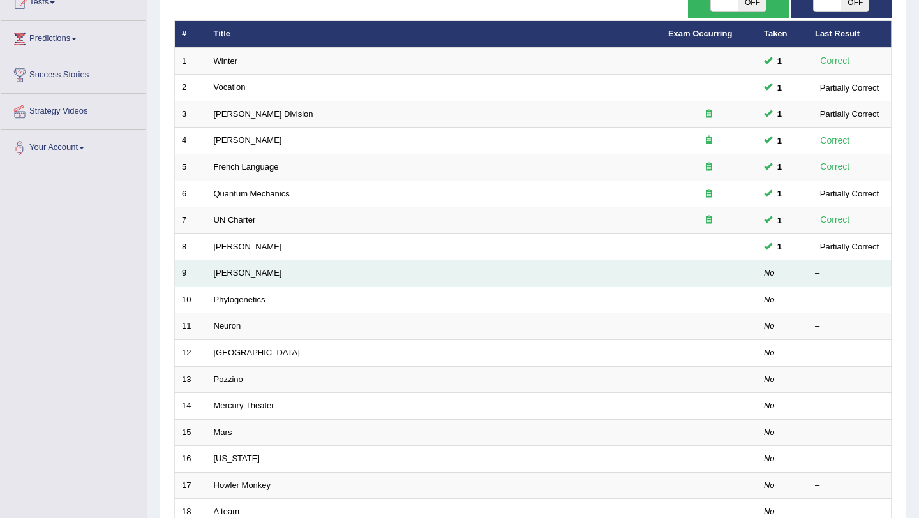
click at [233, 268] on td "[PERSON_NAME]" at bounding box center [434, 273] width 454 height 27
click at [233, 274] on link "[PERSON_NAME]" at bounding box center [248, 273] width 68 height 10
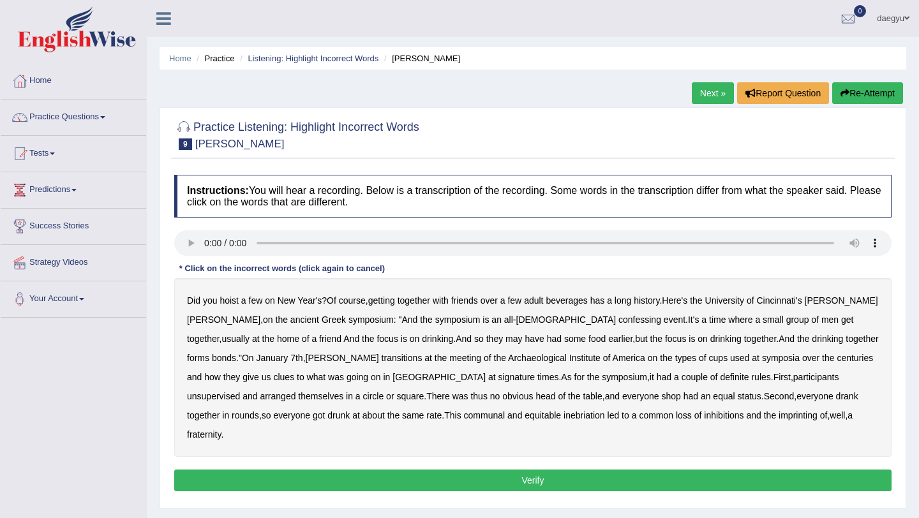
click at [505, 325] on div "Did you hoist a few on New Year's ? Of course , getting together with friends o…" at bounding box center [532, 367] width 717 height 179
click at [510, 313] on div "Did you hoist a few on New Year's ? Of course , getting together with friends o…" at bounding box center [532, 367] width 717 height 179
click at [619, 320] on b "confessing" at bounding box center [640, 320] width 43 height 10
click at [318, 369] on div "Did you hoist a few on New Year's ? Of course , getting together with friends o…" at bounding box center [532, 367] width 717 height 179
click at [318, 371] on div "Did you hoist a few on New Year's ? Of course , getting together with friends o…" at bounding box center [532, 367] width 717 height 179
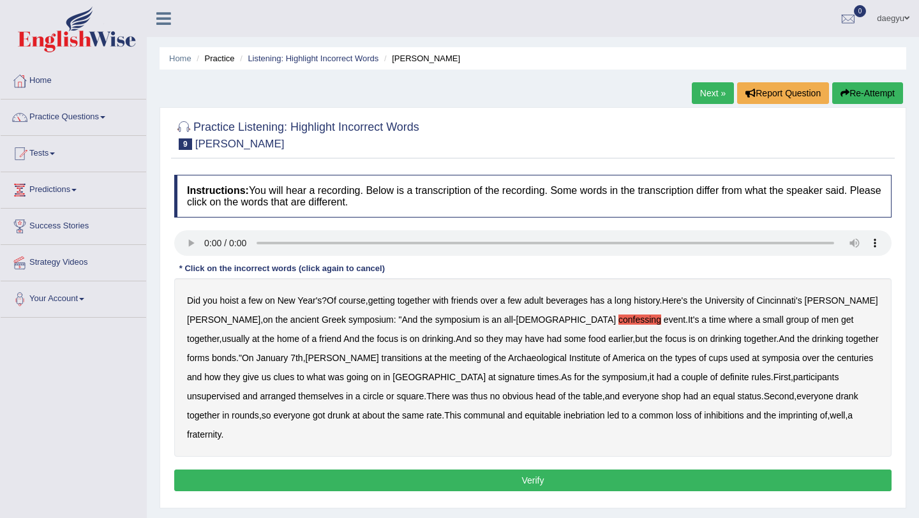
click at [499, 373] on b "signature" at bounding box center [517, 377] width 37 height 10
click at [661, 393] on b "shop" at bounding box center [670, 396] width 19 height 10
click at [779, 417] on b "imprinting" at bounding box center [798, 415] width 39 height 10
click at [575, 470] on button "Verify" at bounding box center [532, 481] width 717 height 22
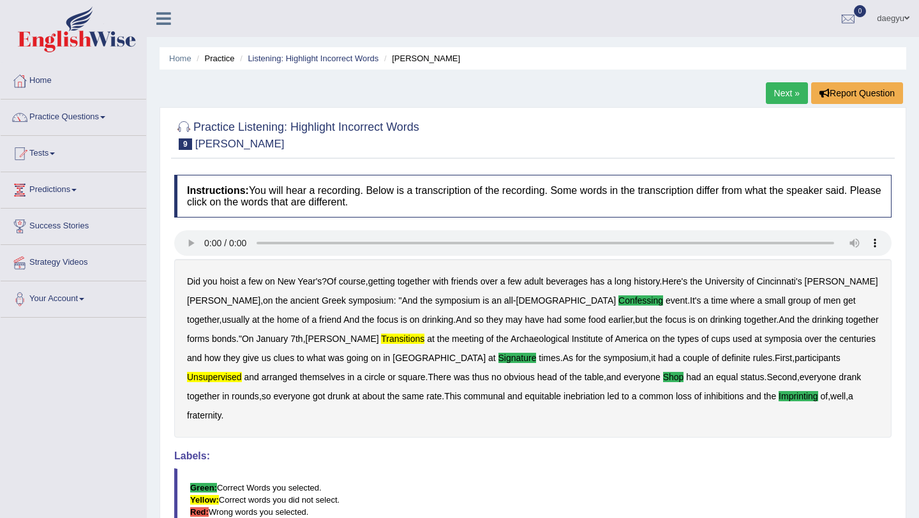
click at [780, 86] on link "Next »" at bounding box center [787, 93] width 42 height 22
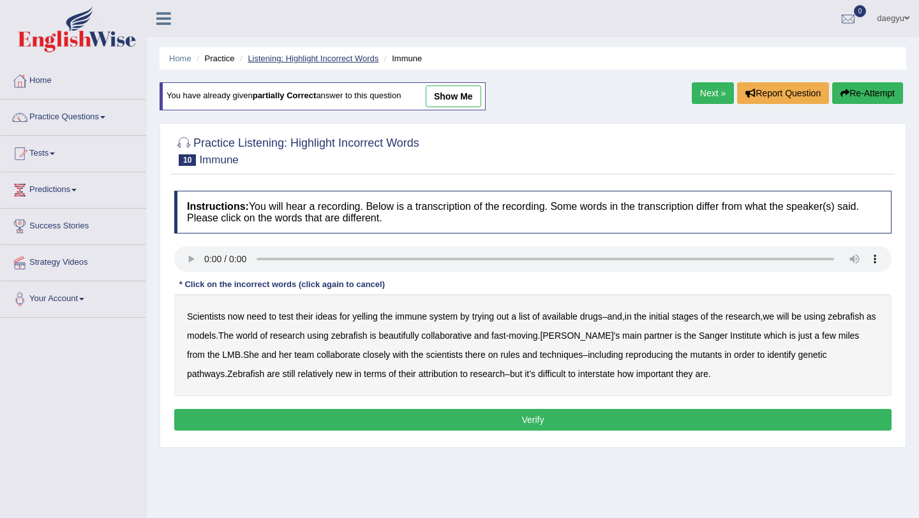
click at [319, 56] on link "Listening: Highlight Incorrect Words" at bounding box center [313, 59] width 131 height 10
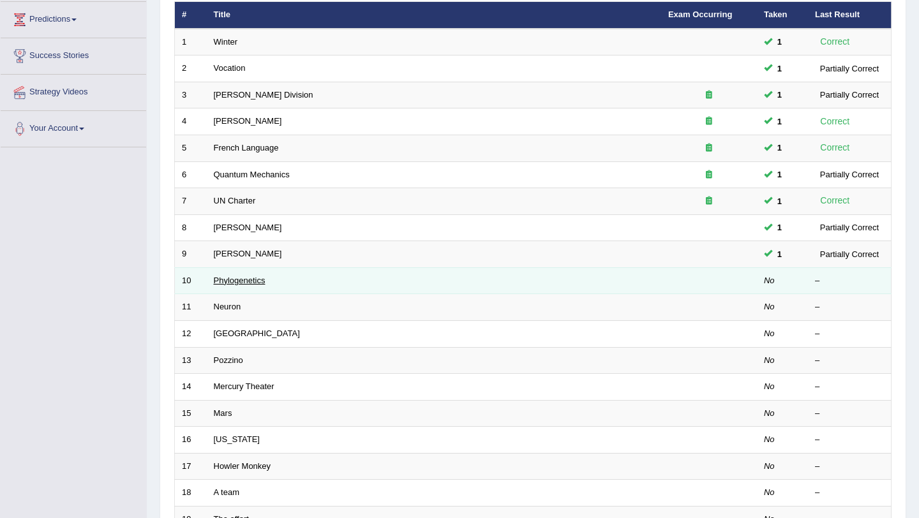
scroll to position [327, 0]
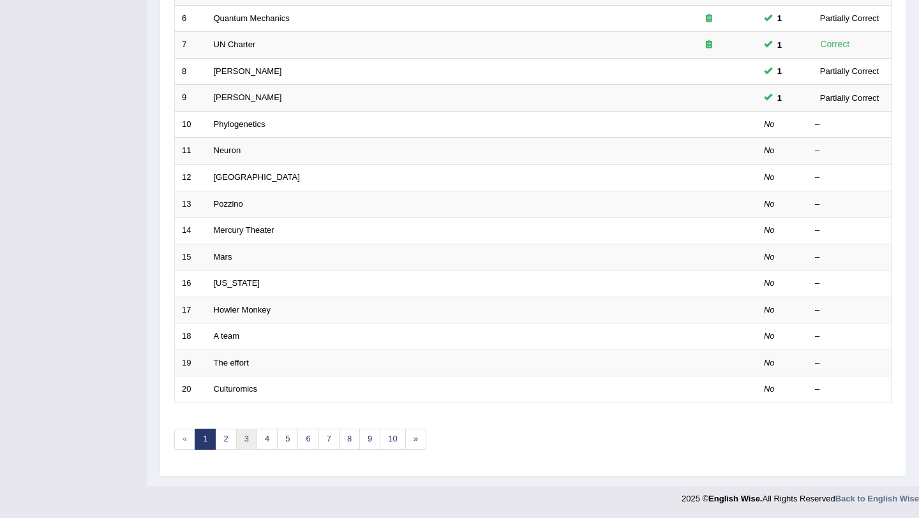
click at [248, 440] on link "3" at bounding box center [246, 439] width 21 height 21
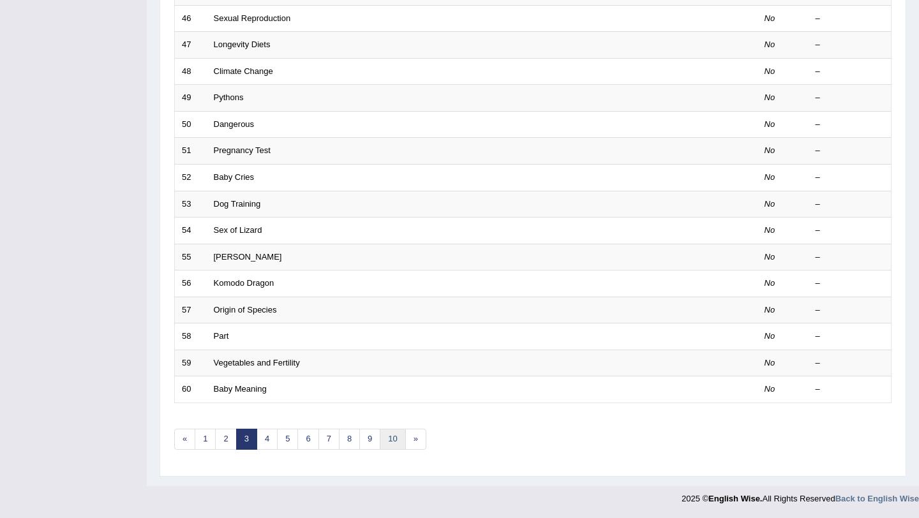
click at [387, 443] on link "10" at bounding box center [393, 439] width 26 height 21
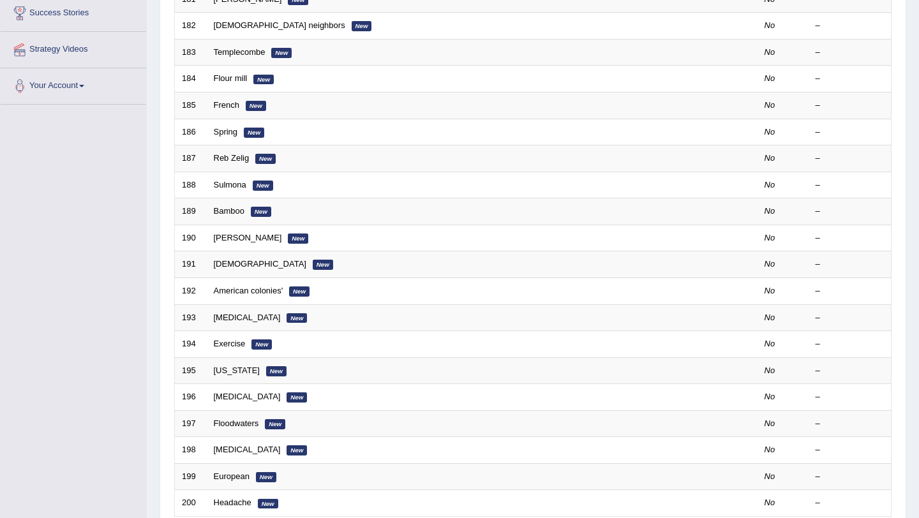
scroll to position [327, 0]
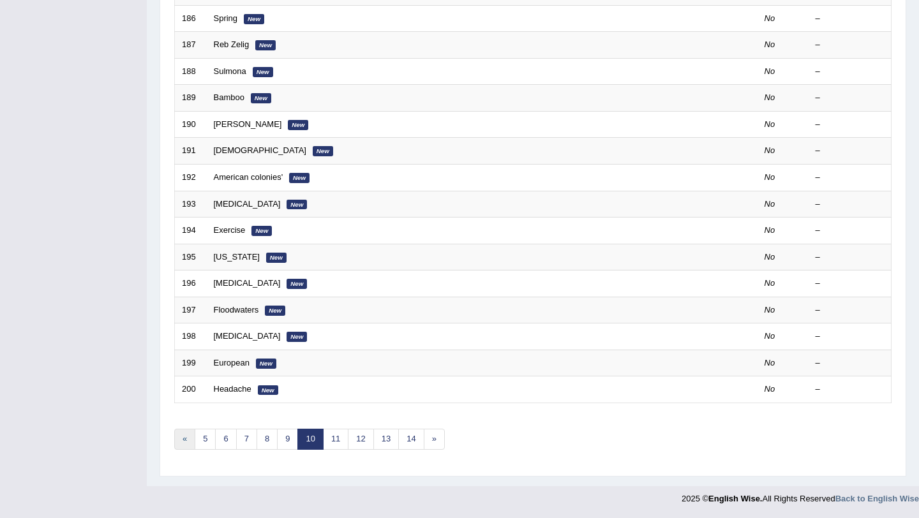
click at [191, 435] on link "«" at bounding box center [184, 439] width 21 height 21
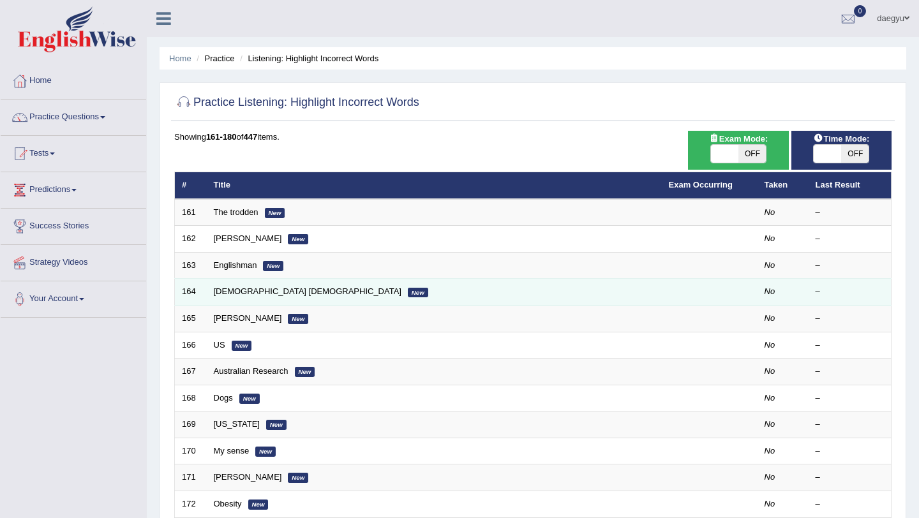
scroll to position [327, 0]
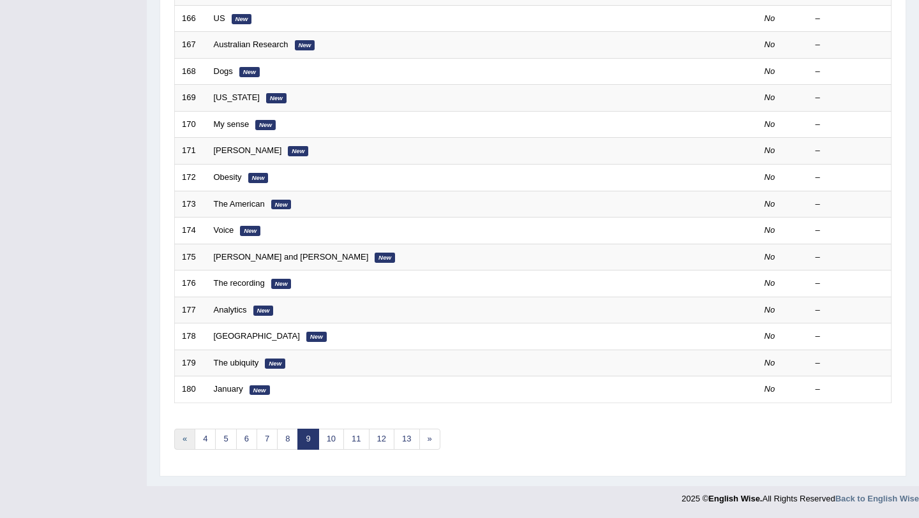
click at [190, 437] on link "«" at bounding box center [184, 439] width 21 height 21
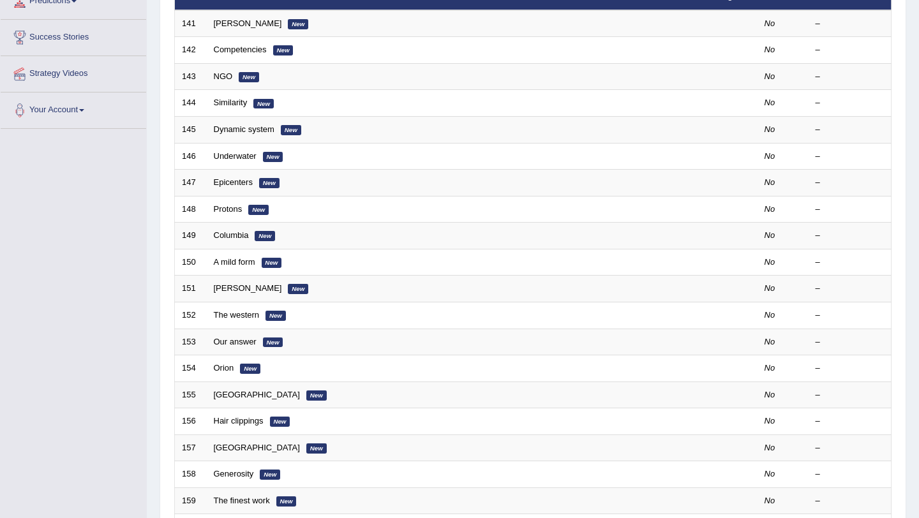
scroll to position [327, 0]
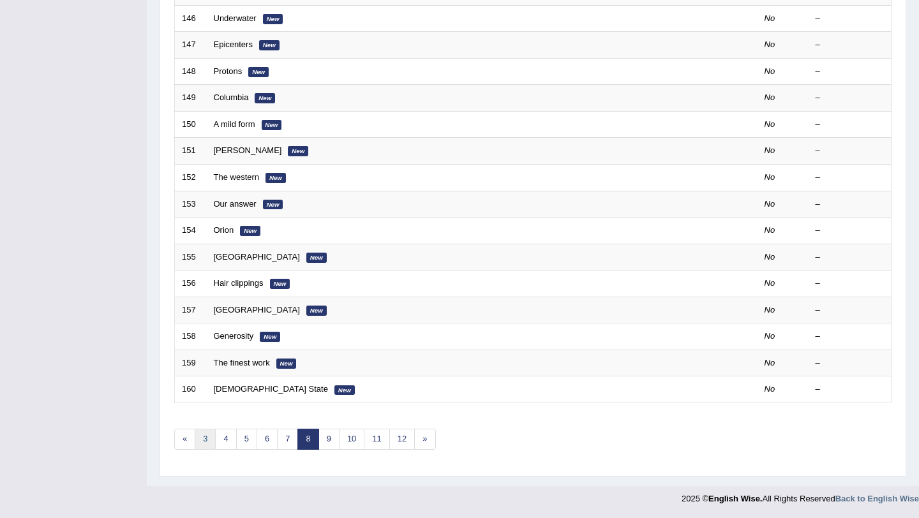
click at [206, 443] on link "3" at bounding box center [205, 439] width 21 height 21
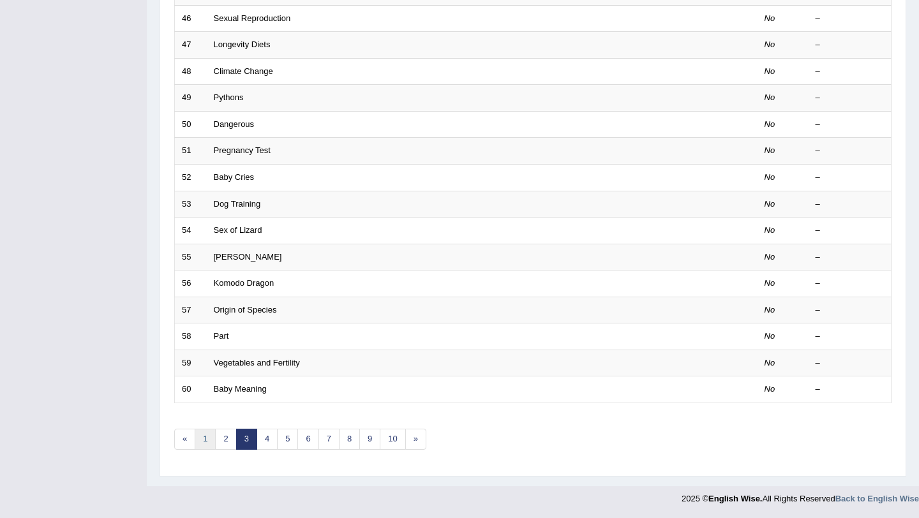
click at [197, 448] on link "1" at bounding box center [205, 439] width 21 height 21
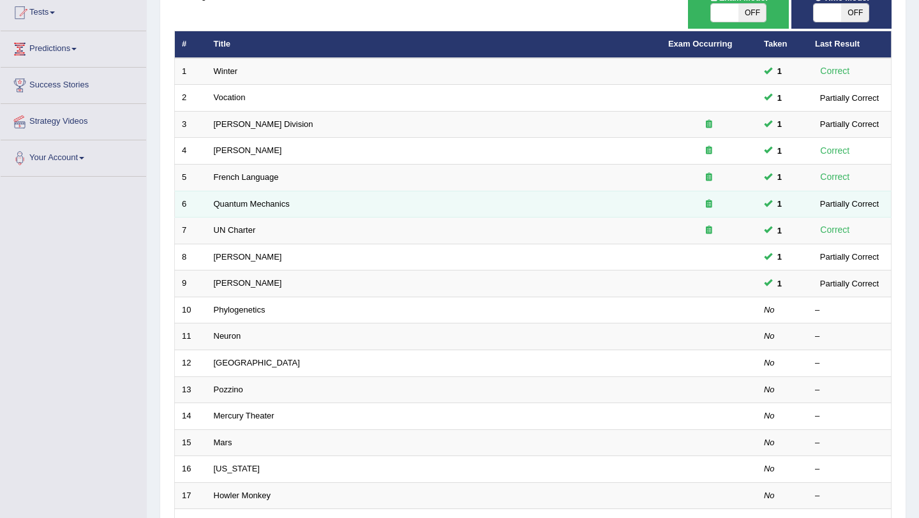
scroll to position [144, 0]
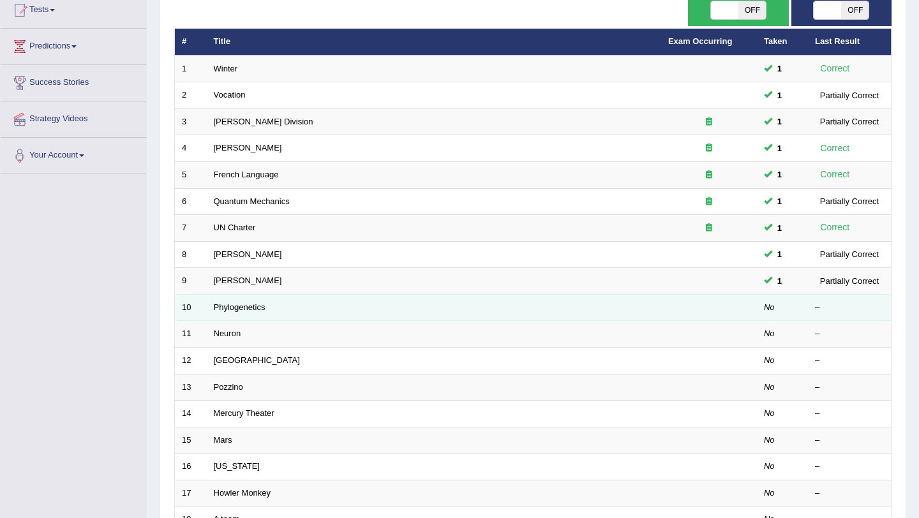
click at [230, 313] on td "Phylogenetics" at bounding box center [434, 307] width 454 height 27
click at [233, 310] on link "Phylogenetics" at bounding box center [240, 308] width 52 height 10
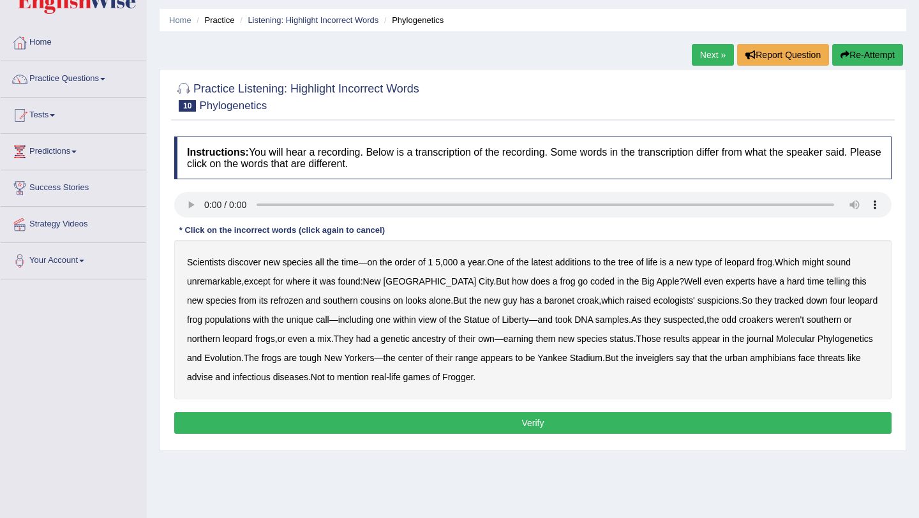
click at [590, 281] on b "coded" at bounding box center [602, 281] width 24 height 10
click at [271, 302] on b "refrozen" at bounding box center [287, 301] width 33 height 10
click at [544, 301] on b "baronet" at bounding box center [559, 301] width 30 height 10
click at [676, 292] on div "Scientists discover new species all the time — on the order of 1 5 , 000 a year…" at bounding box center [532, 320] width 717 height 160
click at [698, 303] on b "suspicions" at bounding box center [718, 301] width 41 height 10
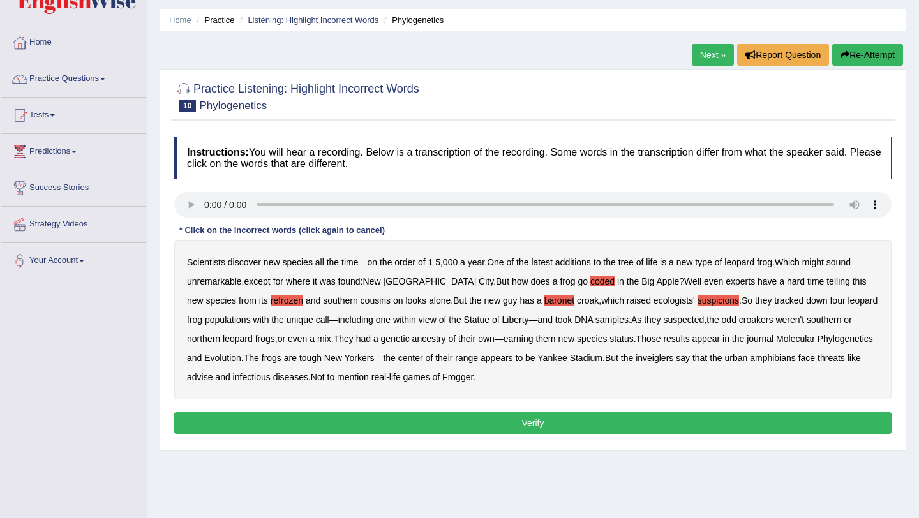
click at [698, 303] on b "suspicions" at bounding box center [718, 301] width 41 height 10
click at [701, 357] on div "Scientists discover new species all the time — on the order of 1 5 , 000 a year…" at bounding box center [532, 320] width 717 height 160
click at [673, 359] on b "inveiglers" at bounding box center [655, 358] width 38 height 10
click at [769, 410] on div "Instructions: You will hear a recording. Below is a transcription of the record…" at bounding box center [533, 287] width 724 height 314
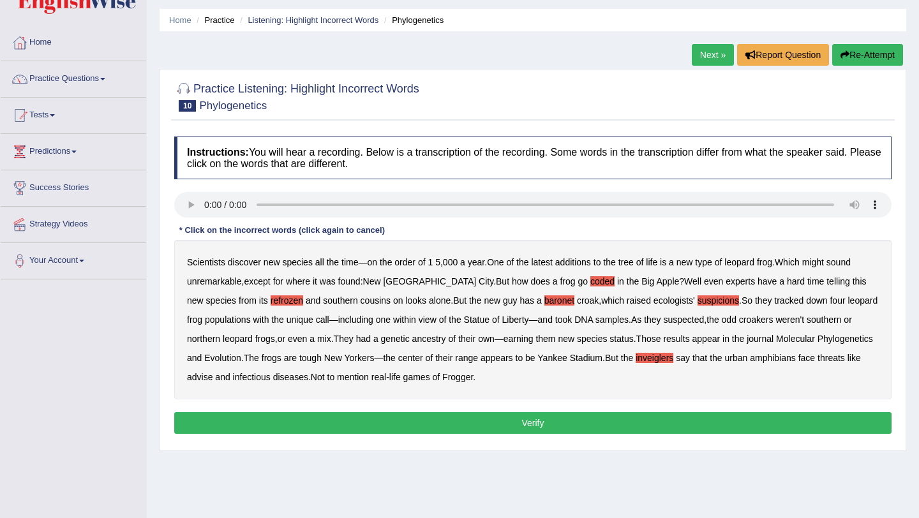
click at [765, 423] on button "Verify" at bounding box center [532, 423] width 717 height 22
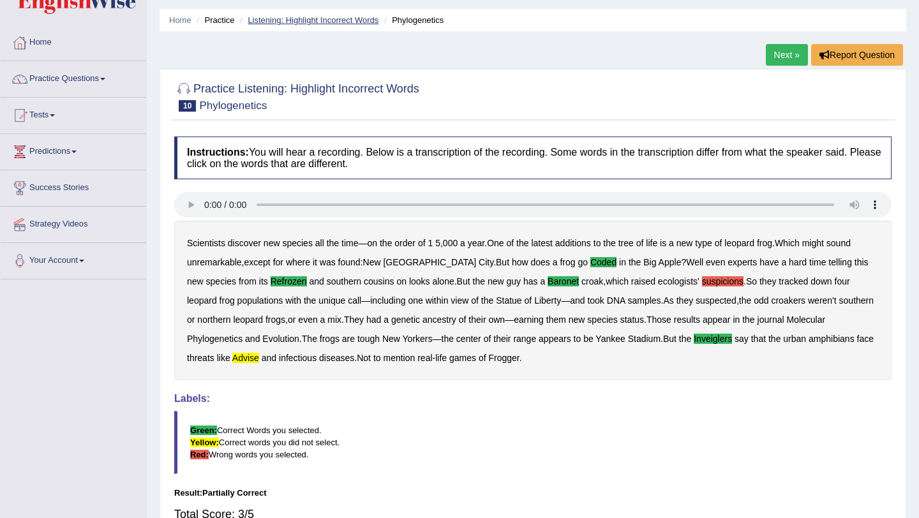
click at [289, 20] on link "Listening: Highlight Incorrect Words" at bounding box center [313, 20] width 131 height 10
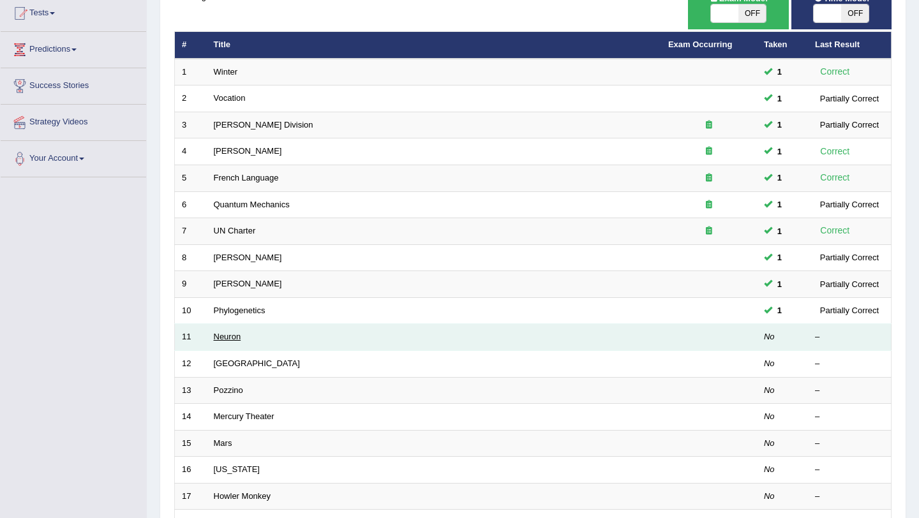
click at [216, 336] on link "Neuron" at bounding box center [227, 337] width 27 height 10
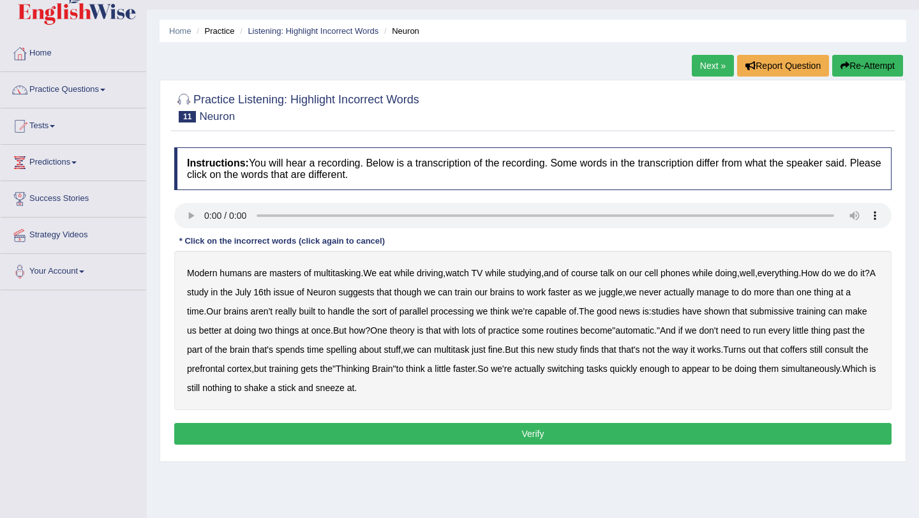
click at [784, 310] on b "submissive" at bounding box center [772, 311] width 44 height 10
click at [356, 353] on b "spelling" at bounding box center [341, 350] width 30 height 10
click at [807, 350] on b "coffers" at bounding box center [794, 350] width 27 height 10
click at [724, 429] on button "Verify" at bounding box center [532, 434] width 717 height 22
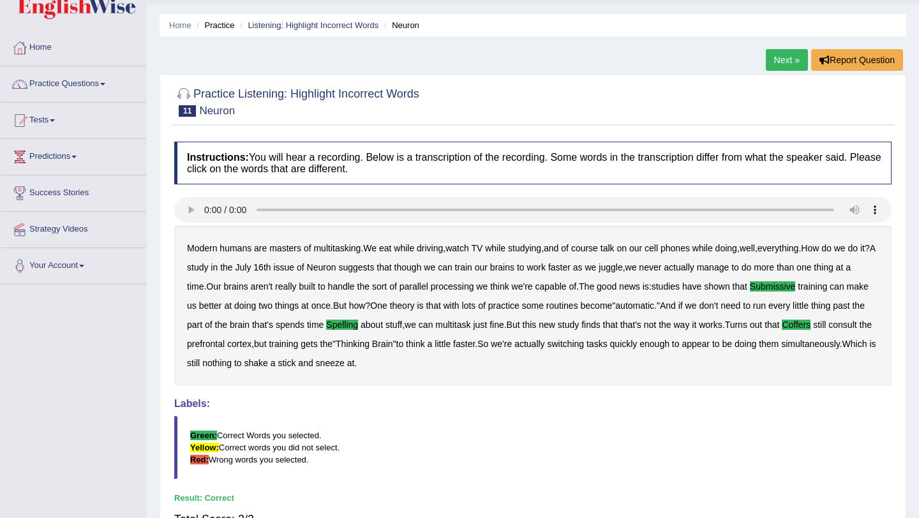
scroll to position [26, 0]
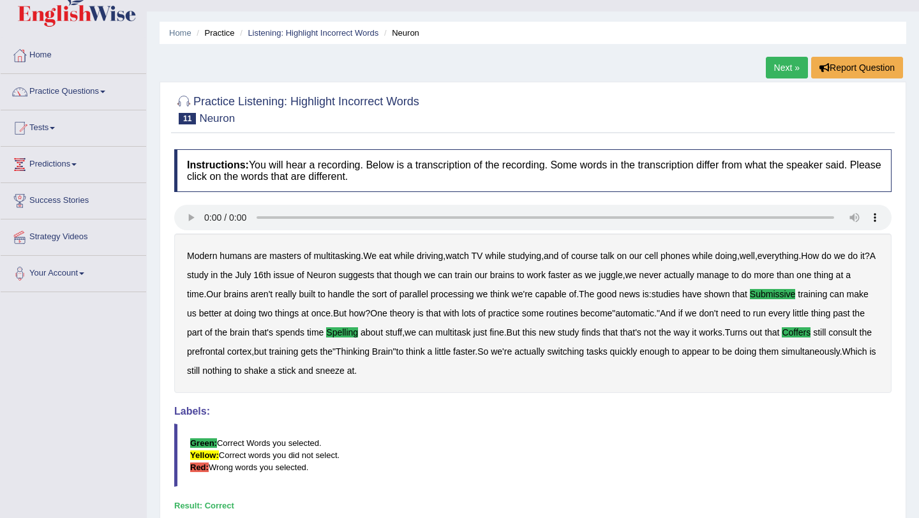
drag, startPoint x: 786, startPoint y: 61, endPoint x: 751, endPoint y: 87, distance: 44.2
click at [786, 61] on link "Next »" at bounding box center [787, 68] width 42 height 22
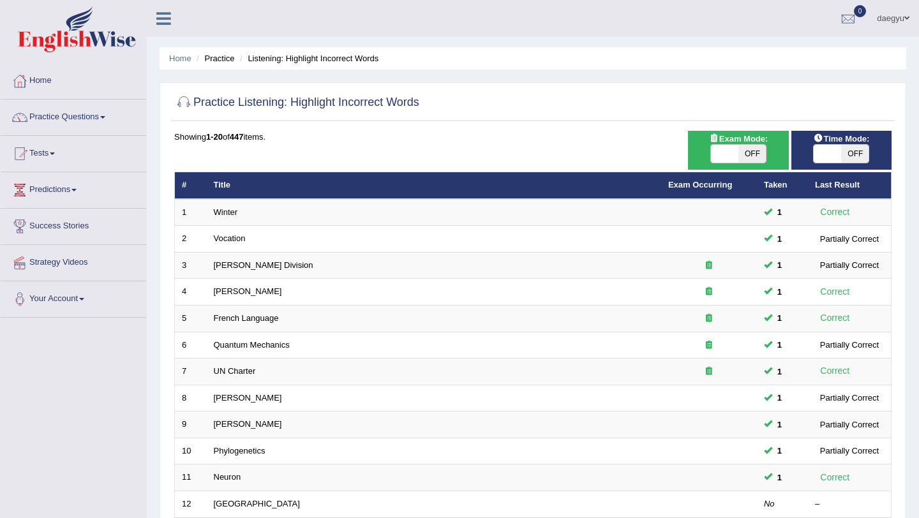
click at [230, 499] on link "[GEOGRAPHIC_DATA]" at bounding box center [257, 504] width 86 height 10
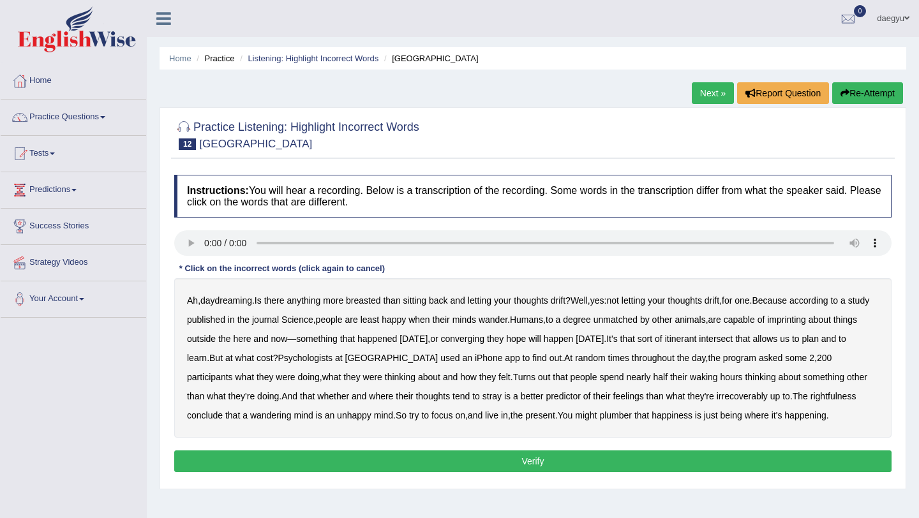
click at [806, 322] on b "imprinting" at bounding box center [786, 320] width 39 height 10
click at [485, 339] on b "converging" at bounding box center [463, 339] width 44 height 10
click at [733, 344] on b "intersect" at bounding box center [716, 339] width 34 height 10
click at [753, 395] on b "irrecoverably" at bounding box center [742, 396] width 51 height 10
click at [632, 420] on b "plumber" at bounding box center [615, 415] width 33 height 10
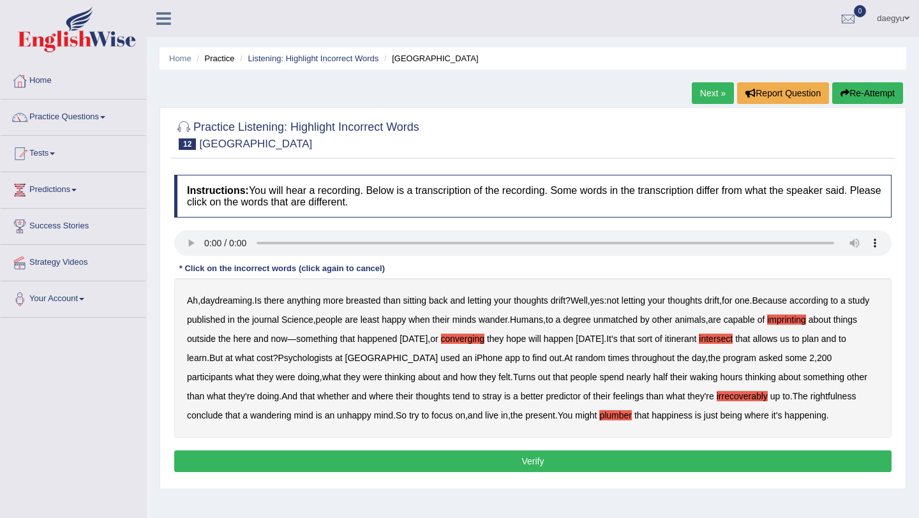
click at [690, 472] on button "Verify" at bounding box center [532, 462] width 717 height 22
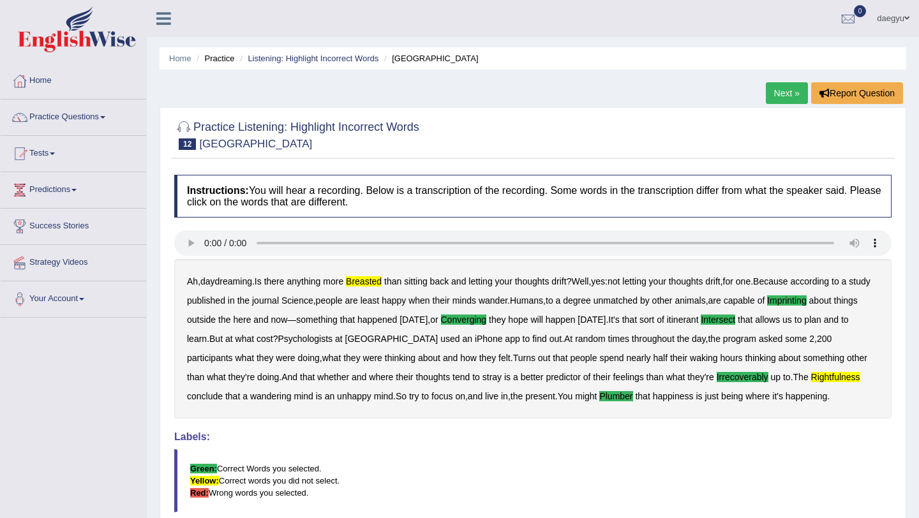
click at [785, 83] on link "Next »" at bounding box center [787, 93] width 42 height 22
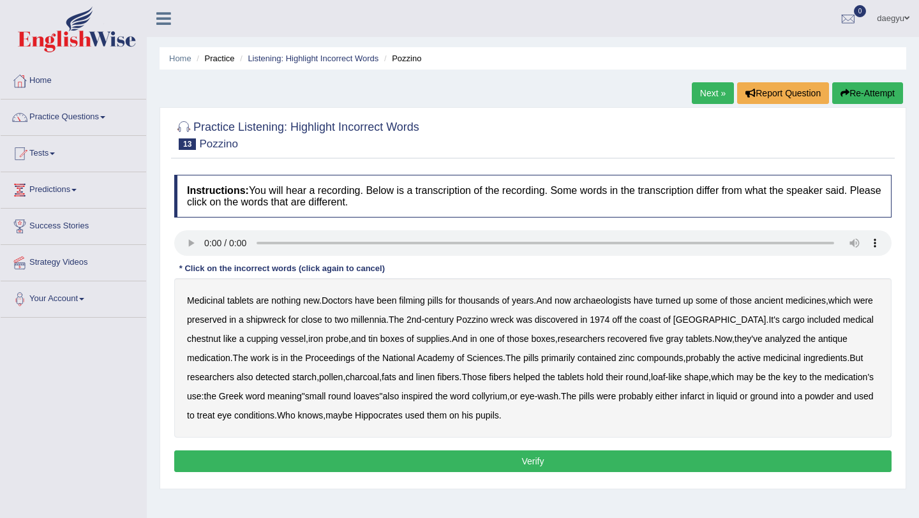
click at [412, 304] on b "filming" at bounding box center [412, 301] width 26 height 10
click at [221, 334] on b "chestnut" at bounding box center [204, 339] width 34 height 10
click at [705, 399] on b "infarct" at bounding box center [692, 396] width 24 height 10
click at [671, 450] on div "Instructions: You will hear a recording. Below is a transcription of the record…" at bounding box center [533, 326] width 724 height 314
click at [671, 453] on button "Verify" at bounding box center [532, 462] width 717 height 22
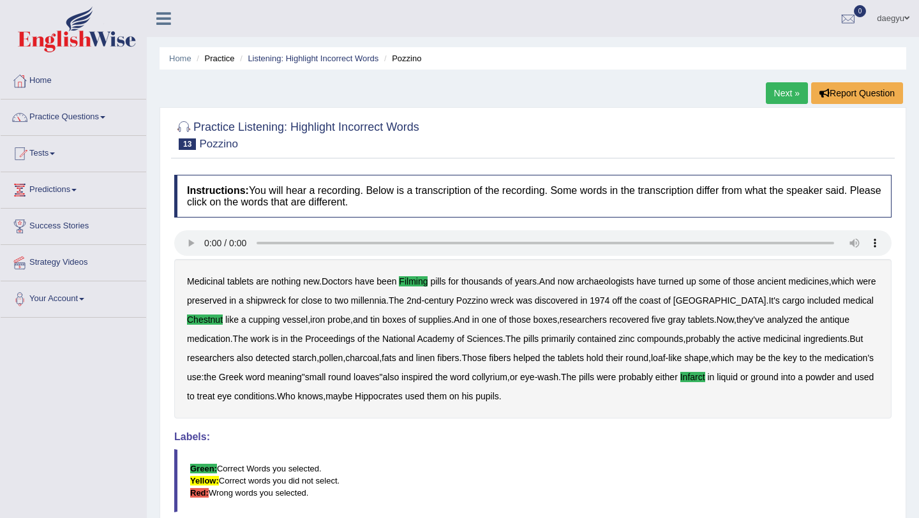
click at [768, 95] on link "Next »" at bounding box center [787, 93] width 42 height 22
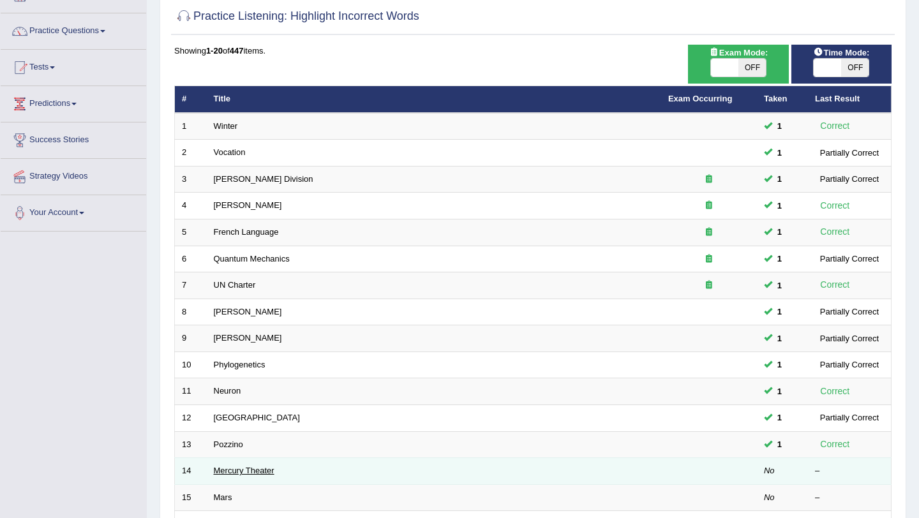
click at [250, 470] on link "Mercury Theater" at bounding box center [244, 471] width 61 height 10
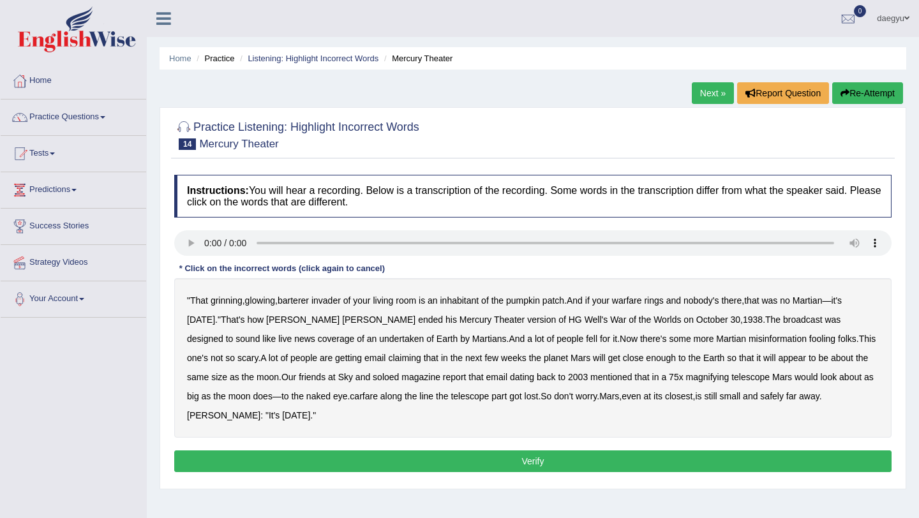
click at [379, 339] on b "undertaken" at bounding box center [401, 339] width 45 height 10
click at [373, 373] on b "soloed" at bounding box center [386, 377] width 26 height 10
click at [350, 396] on b "carfare" at bounding box center [364, 396] width 28 height 10
click at [645, 309] on div "" That grinning , glowing , barterer invader of your living room is an inhabita…" at bounding box center [532, 358] width 717 height 160
click at [642, 303] on b "warfare" at bounding box center [627, 301] width 30 height 10
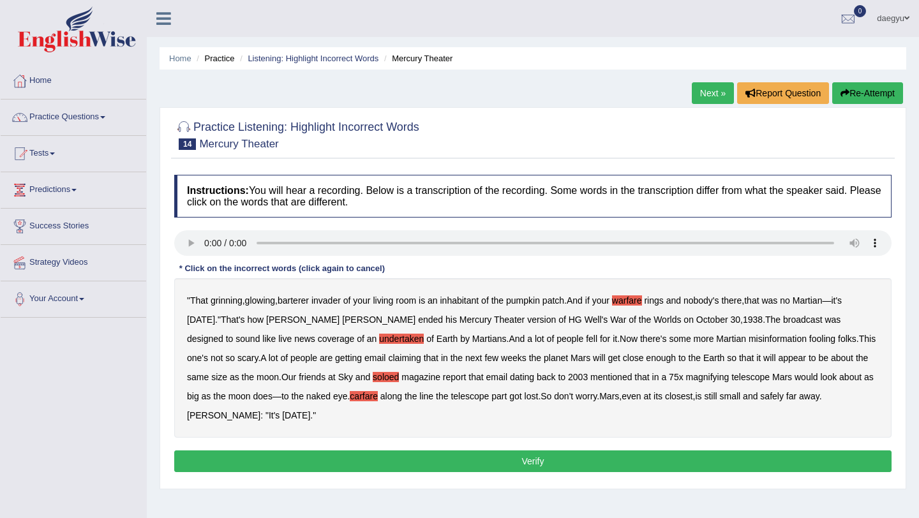
click at [276, 466] on button "Verify" at bounding box center [532, 462] width 717 height 22
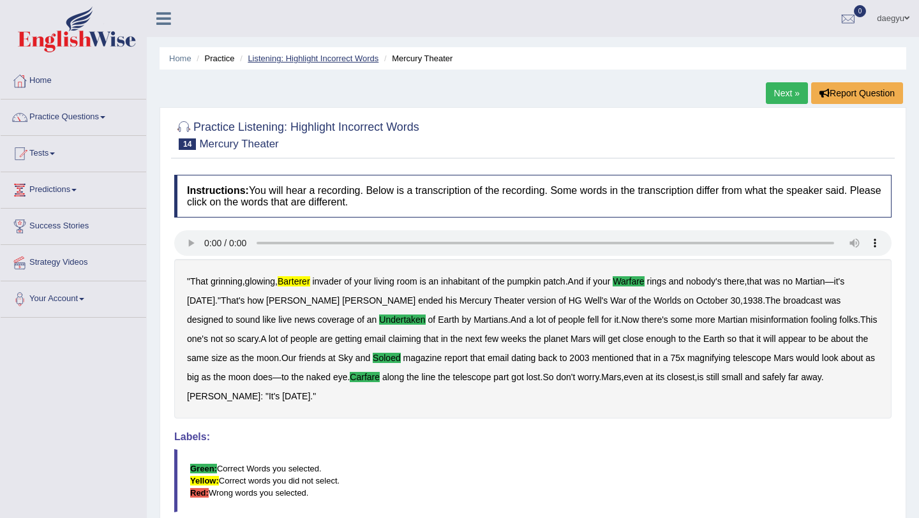
click at [368, 57] on link "Listening: Highlight Incorrect Words" at bounding box center [313, 59] width 131 height 10
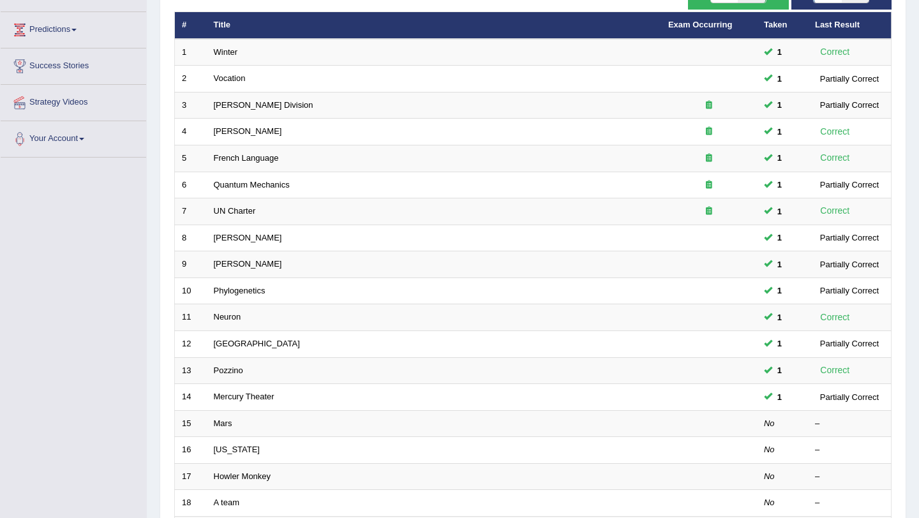
scroll to position [212, 0]
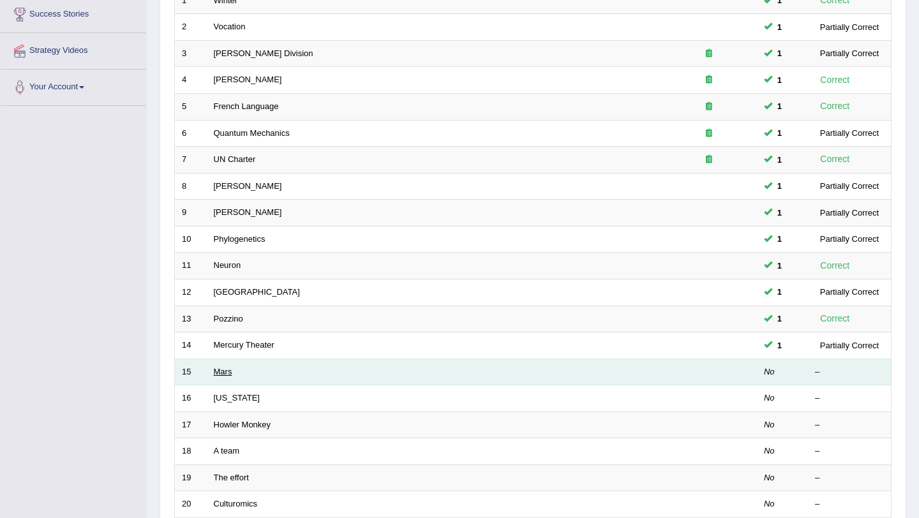
click at [218, 368] on link "Mars" at bounding box center [223, 372] width 19 height 10
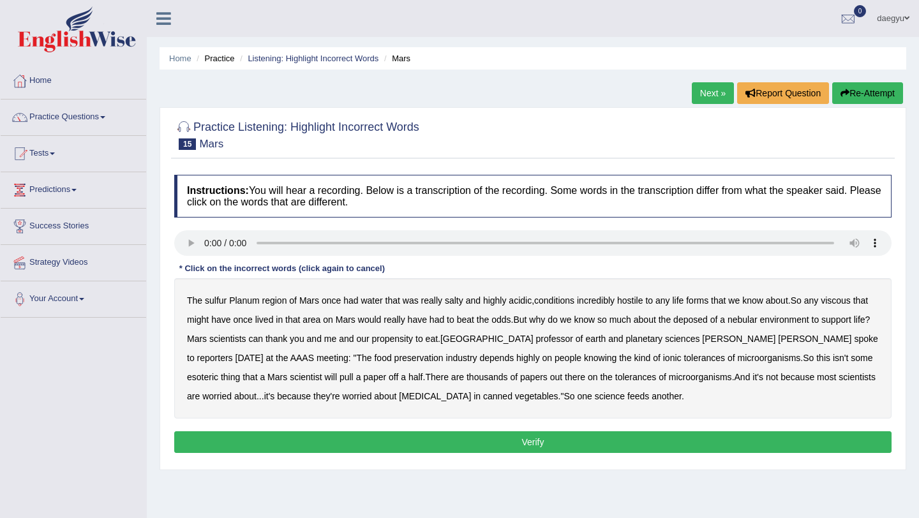
click at [221, 297] on b "sulfur" at bounding box center [216, 301] width 22 height 10
click at [837, 294] on div "The sulfur Planum region of Mars once had water that was really salty and highl…" at bounding box center [532, 348] width 717 height 140
click at [847, 297] on b "viscous" at bounding box center [836, 301] width 30 height 10
click at [711, 313] on div "The sulfur Planum region of Mars once had water that was really salty and highl…" at bounding box center [532, 348] width 717 height 140
click at [708, 320] on b "deposed" at bounding box center [690, 320] width 34 height 10
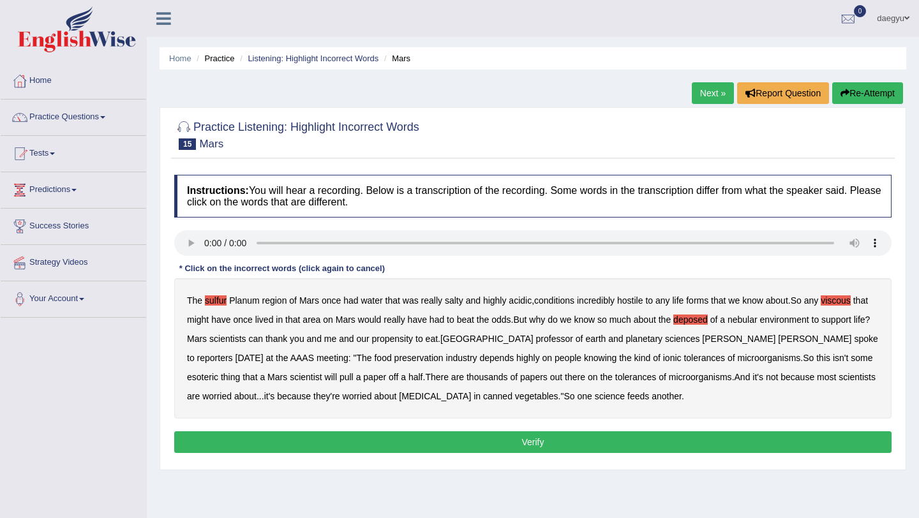
click at [499, 439] on button "Verify" at bounding box center [532, 442] width 717 height 22
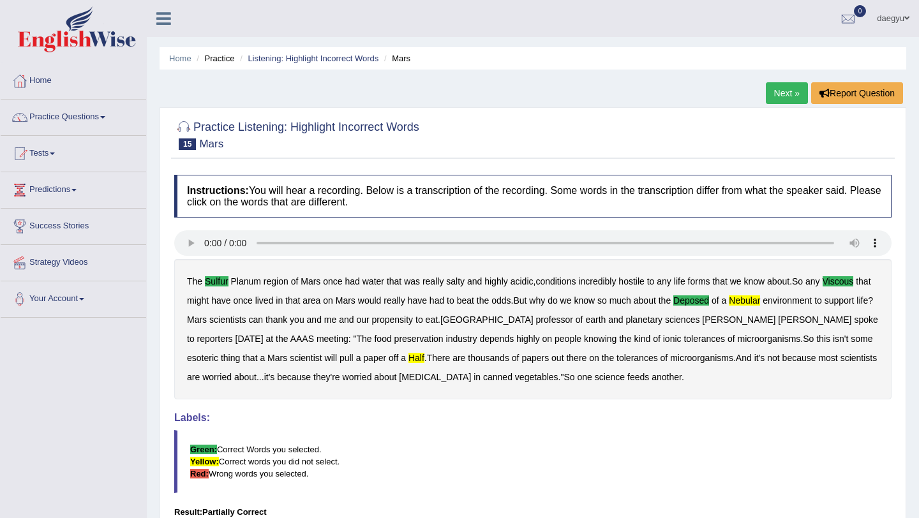
click at [779, 86] on link "Next »" at bounding box center [787, 93] width 42 height 22
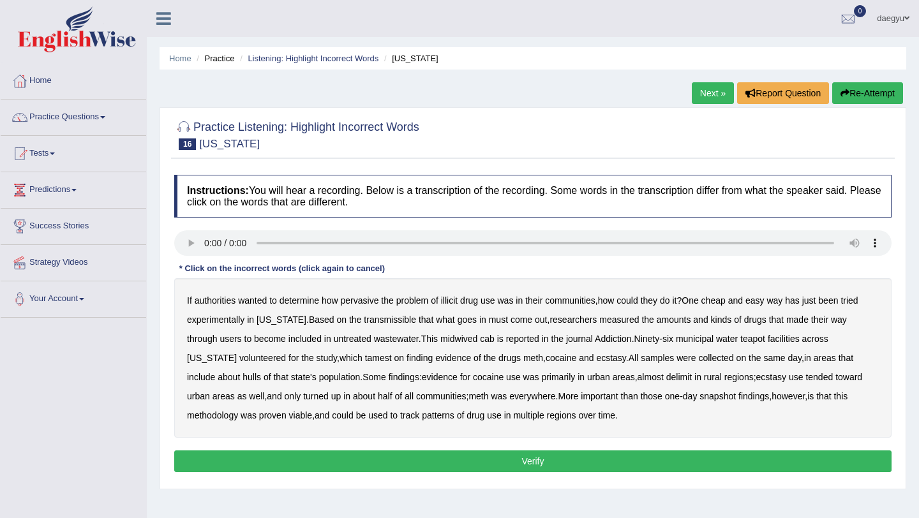
click at [331, 303] on b "how" at bounding box center [330, 301] width 17 height 10
click at [384, 308] on div "If authorities wanted to determine how pervasive the problem of illicit drug us…" at bounding box center [532, 358] width 717 height 160
click at [383, 316] on b "transmissible" at bounding box center [390, 320] width 52 height 10
click at [440, 340] on b "midwived" at bounding box center [458, 339] width 37 height 10
click at [365, 357] on b "tamest" at bounding box center [378, 358] width 27 height 10
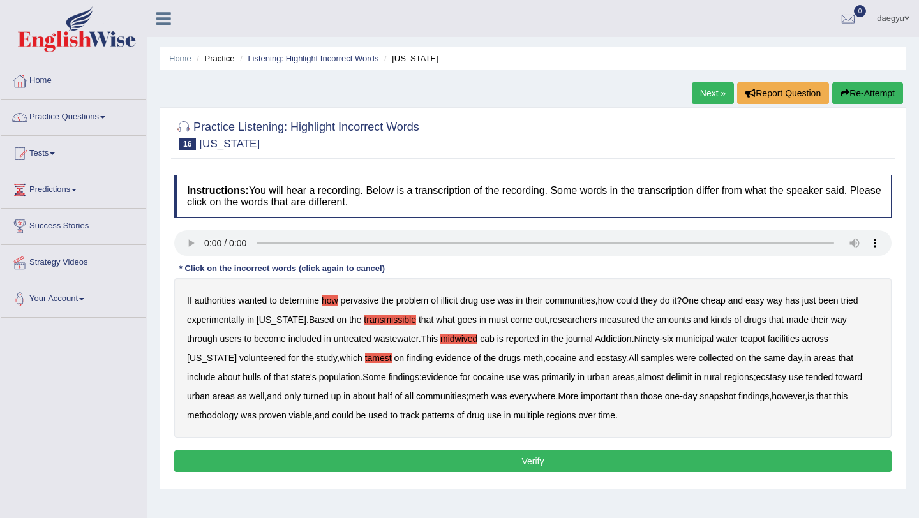
click at [243, 381] on b "hulls" at bounding box center [252, 377] width 19 height 10
click at [704, 380] on b "rural" at bounding box center [713, 377] width 18 height 10
click at [531, 454] on button "Verify" at bounding box center [532, 462] width 717 height 22
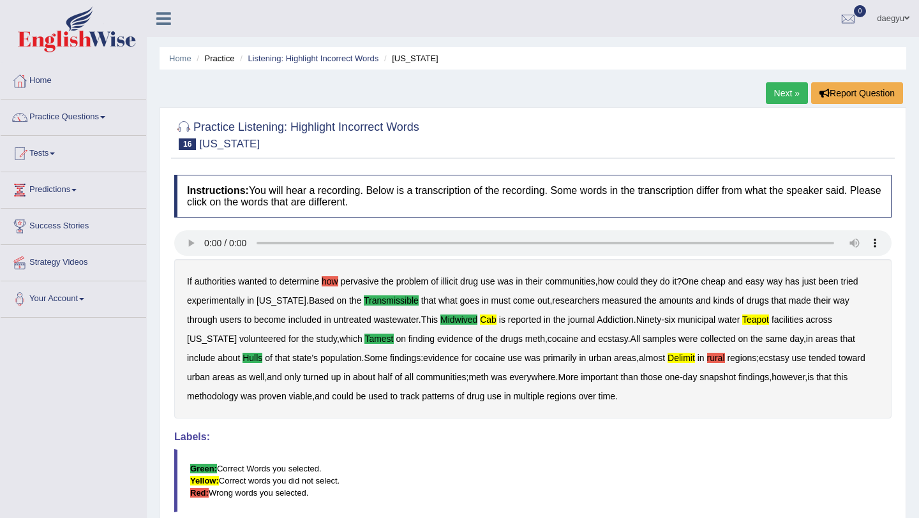
click at [793, 101] on link "Next »" at bounding box center [787, 93] width 42 height 22
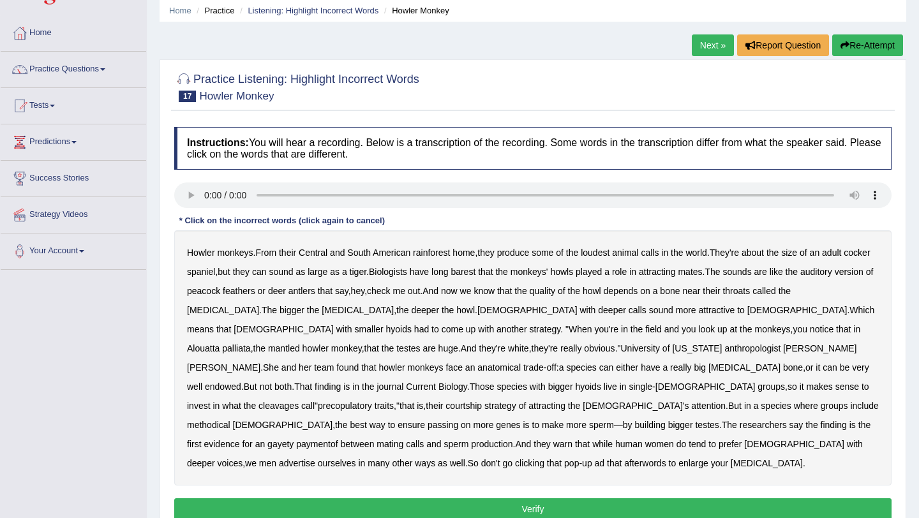
scroll to position [48, 0]
click at [476, 273] on b "barest" at bounding box center [463, 272] width 25 height 10
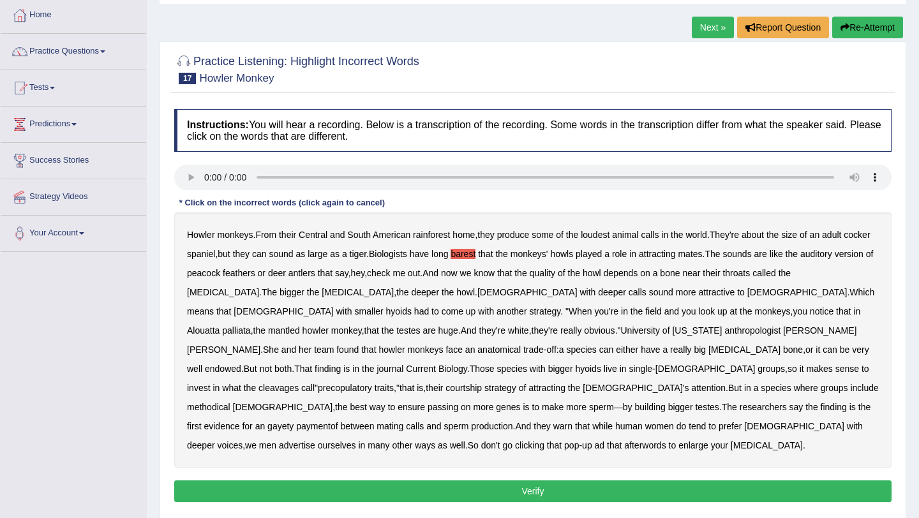
scroll to position [69, 0]
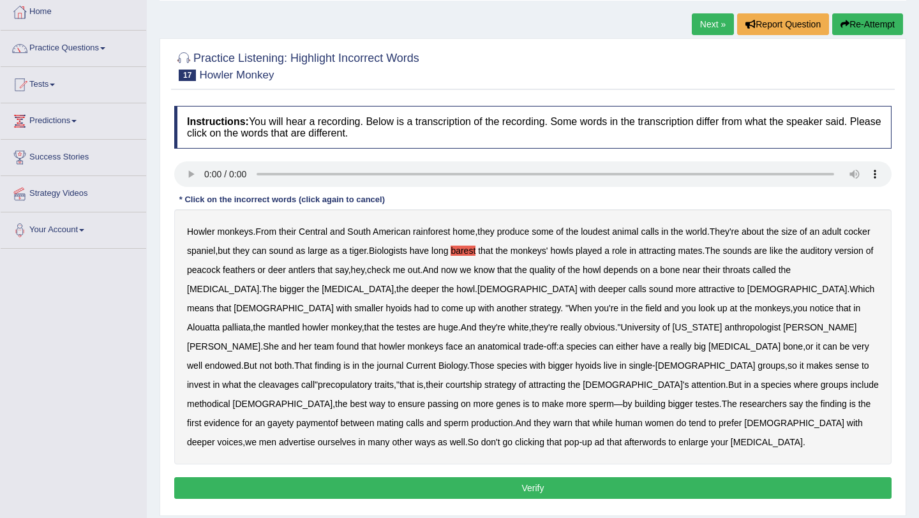
click at [299, 380] on b "cleavages" at bounding box center [279, 385] width 40 height 10
click at [230, 399] on b "methodical" at bounding box center [208, 404] width 43 height 10
click at [294, 418] on b "gayety" at bounding box center [280, 423] width 26 height 10
click at [640, 437] on b "afterwords" at bounding box center [644, 442] width 41 height 10
click at [641, 477] on button "Verify" at bounding box center [532, 488] width 717 height 22
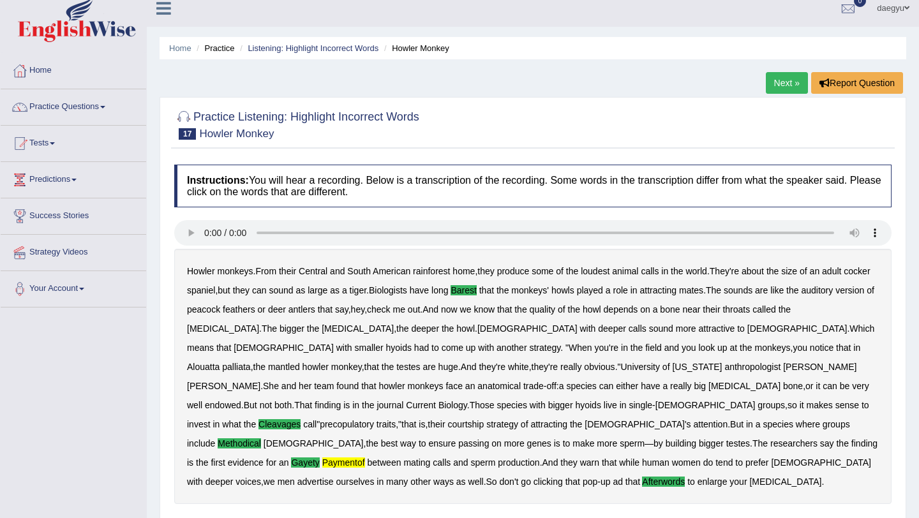
scroll to position [0, 0]
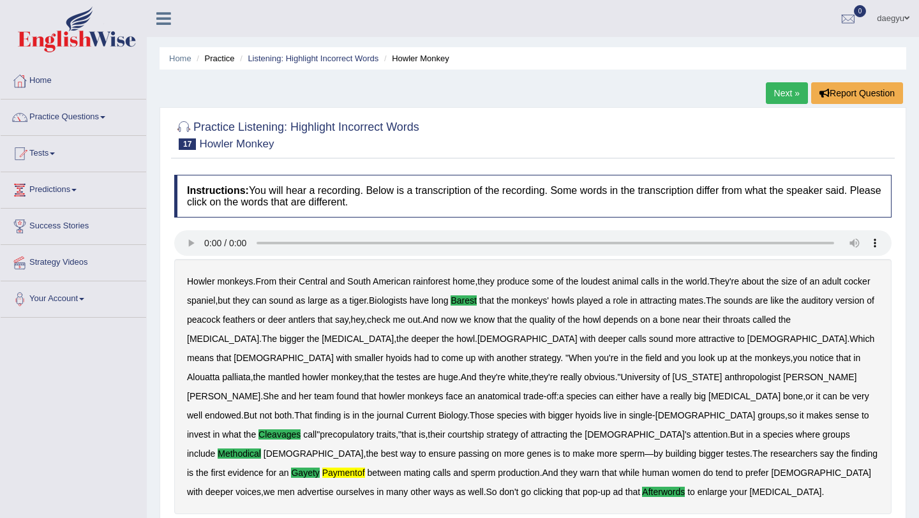
click at [320, 67] on ul "Home Practice Listening: Highlight Incorrect Words Howler Monkey" at bounding box center [533, 58] width 747 height 22
click at [321, 61] on link "Listening: Highlight Incorrect Words" at bounding box center [313, 59] width 131 height 10
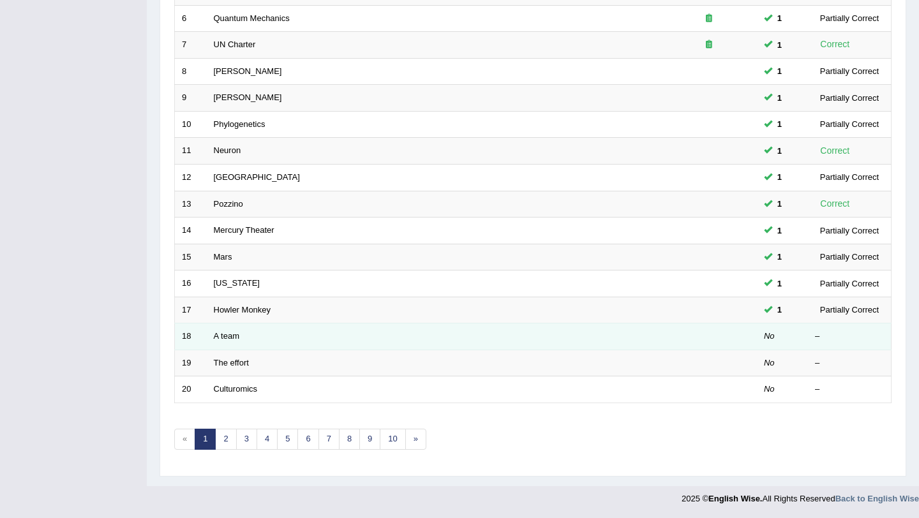
click at [221, 343] on td "A team" at bounding box center [434, 337] width 454 height 27
click at [221, 335] on link "A team" at bounding box center [227, 336] width 26 height 10
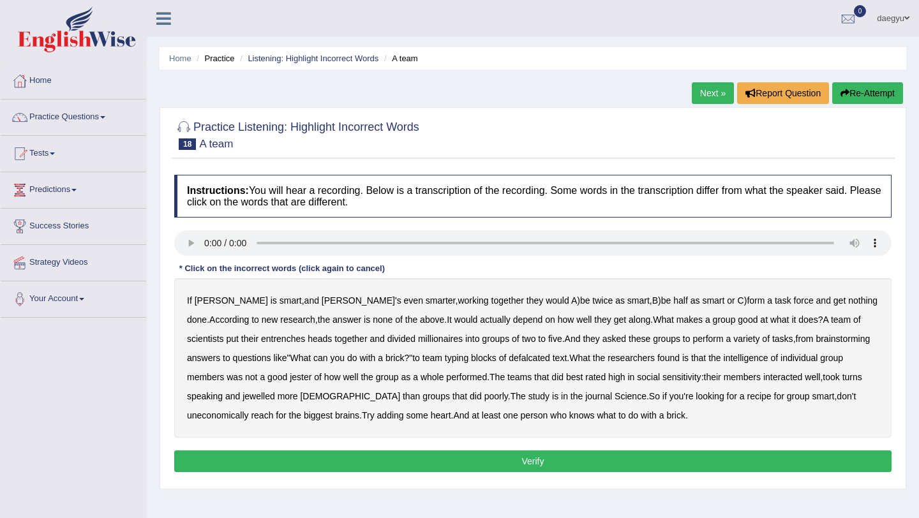
click at [480, 322] on b "actually" at bounding box center [495, 320] width 30 height 10
click at [261, 344] on b "entrenches" at bounding box center [283, 339] width 44 height 10
click at [491, 363] on div "If Alice is smart , and Bob's even smarter , working together they would A ) be…" at bounding box center [532, 358] width 717 height 160
click at [509, 361] on b "defalcated" at bounding box center [529, 358] width 41 height 10
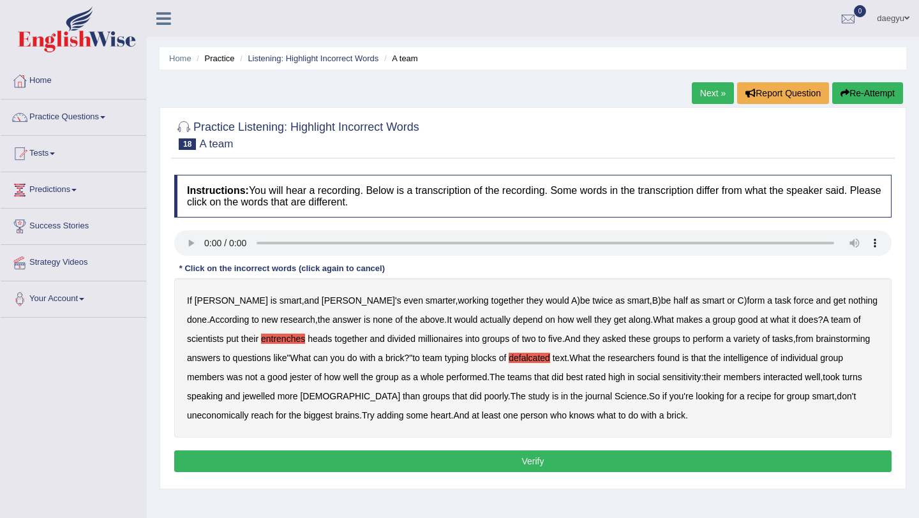
click at [290, 378] on b "jester" at bounding box center [301, 377] width 22 height 10
click at [763, 376] on b "interacted" at bounding box center [782, 377] width 39 height 10
click at [249, 410] on b "uneconomically" at bounding box center [218, 415] width 62 height 10
click at [531, 462] on button "Verify" at bounding box center [532, 462] width 717 height 22
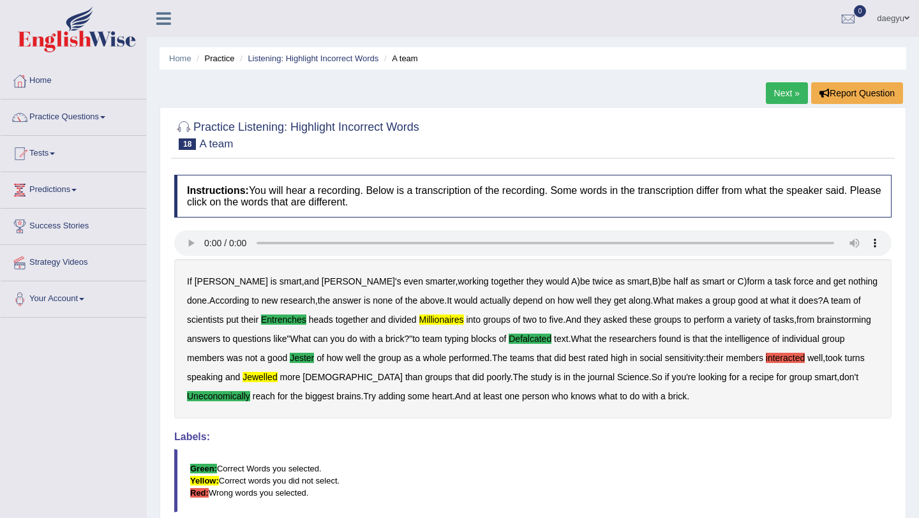
click at [779, 89] on link "Next »" at bounding box center [787, 93] width 42 height 22
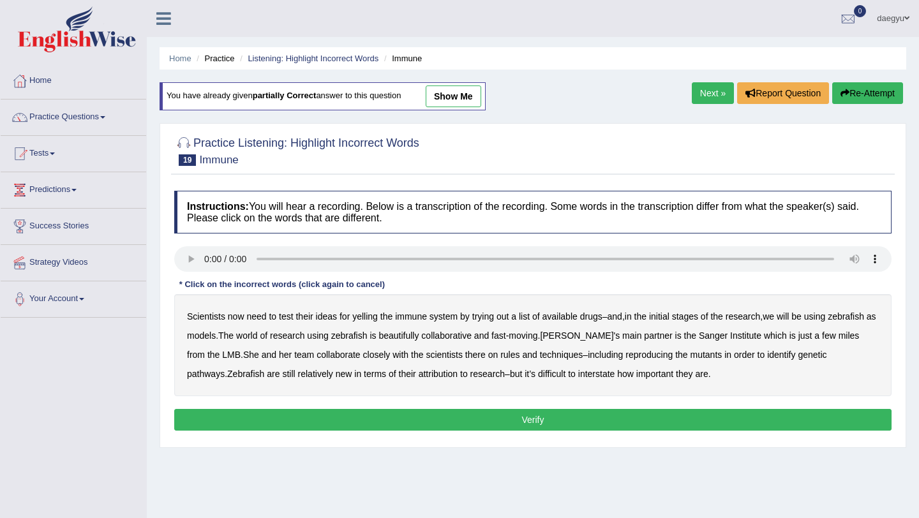
click at [318, 69] on ul "Home Practice Listening: Highlight Incorrect Words Immune" at bounding box center [533, 58] width 747 height 22
click at [321, 60] on link "Listening: Highlight Incorrect Words" at bounding box center [313, 59] width 131 height 10
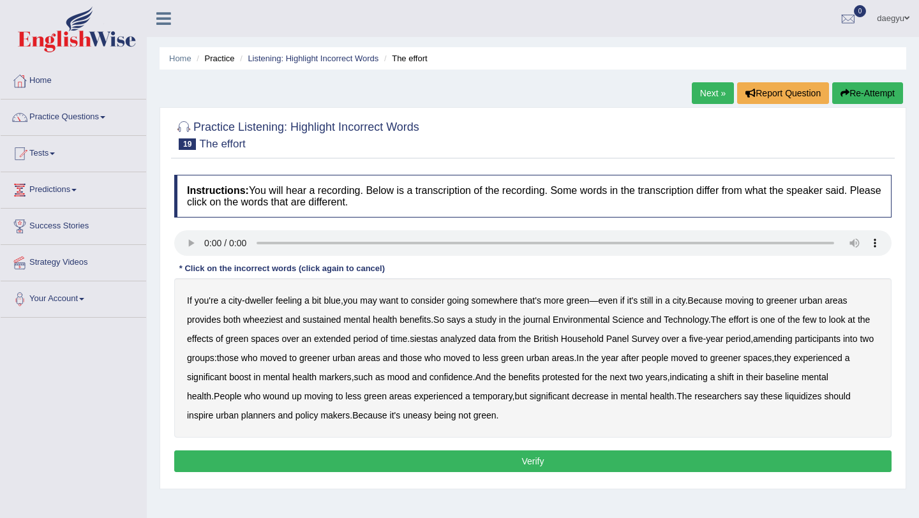
click at [262, 313] on div "If you're a city - dweller feeling a bit blue , you may want to consider going …" at bounding box center [532, 358] width 717 height 160
click at [264, 313] on div "If you're a city - dweller feeling a bit blue , you may want to consider going …" at bounding box center [532, 358] width 717 height 160
click at [264, 320] on b "wheeziest" at bounding box center [263, 320] width 40 height 10
click at [451, 344] on div "If you're a city - dweller feeling a bit blue , you may want to consider going …" at bounding box center [532, 358] width 717 height 160
click at [438, 343] on b "siestas" at bounding box center [424, 339] width 28 height 10
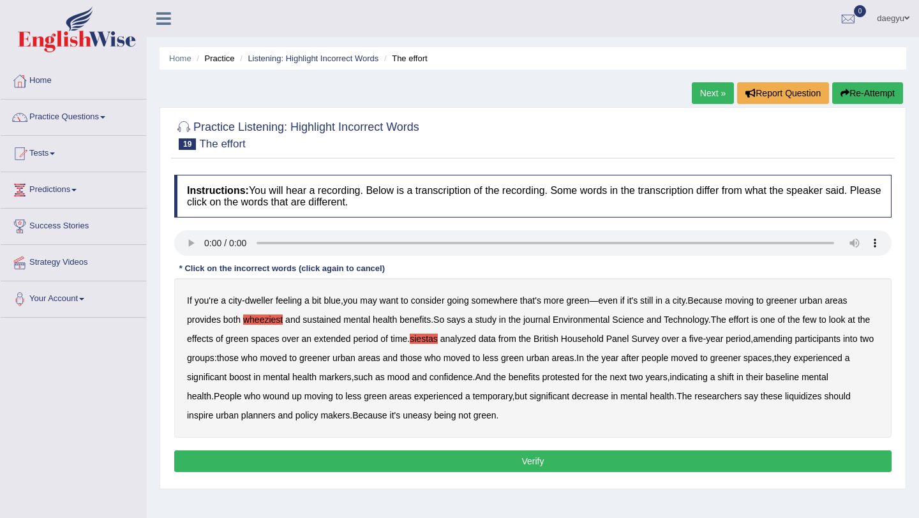
click at [793, 341] on b "amending" at bounding box center [773, 339] width 40 height 10
click at [822, 394] on b "liquidizes" at bounding box center [803, 396] width 37 height 10
click at [594, 460] on button "Verify" at bounding box center [532, 462] width 717 height 22
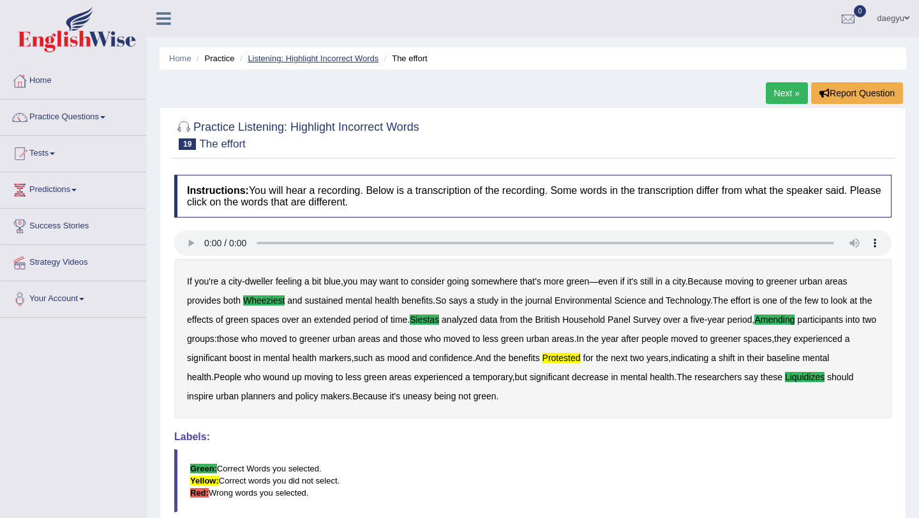
click at [270, 58] on link "Listening: Highlight Incorrect Words" at bounding box center [313, 59] width 131 height 10
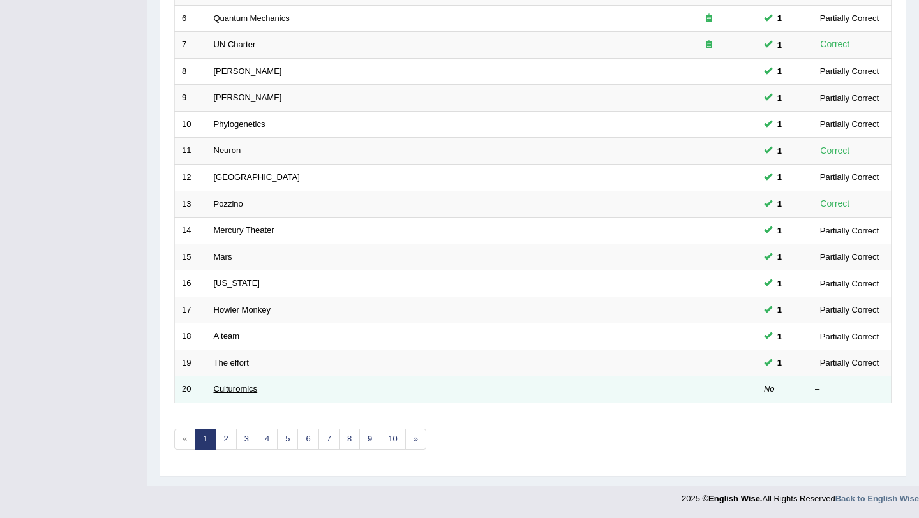
click at [221, 386] on link "Culturomics" at bounding box center [236, 389] width 44 height 10
